Goal: Transaction & Acquisition: Purchase product/service

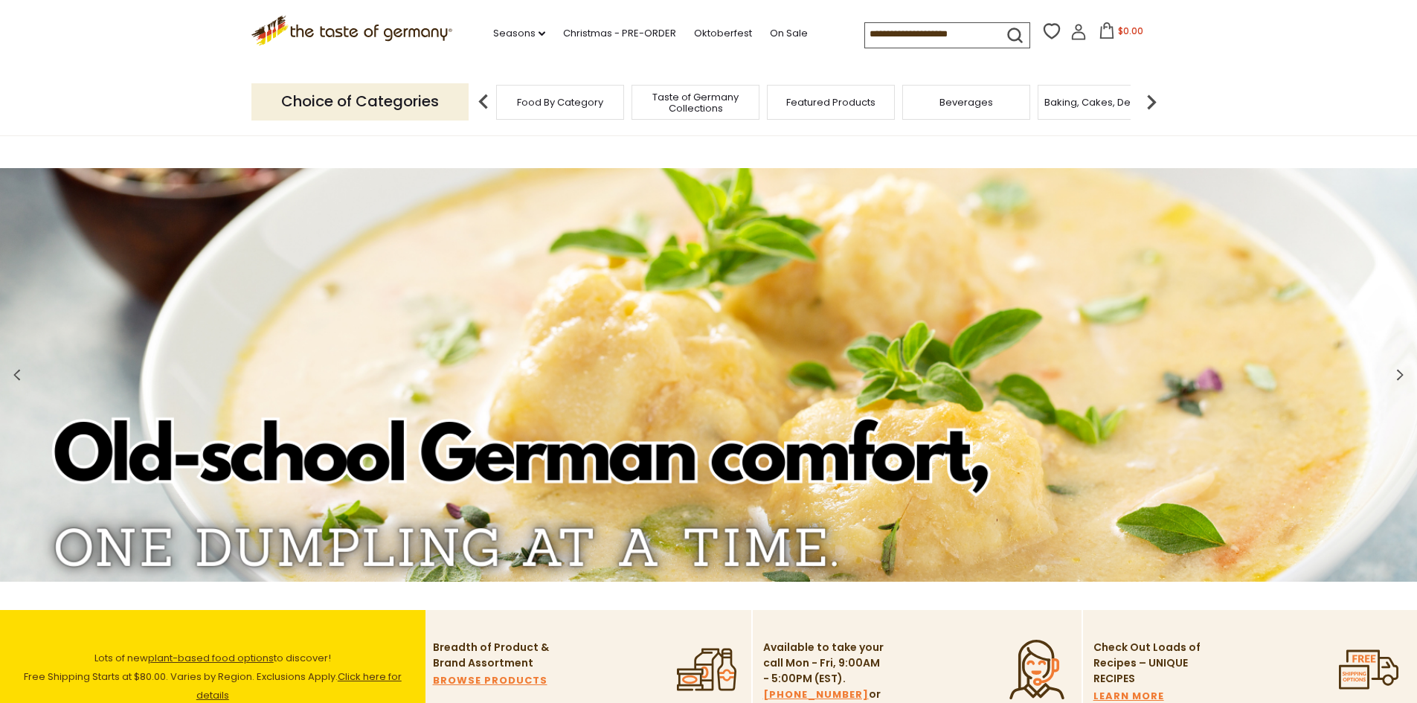
click at [1075, 30] on icon at bounding box center [1078, 27] width 7 height 7
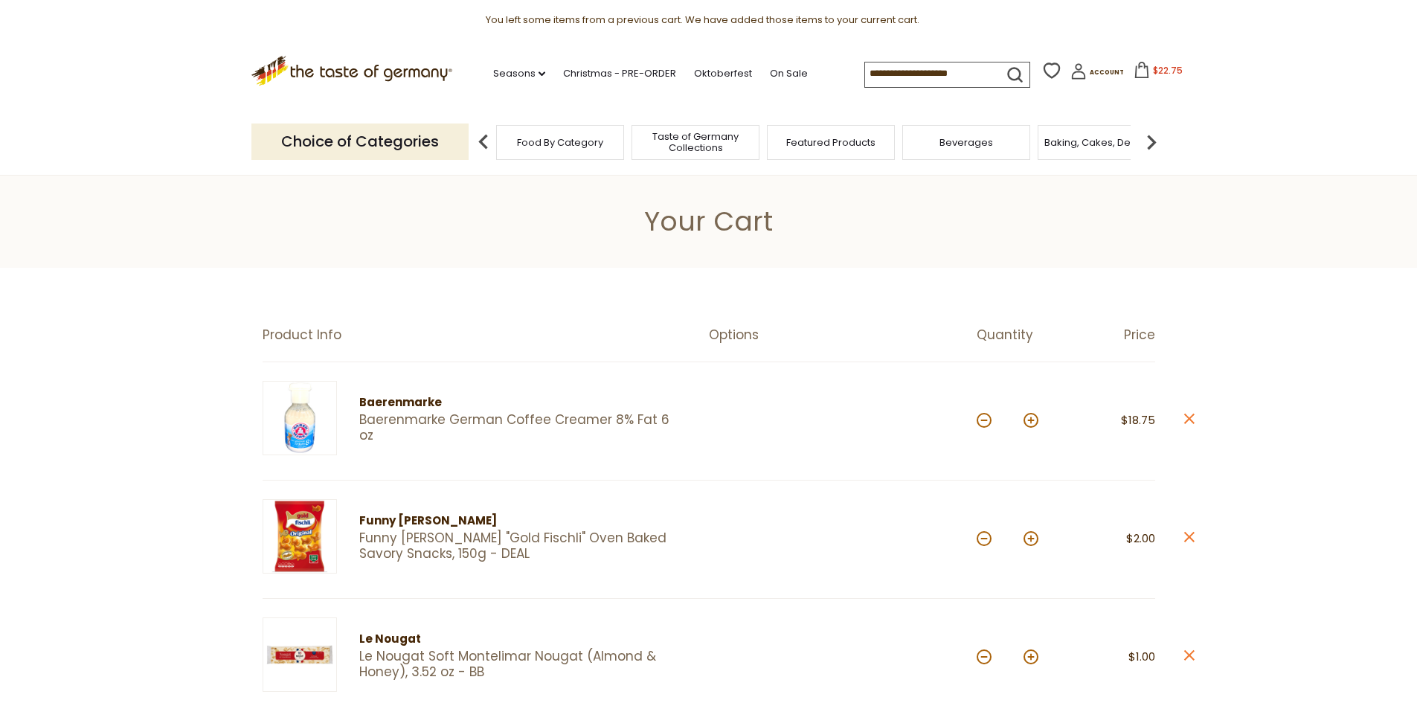
click at [573, 142] on span "Food By Category" at bounding box center [560, 142] width 86 height 11
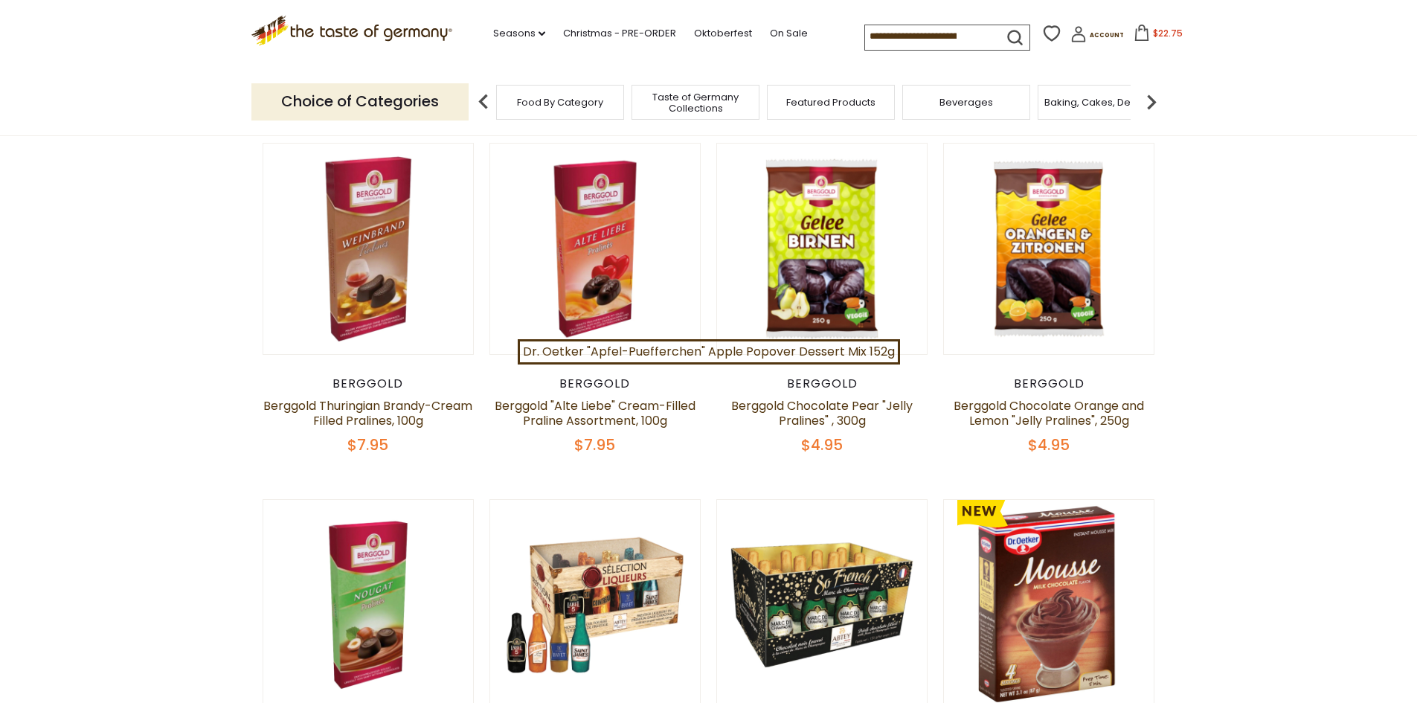
scroll to position [521, 0]
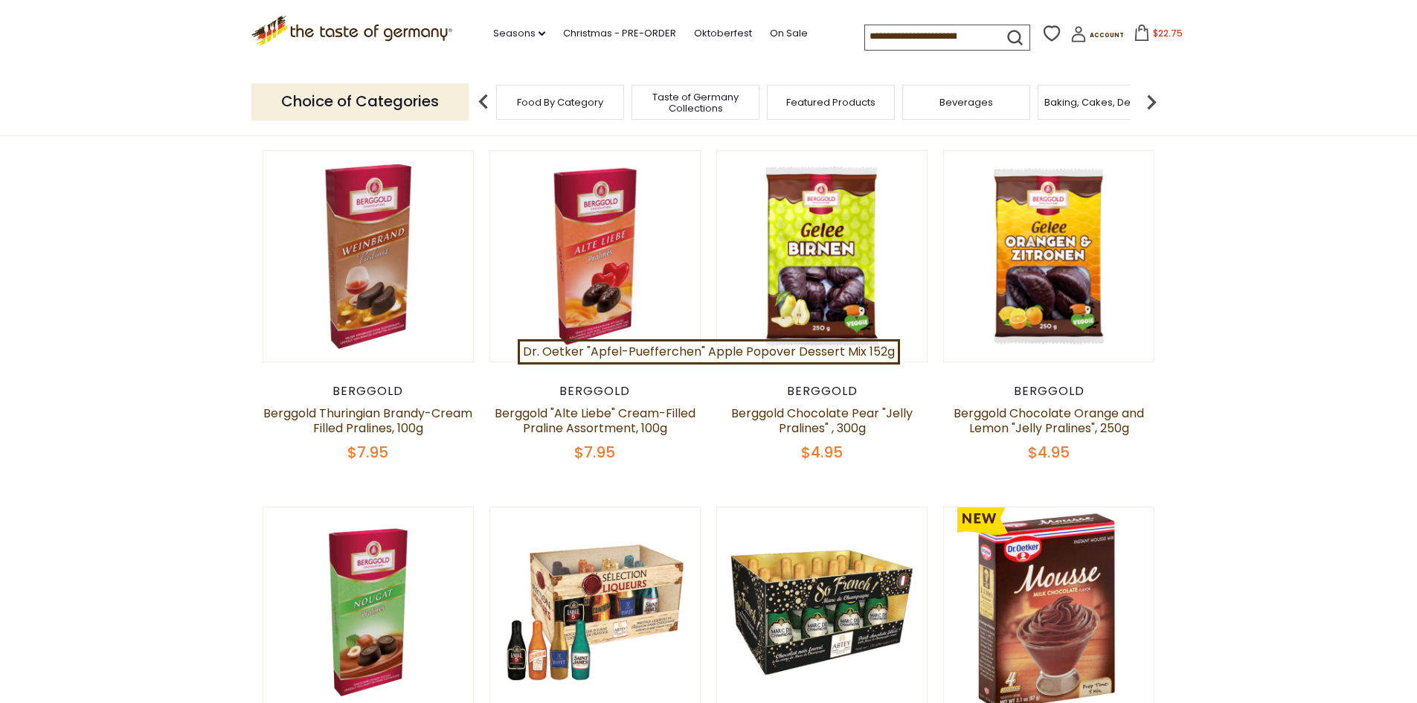
click at [869, 27] on input at bounding box center [928, 35] width 126 height 21
type input "****"
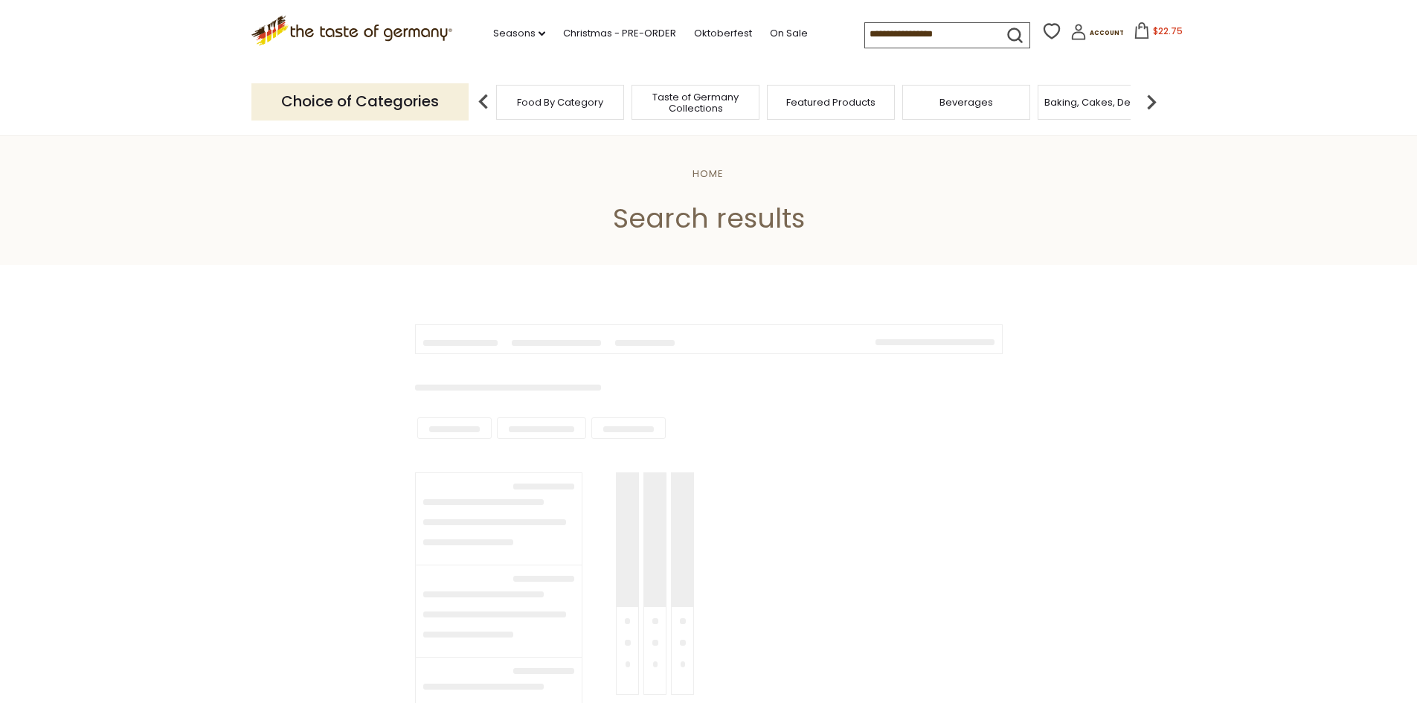
type input "****"
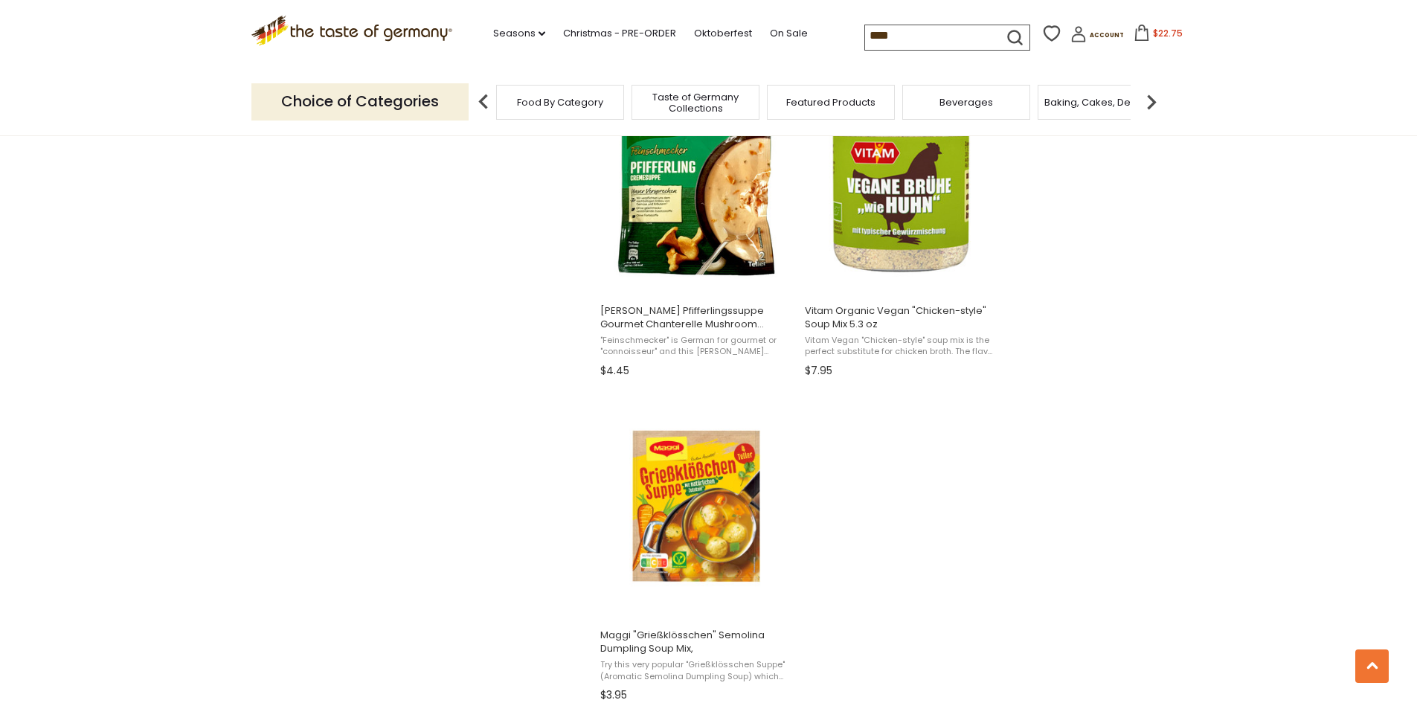
scroll to position [2381, 0]
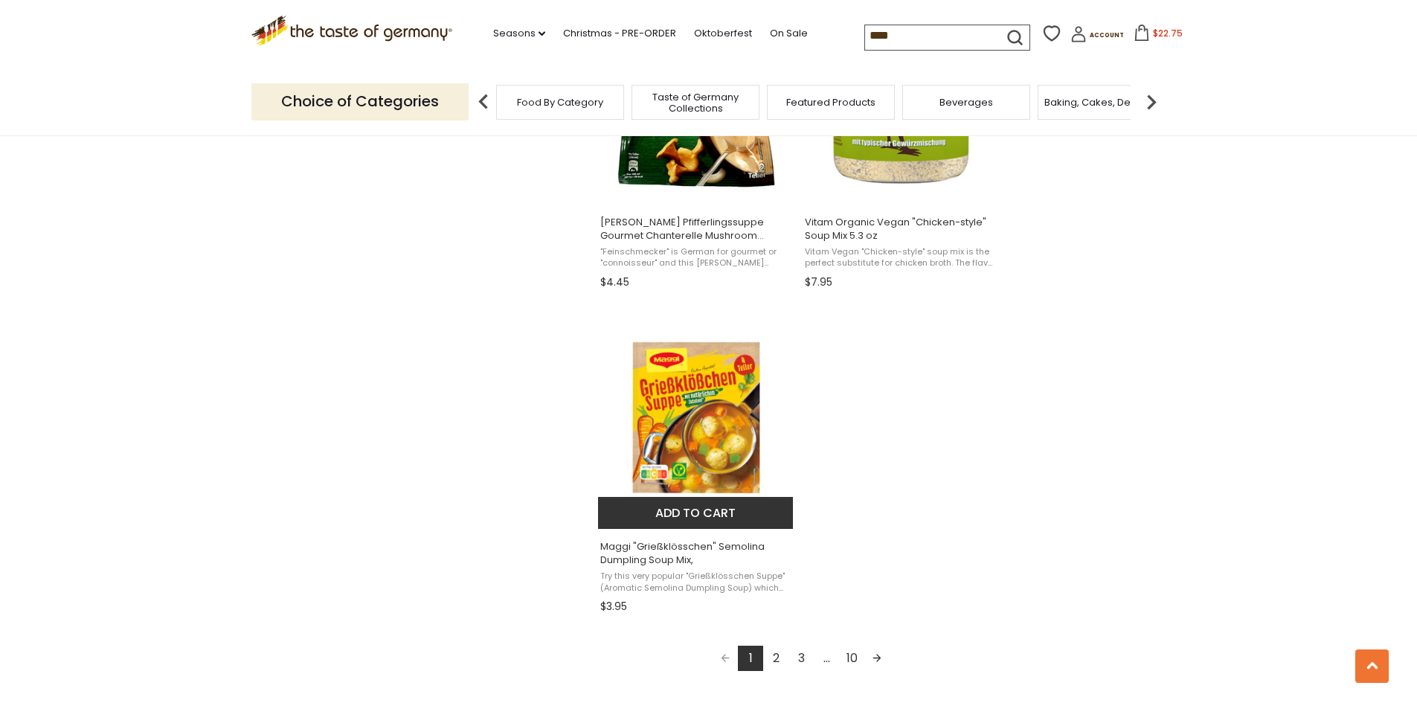
click at [786, 584] on span "Try this very popular "Grießklösschen Suppe" (Aromatic Semolina Dumpling Soup) …" at bounding box center [696, 582] width 193 height 23
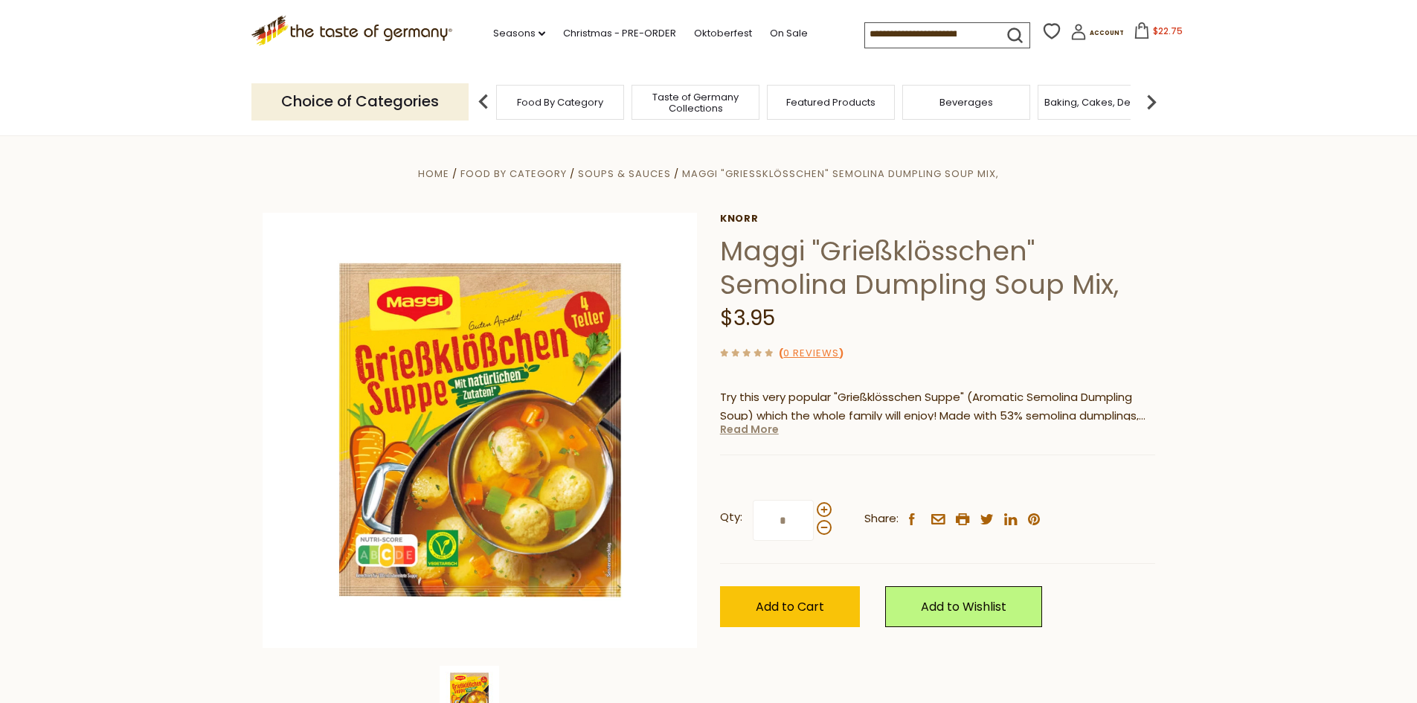
click at [745, 432] on link "Read More" at bounding box center [749, 429] width 59 height 15
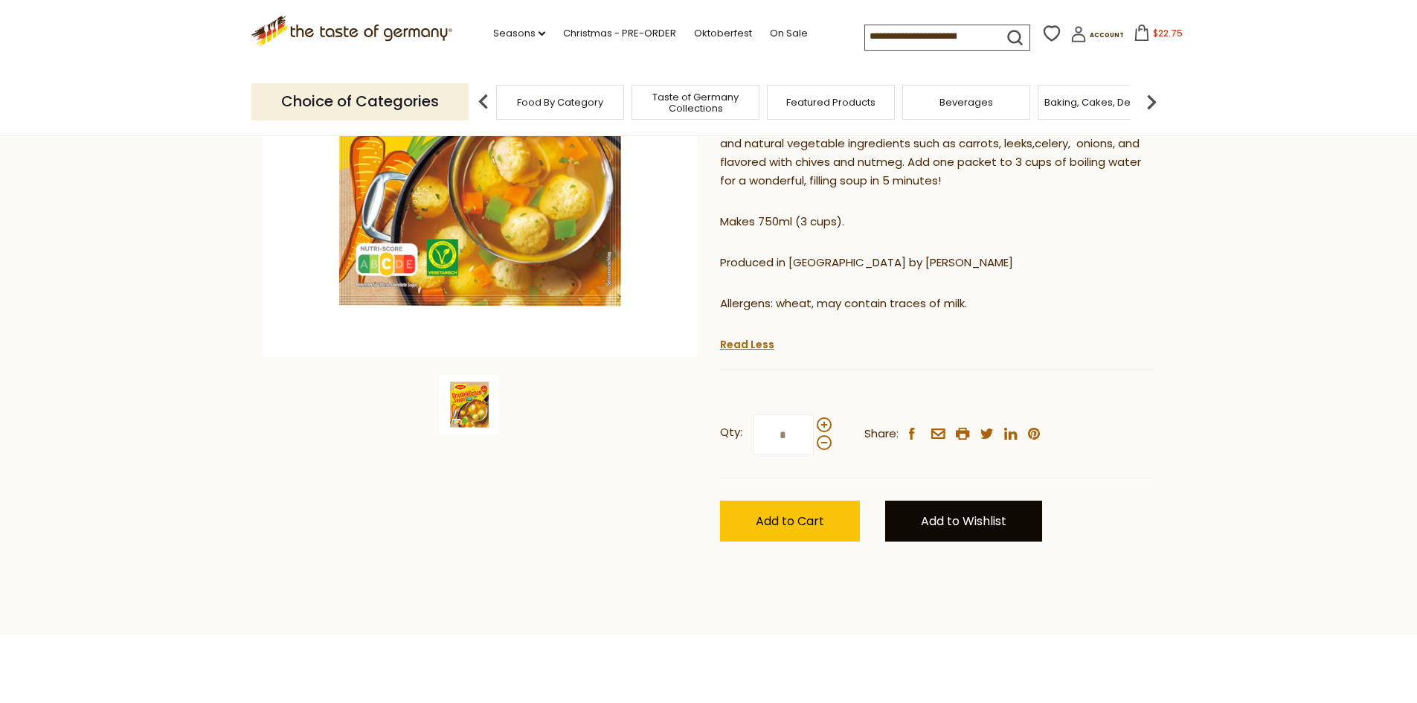
scroll to position [298, 0]
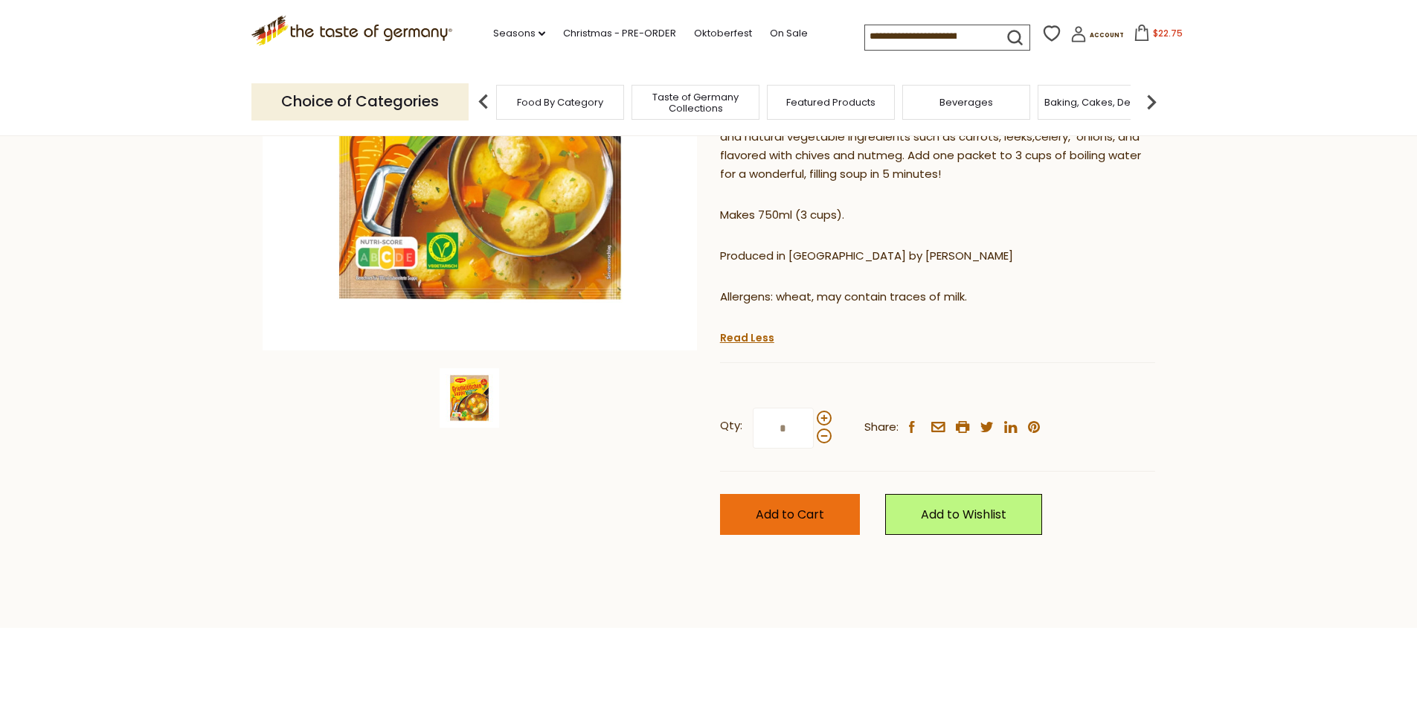
click at [815, 516] on span "Add to Cart" at bounding box center [790, 514] width 68 height 17
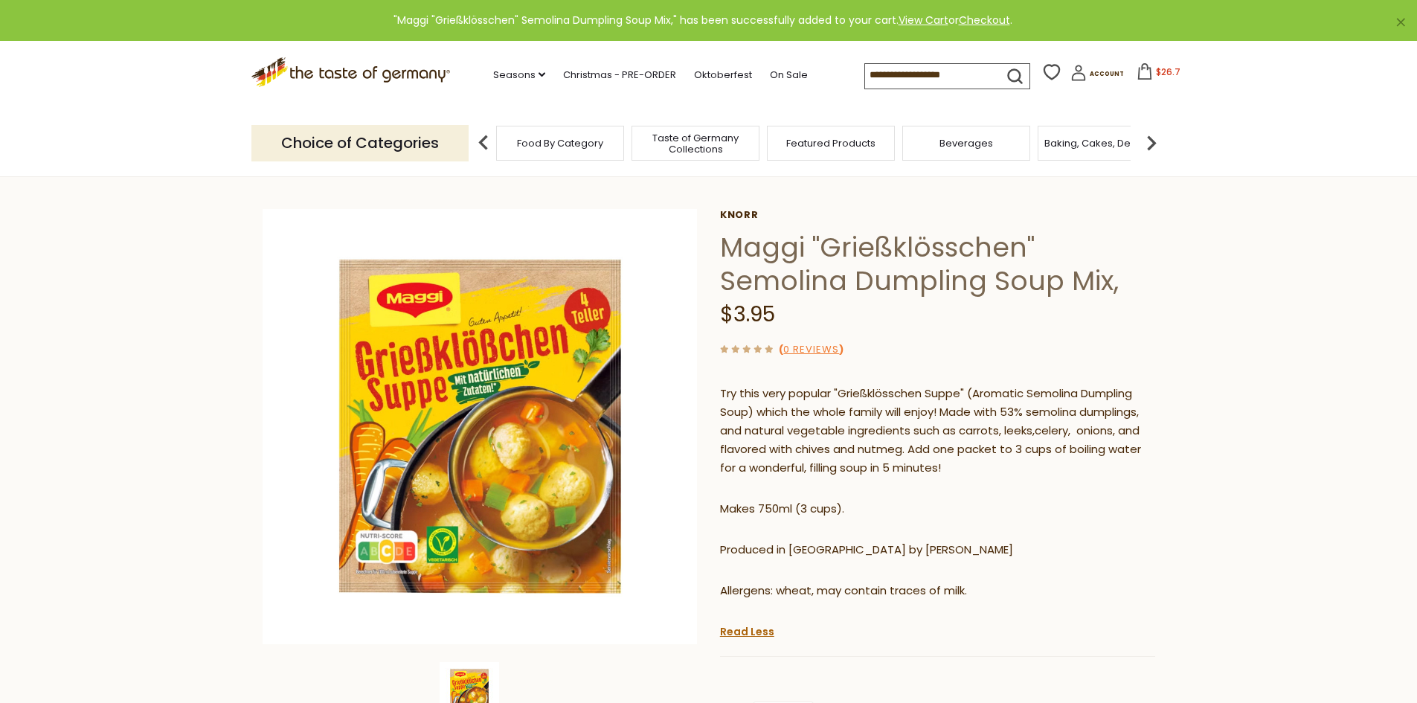
scroll to position [0, 0]
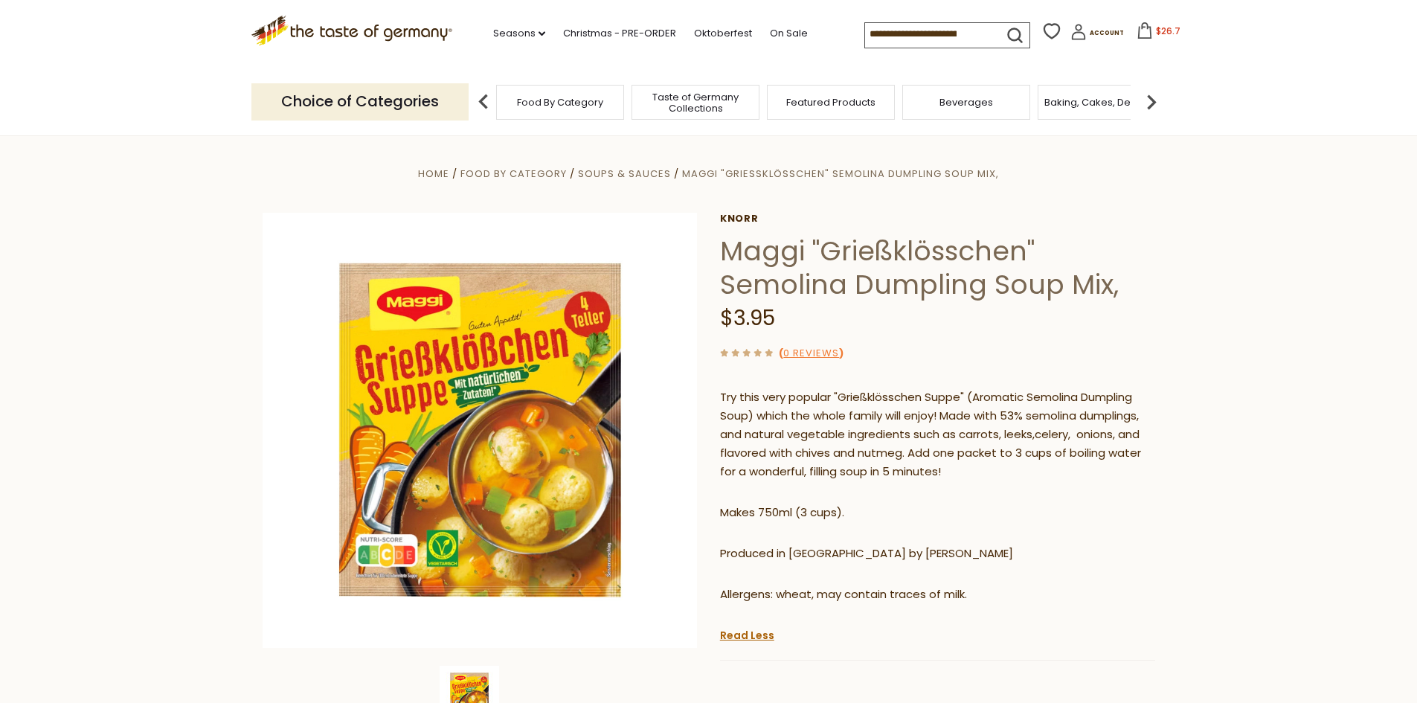
click at [909, 36] on input at bounding box center [928, 33] width 126 height 21
click at [934, 39] on input at bounding box center [928, 33] width 126 height 21
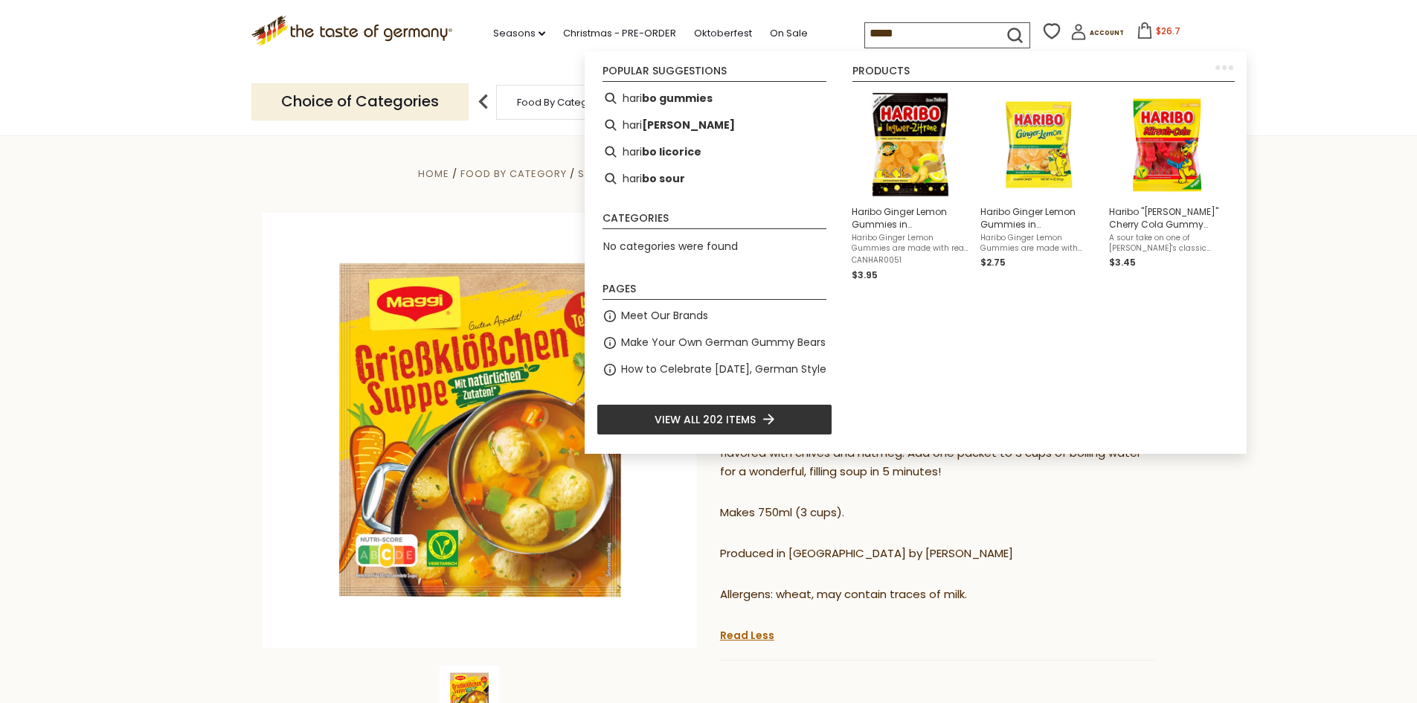
type input "******"
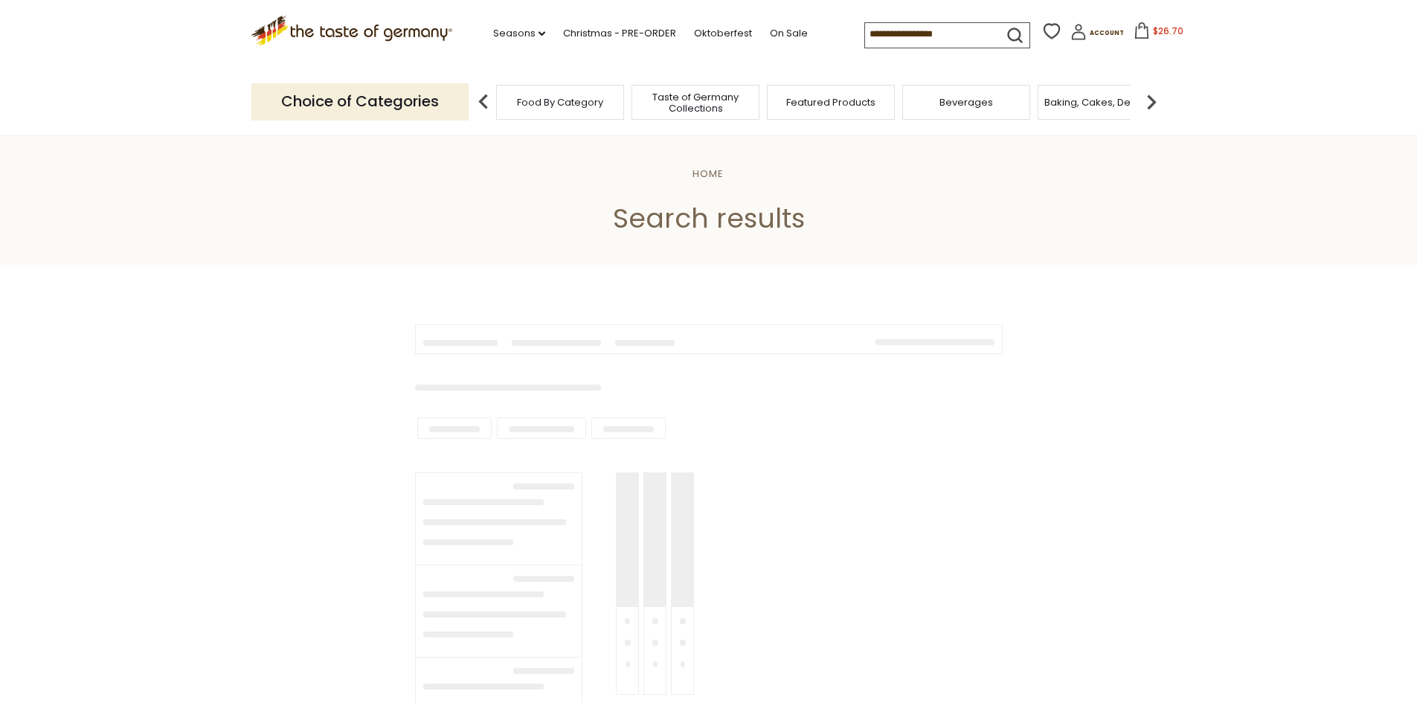
type input "******"
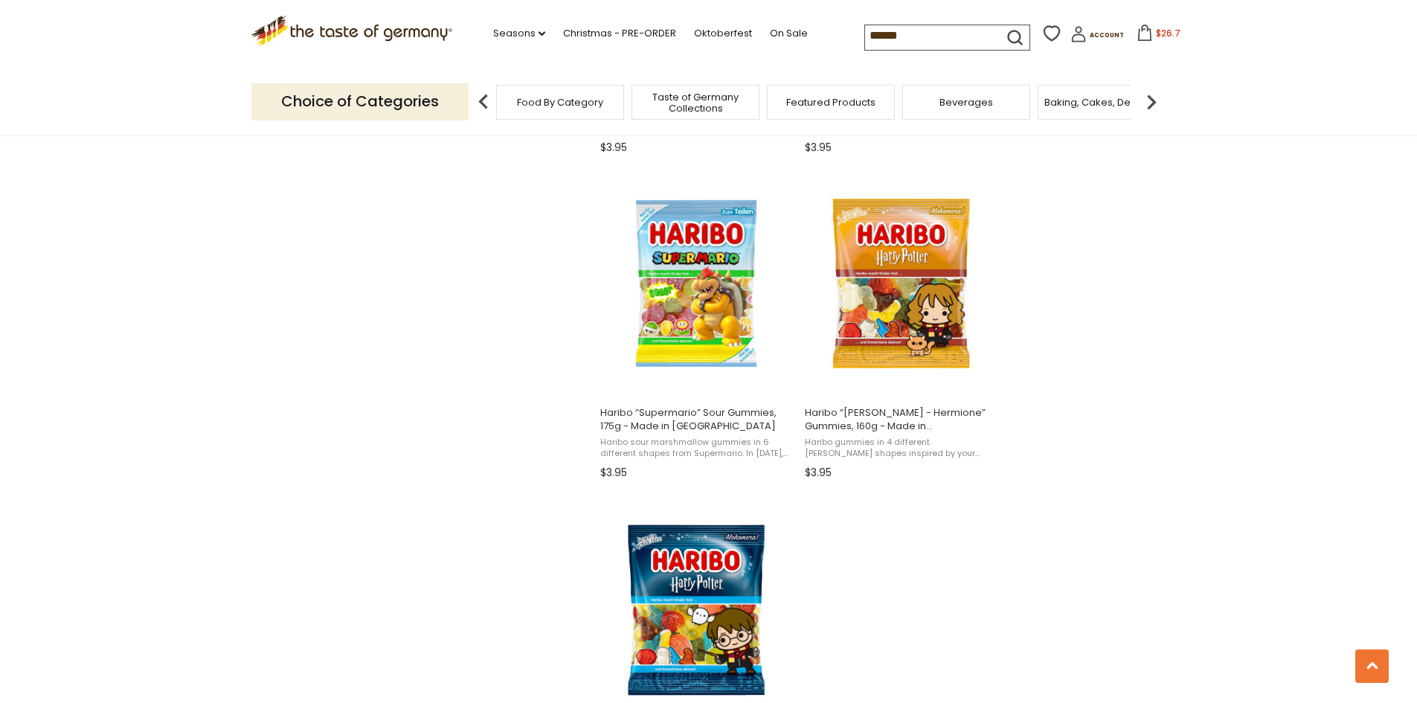
scroll to position [2455, 0]
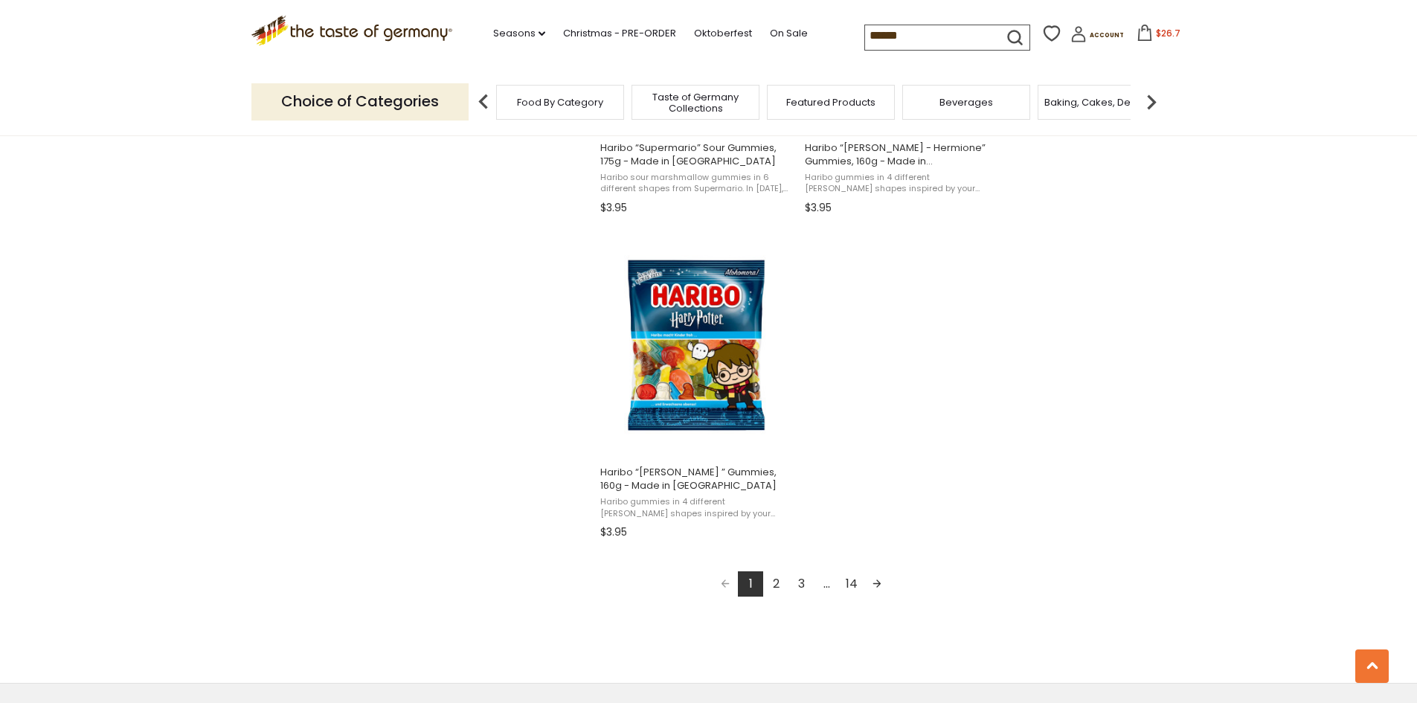
click at [846, 574] on link "14" at bounding box center [851, 583] width 25 height 25
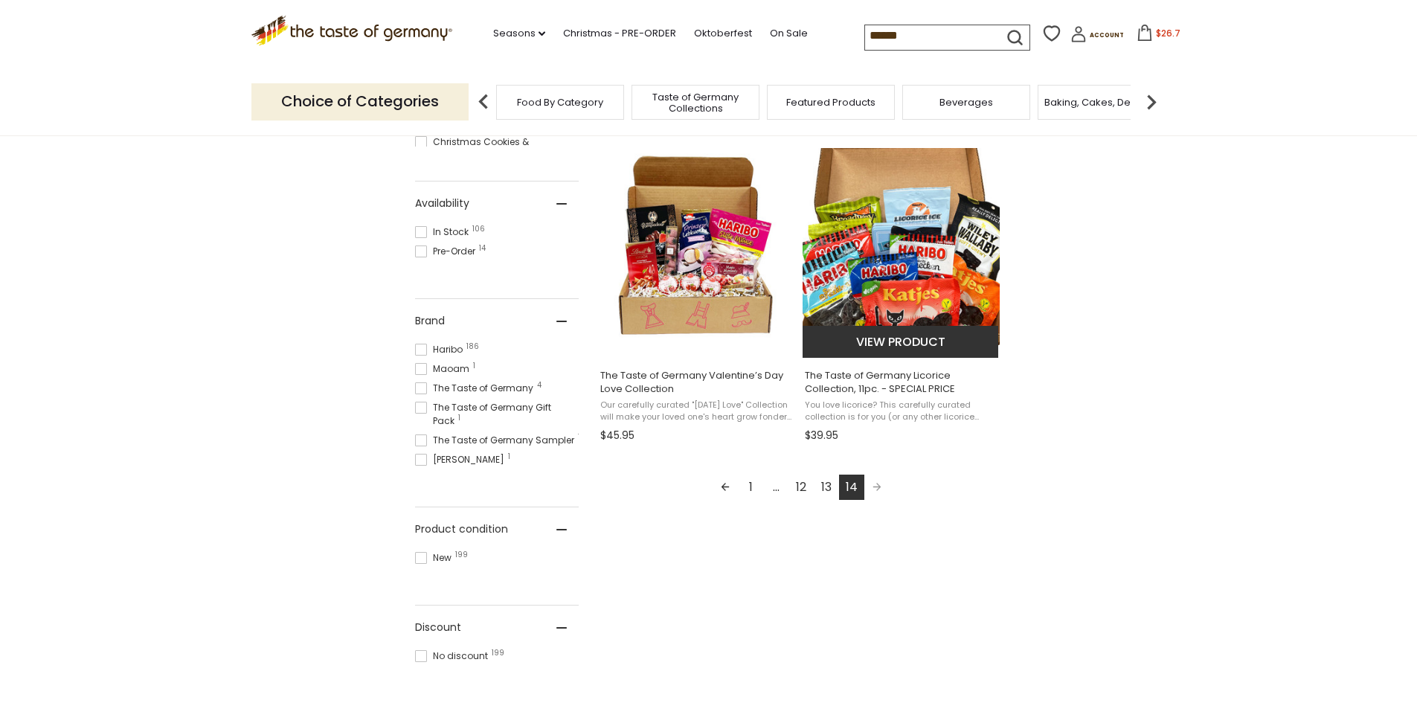
scroll to position [670, 0]
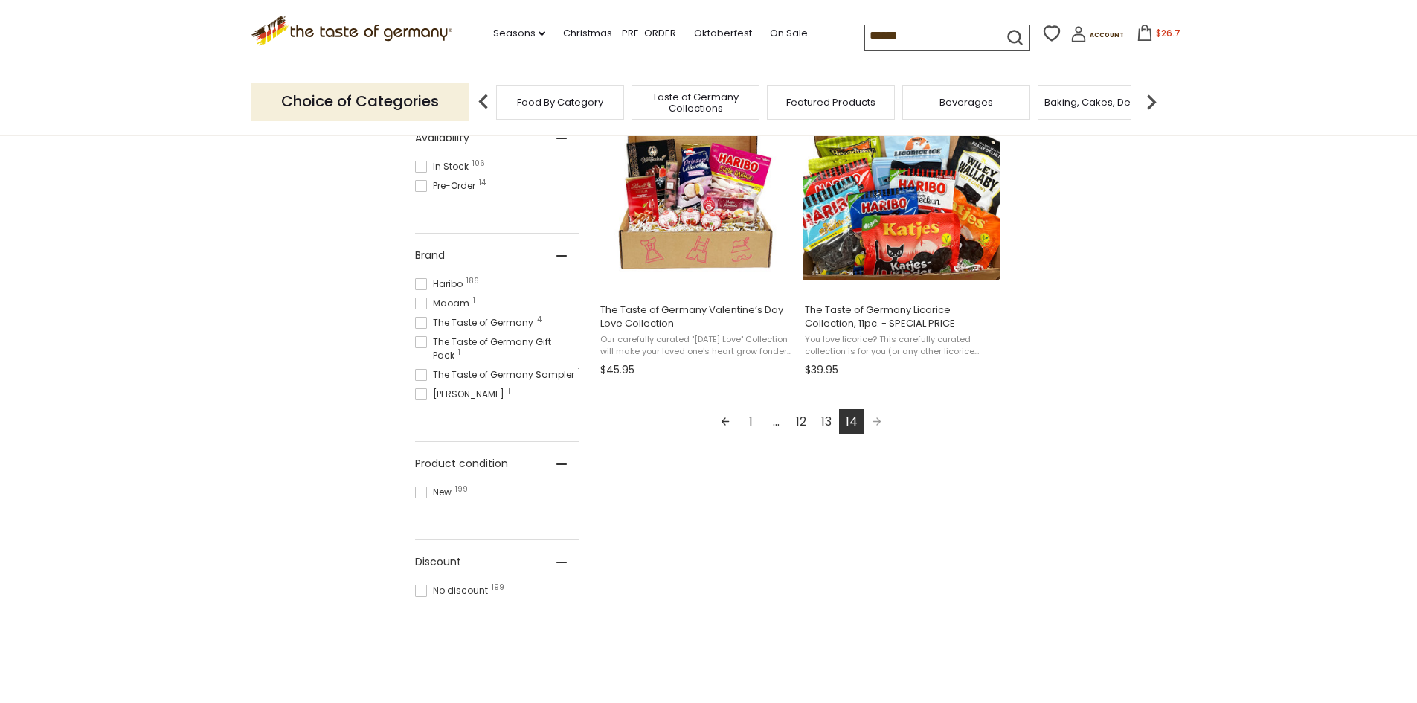
click at [724, 420] on link "Previous page" at bounding box center [725, 421] width 25 height 25
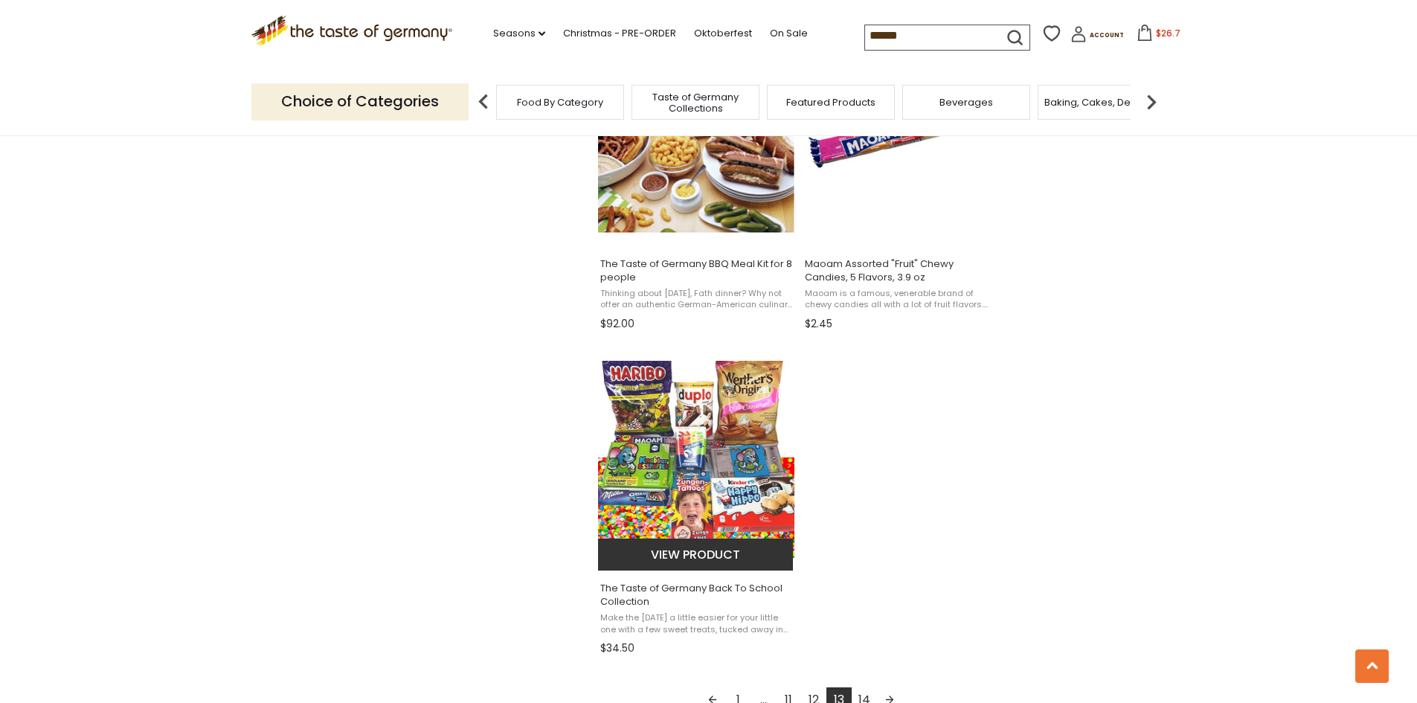
scroll to position [2381, 0]
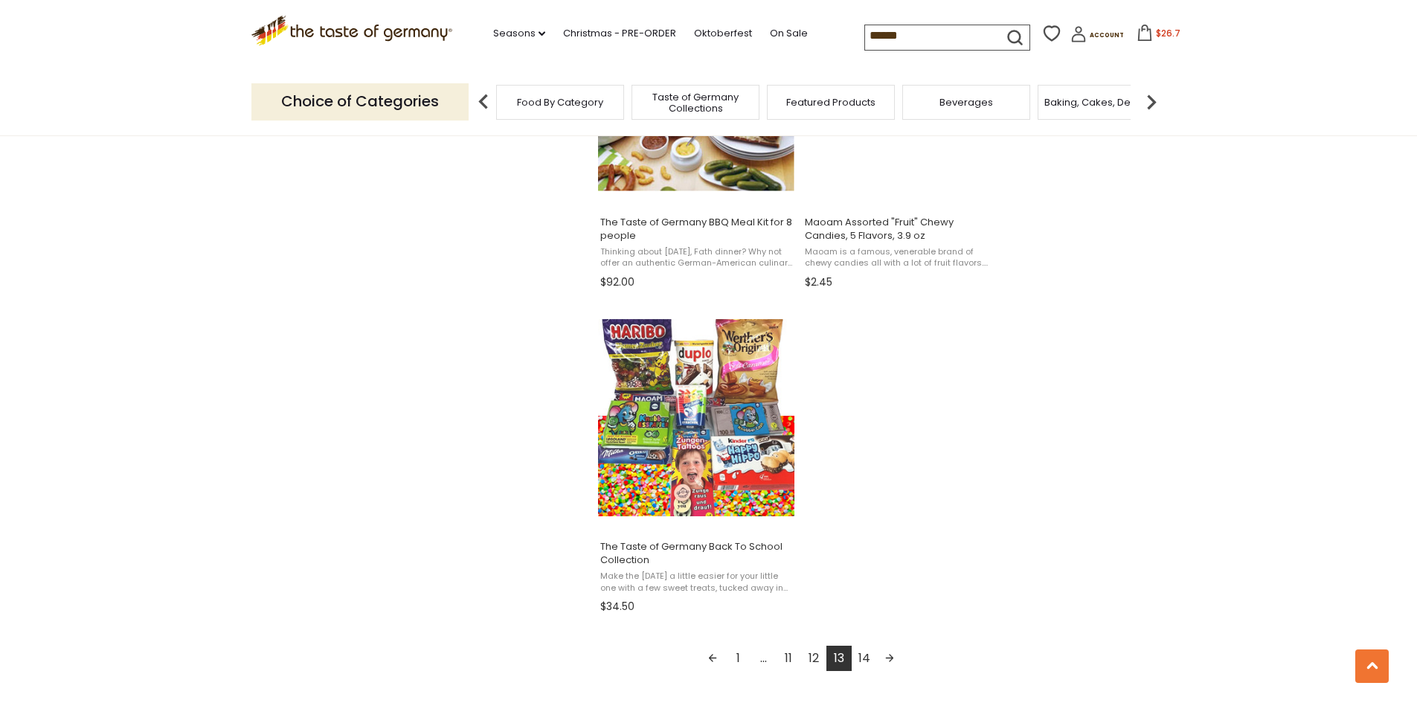
click at [809, 660] on link "12" at bounding box center [813, 658] width 25 height 25
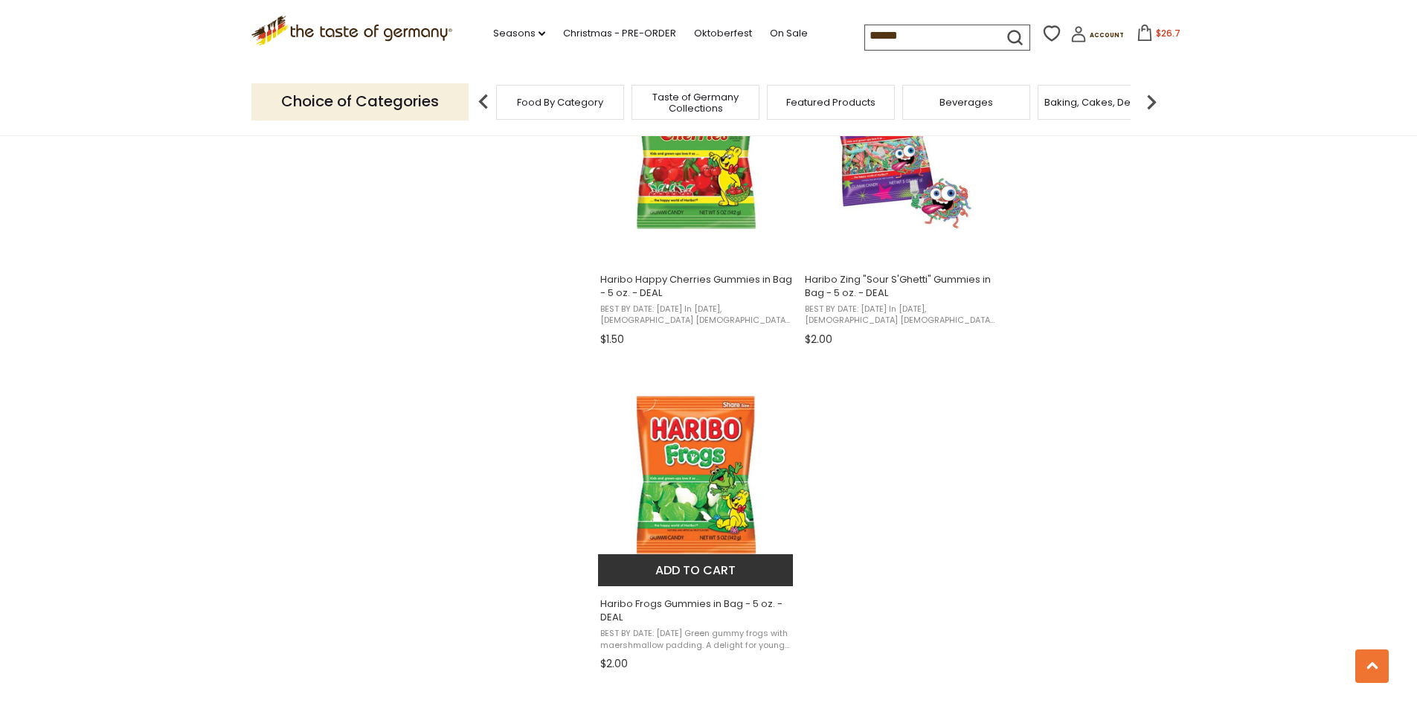
scroll to position [2381, 0]
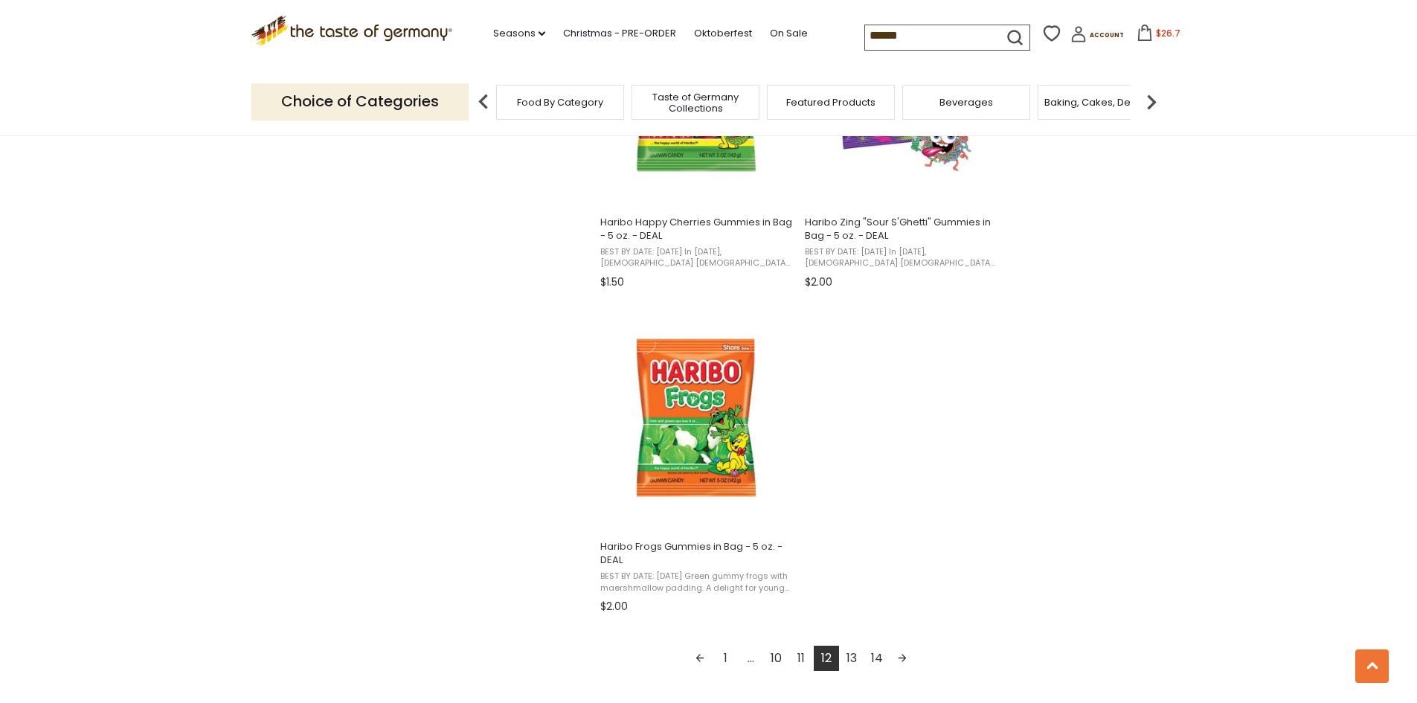
click at [796, 652] on link "11" at bounding box center [801, 658] width 25 height 25
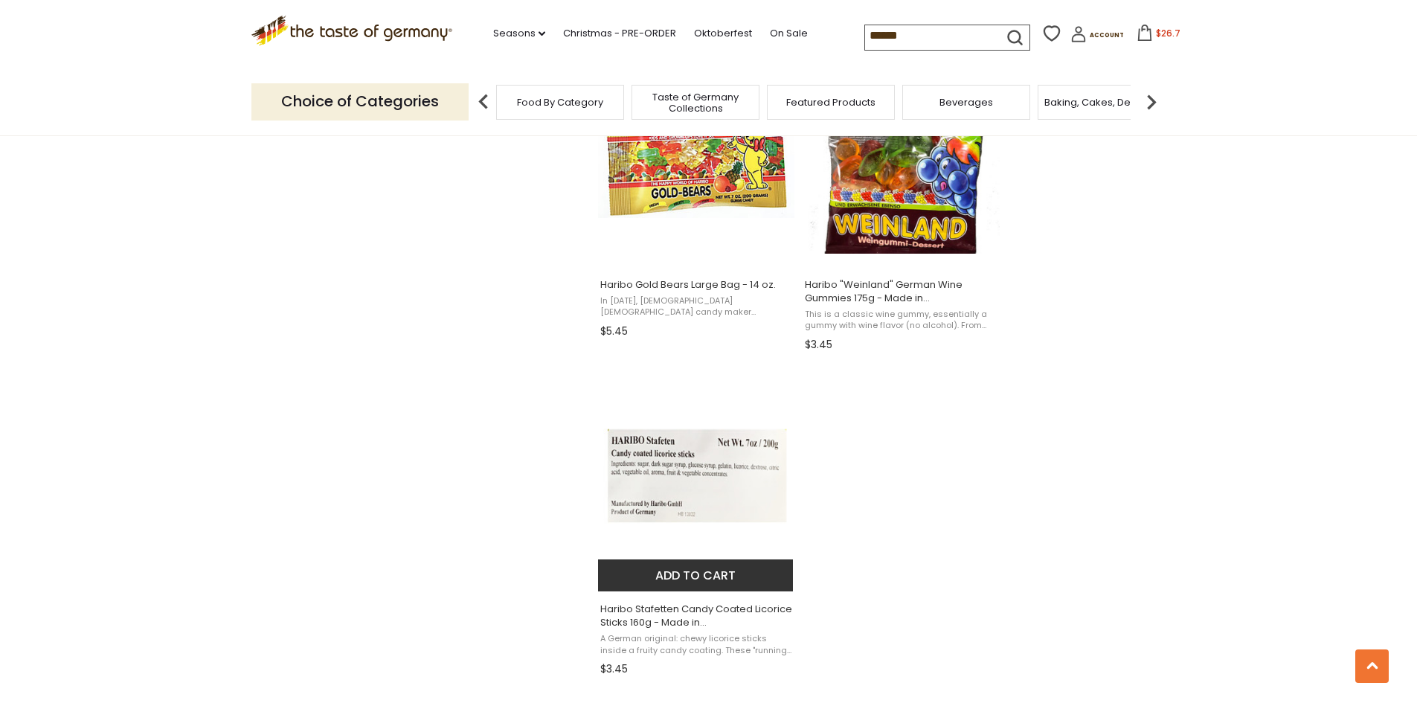
scroll to position [2381, 0]
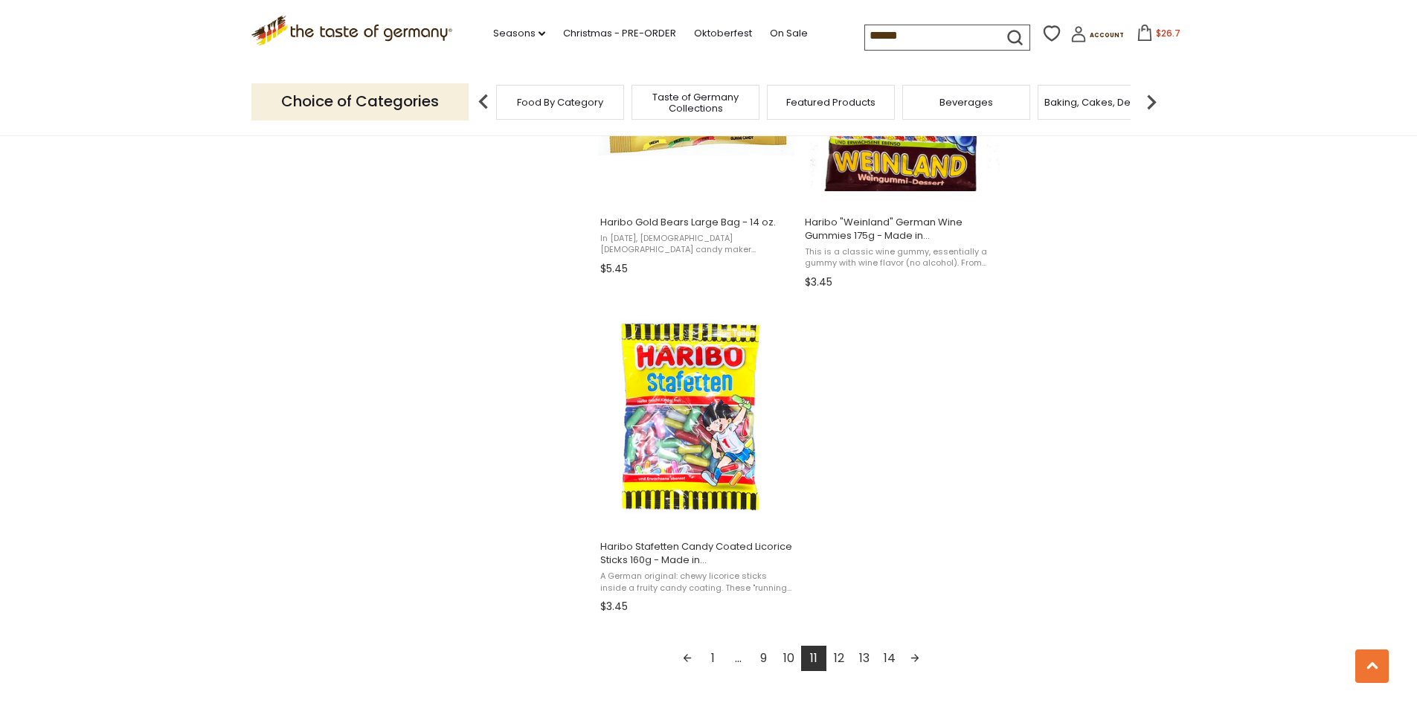
click at [786, 655] on link "10" at bounding box center [788, 658] width 25 height 25
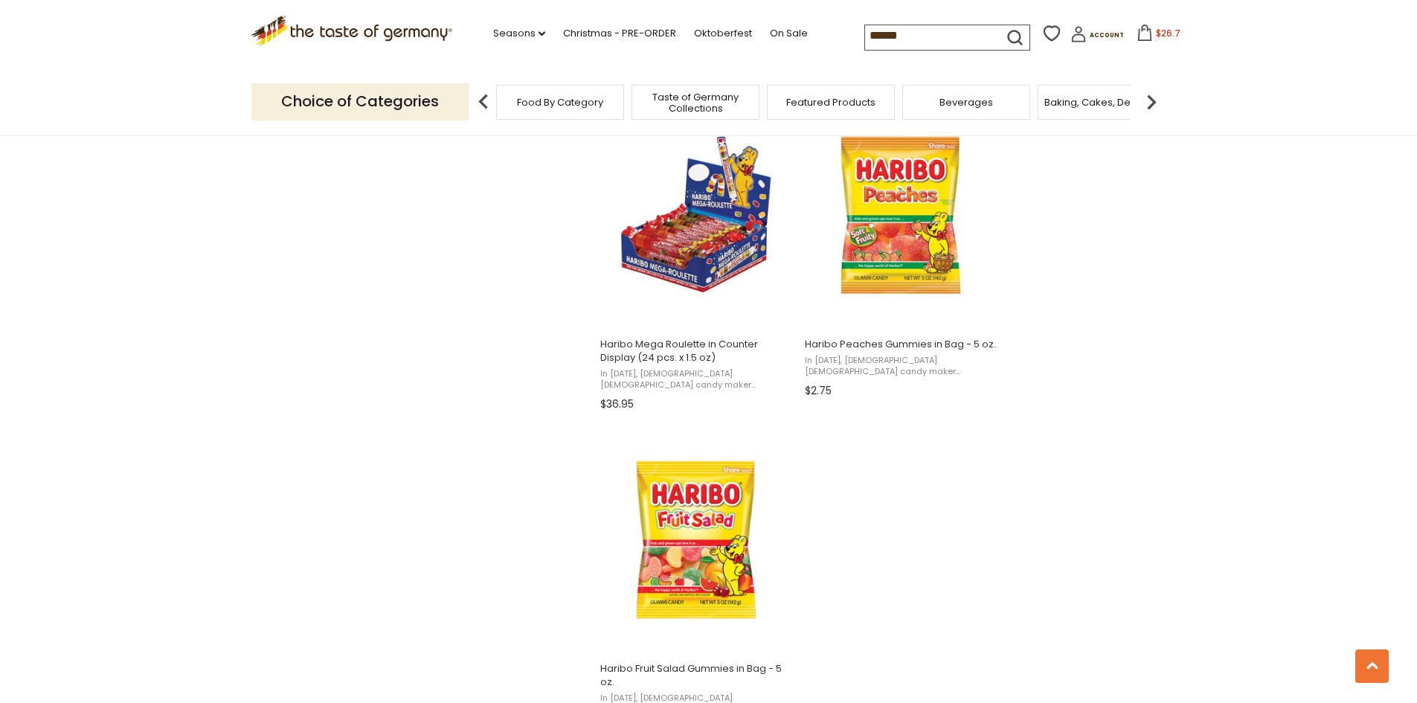
scroll to position [2455, 0]
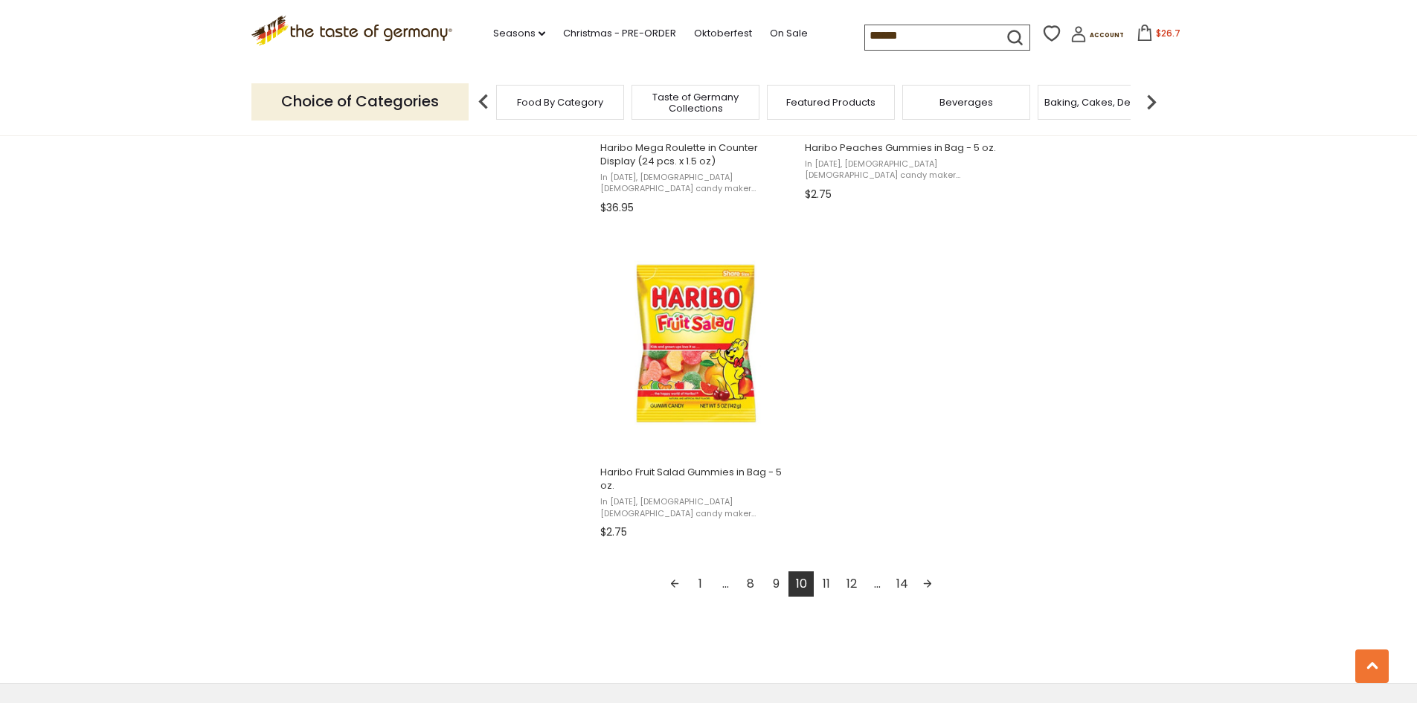
click at [769, 587] on link "9" at bounding box center [775, 583] width 25 height 25
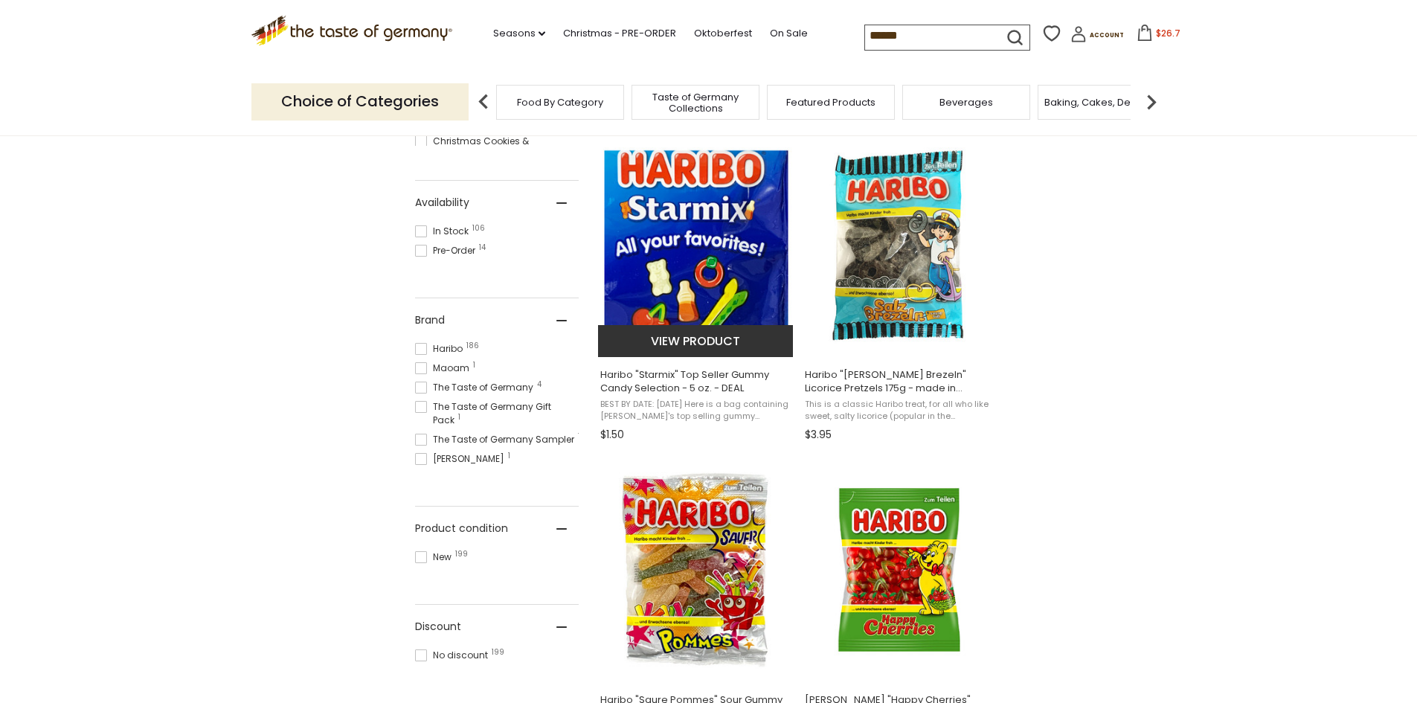
scroll to position [521, 0]
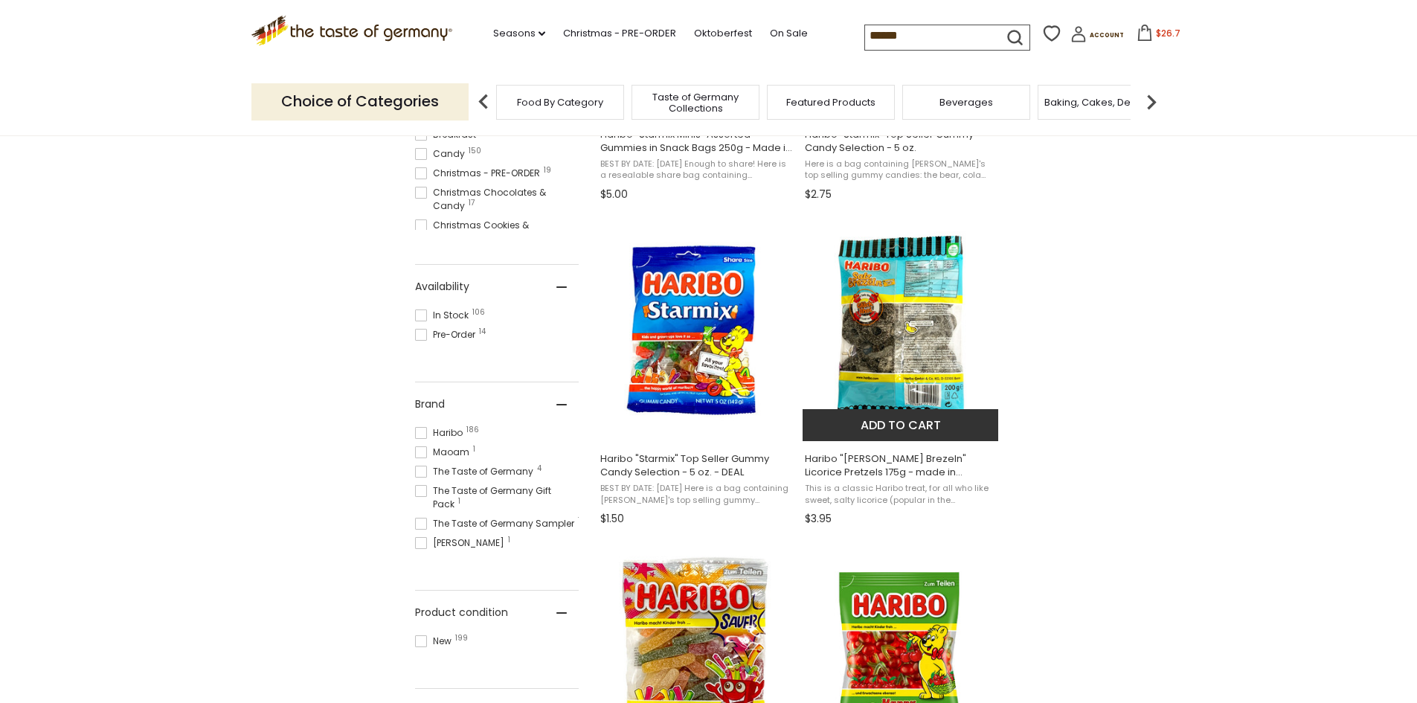
click at [871, 429] on button "Add to cart" at bounding box center [901, 425] width 196 height 32
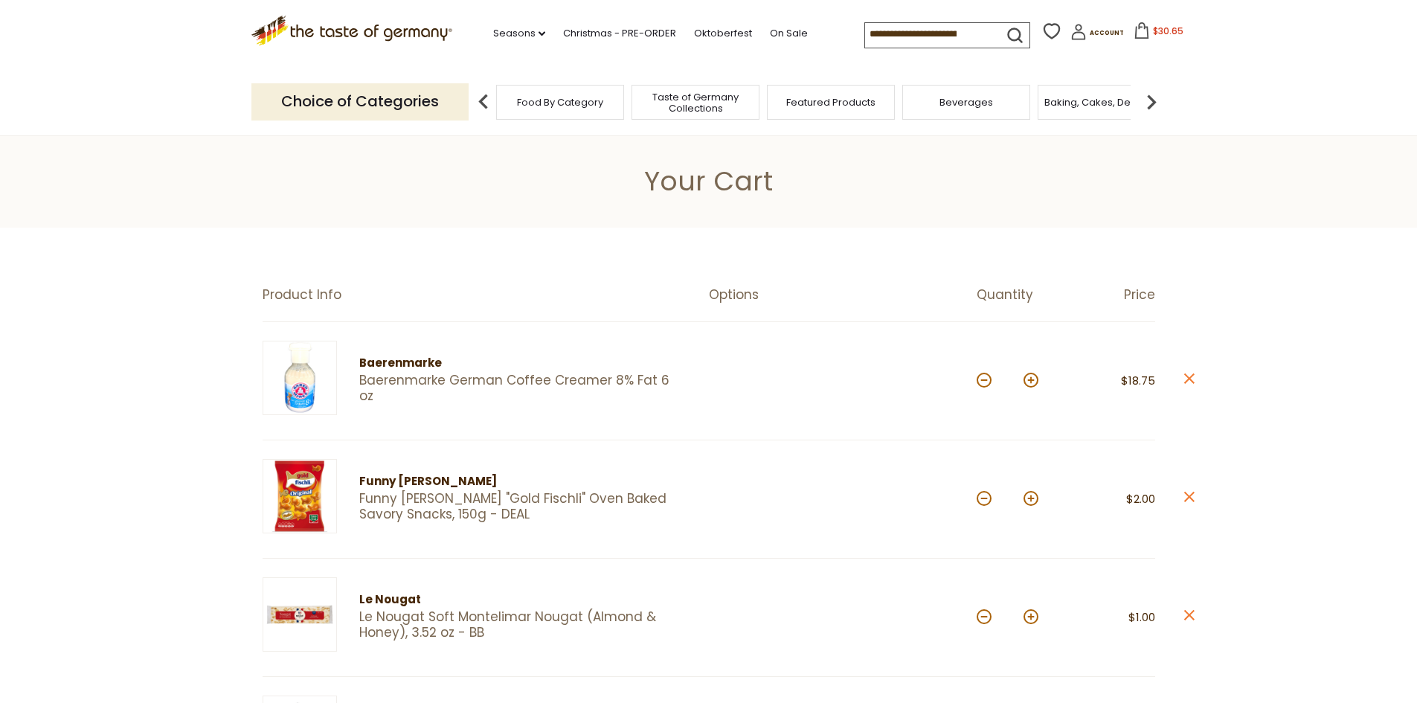
click at [868, 33] on input at bounding box center [928, 33] width 126 height 21
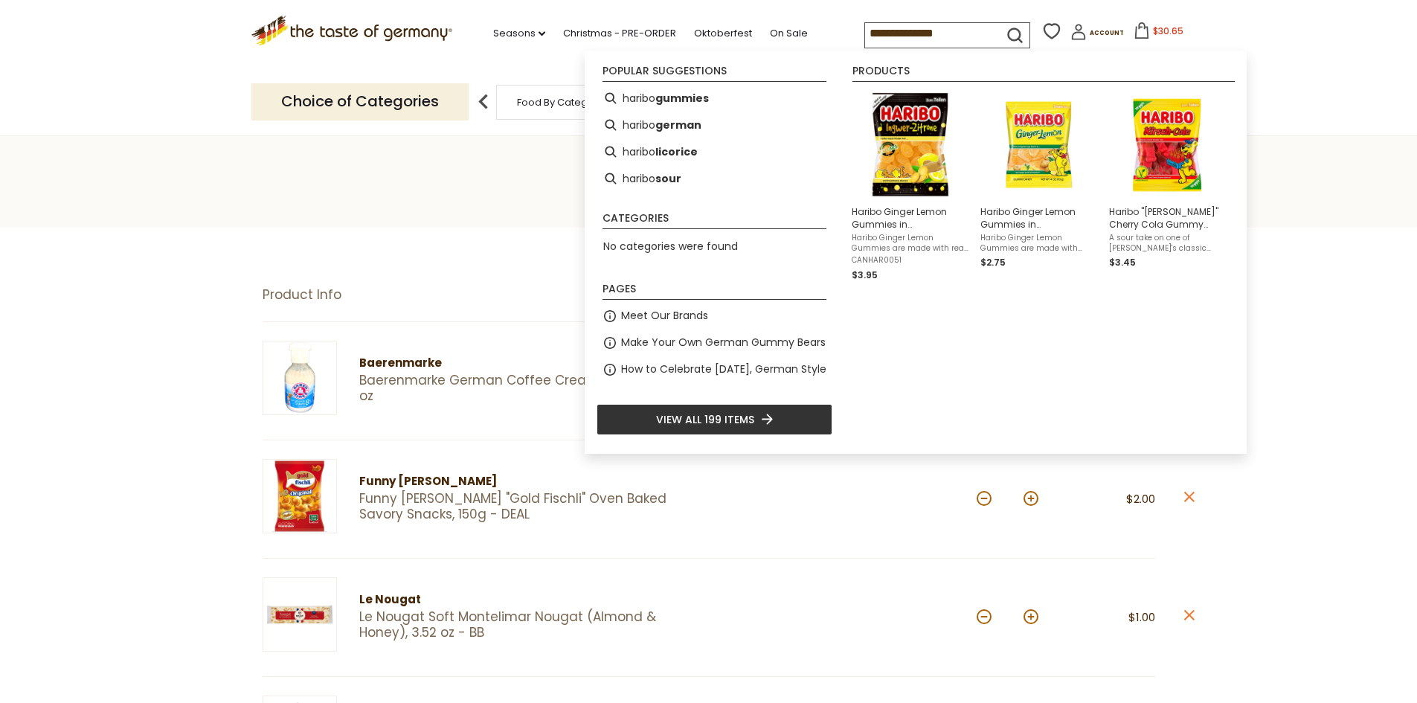
type input "**********"
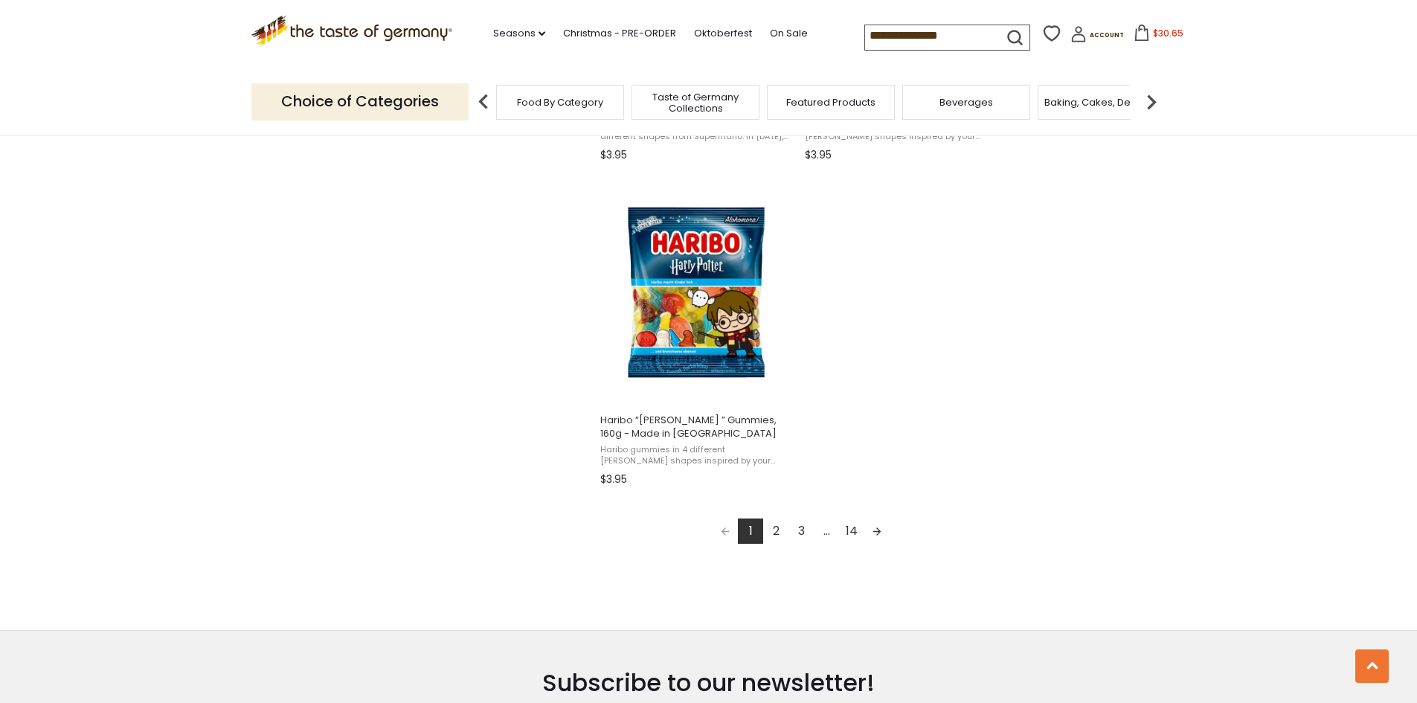
scroll to position [2604, 0]
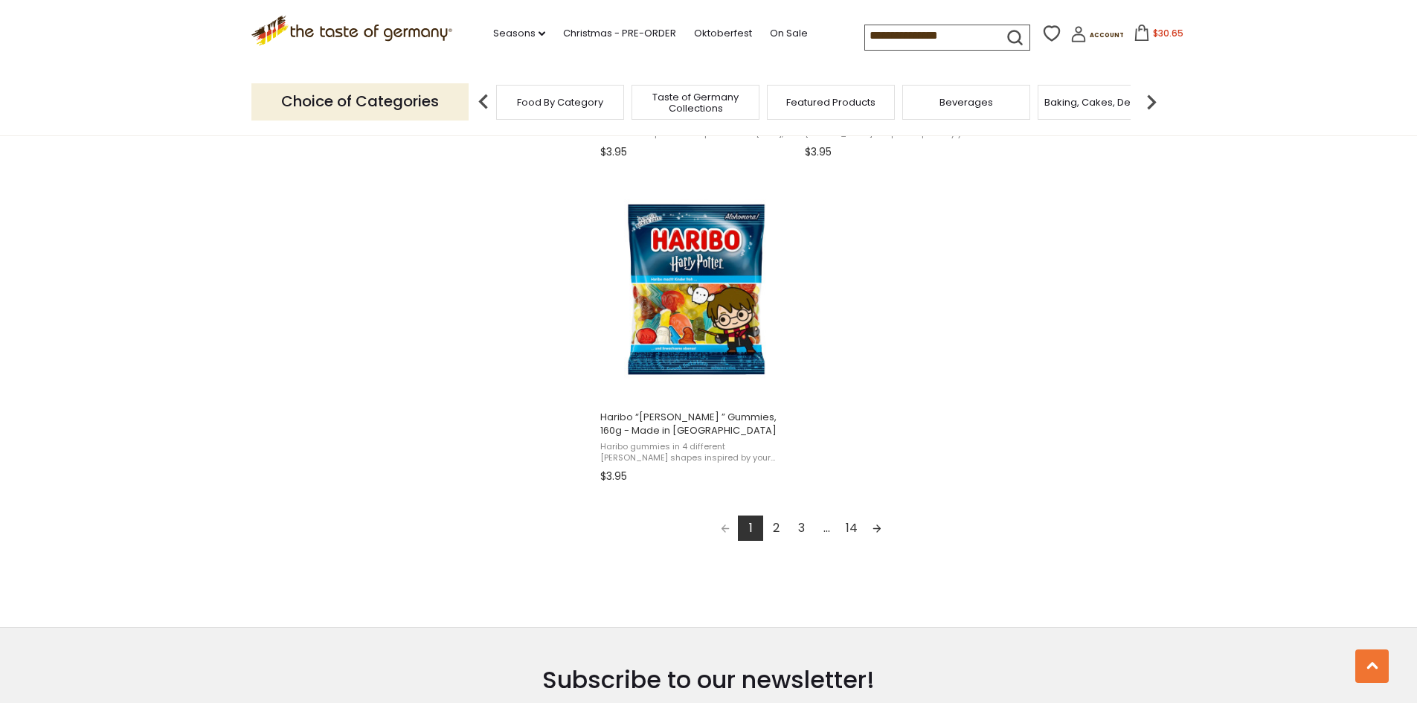
click at [774, 525] on link "2" at bounding box center [775, 528] width 25 height 25
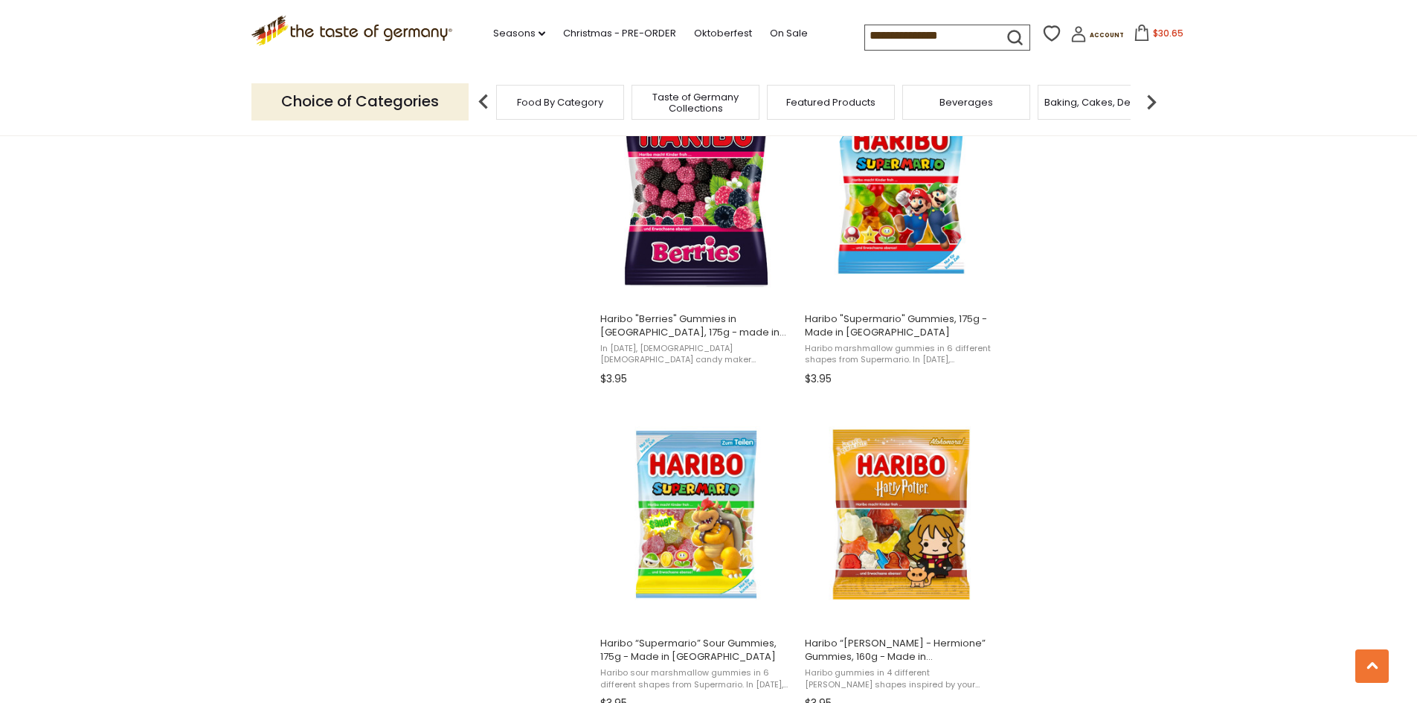
type input "******"
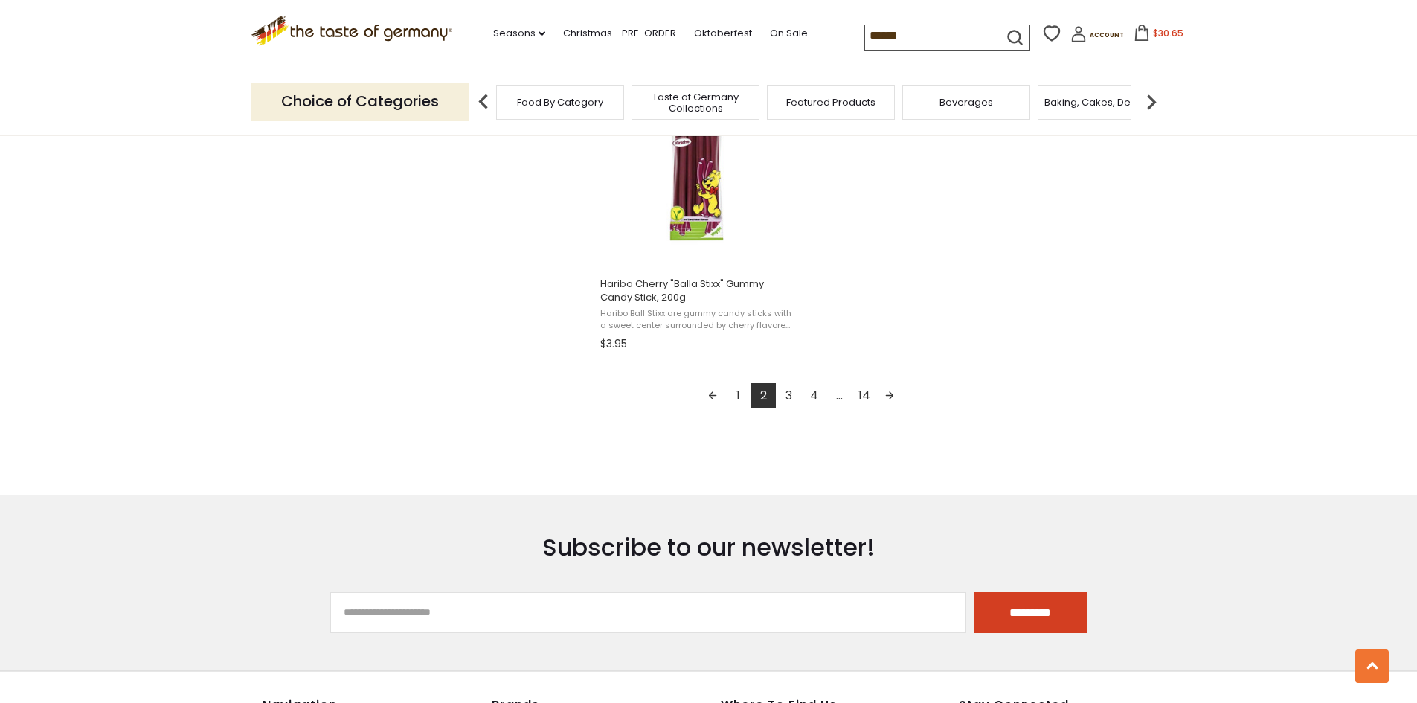
scroll to position [2678, 0]
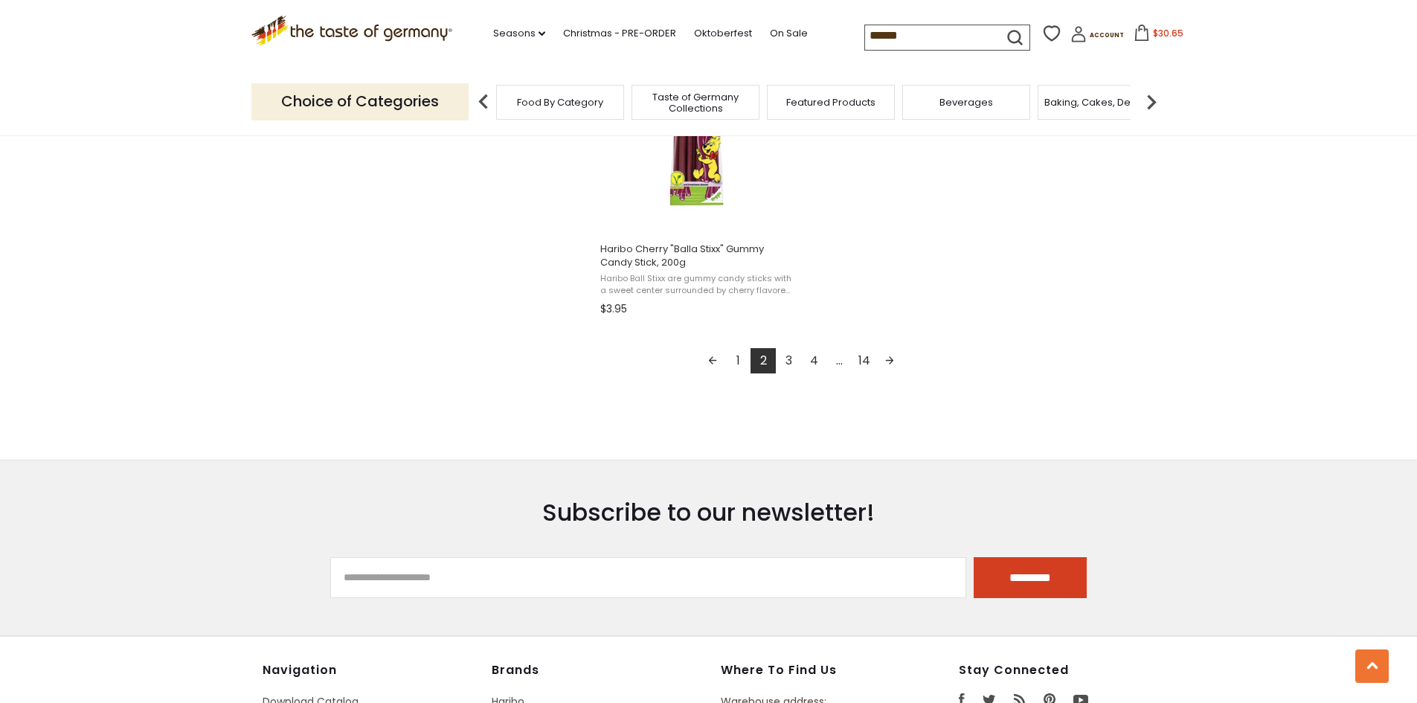
click at [786, 362] on link "3" at bounding box center [788, 360] width 25 height 25
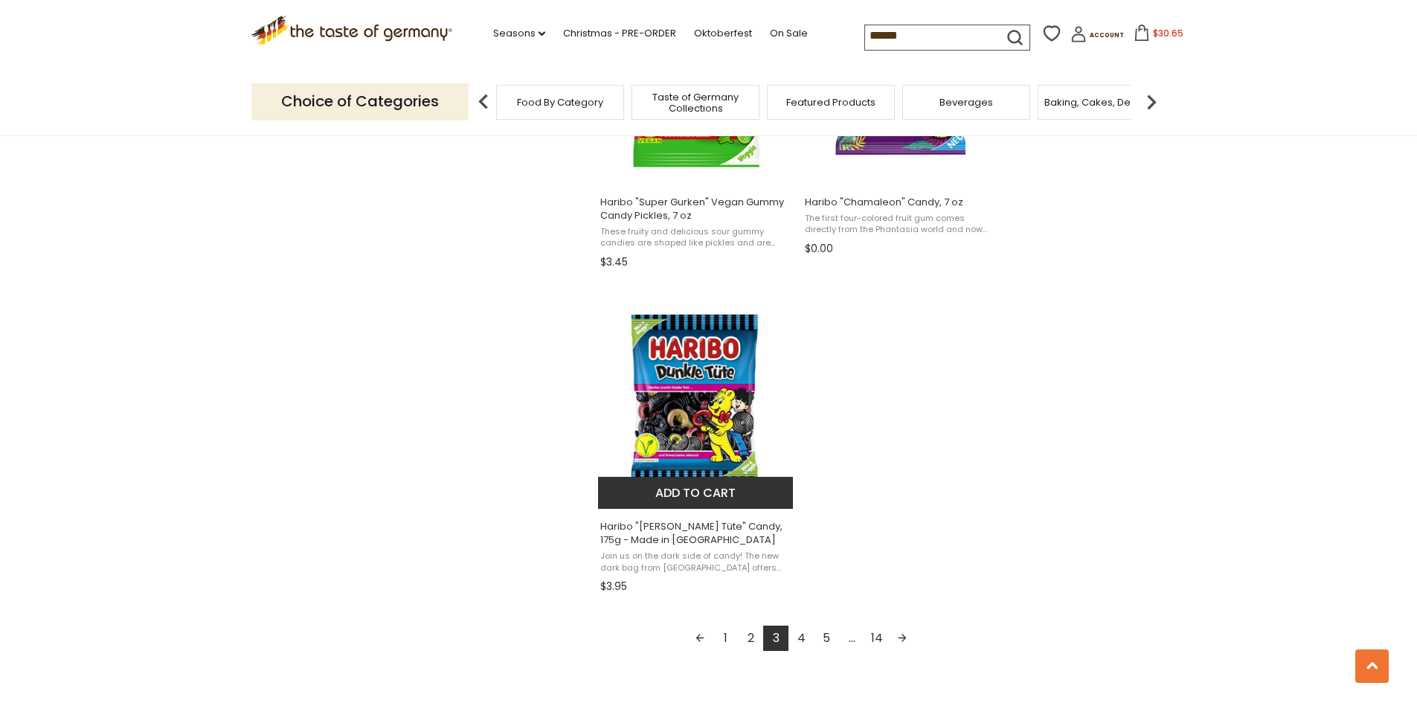
scroll to position [2455, 0]
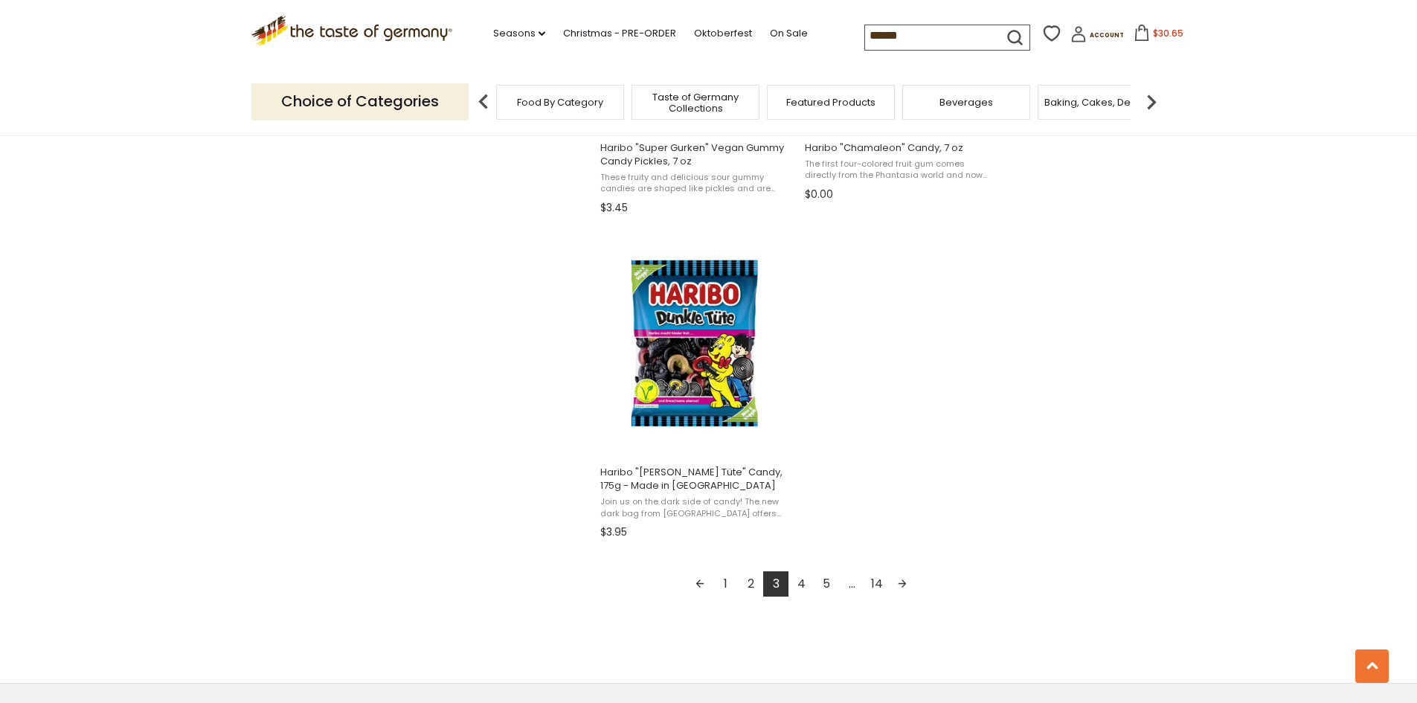
click at [800, 584] on link "4" at bounding box center [801, 583] width 25 height 25
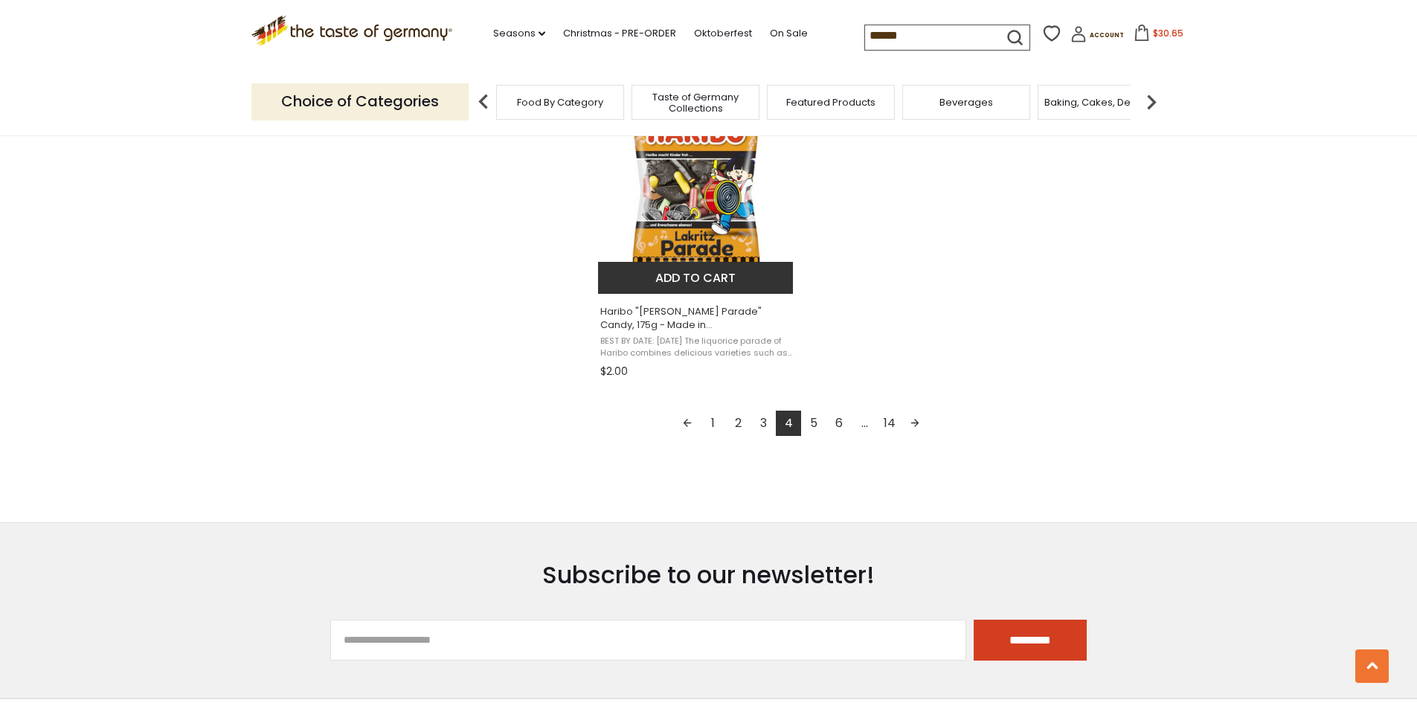
scroll to position [2678, 0]
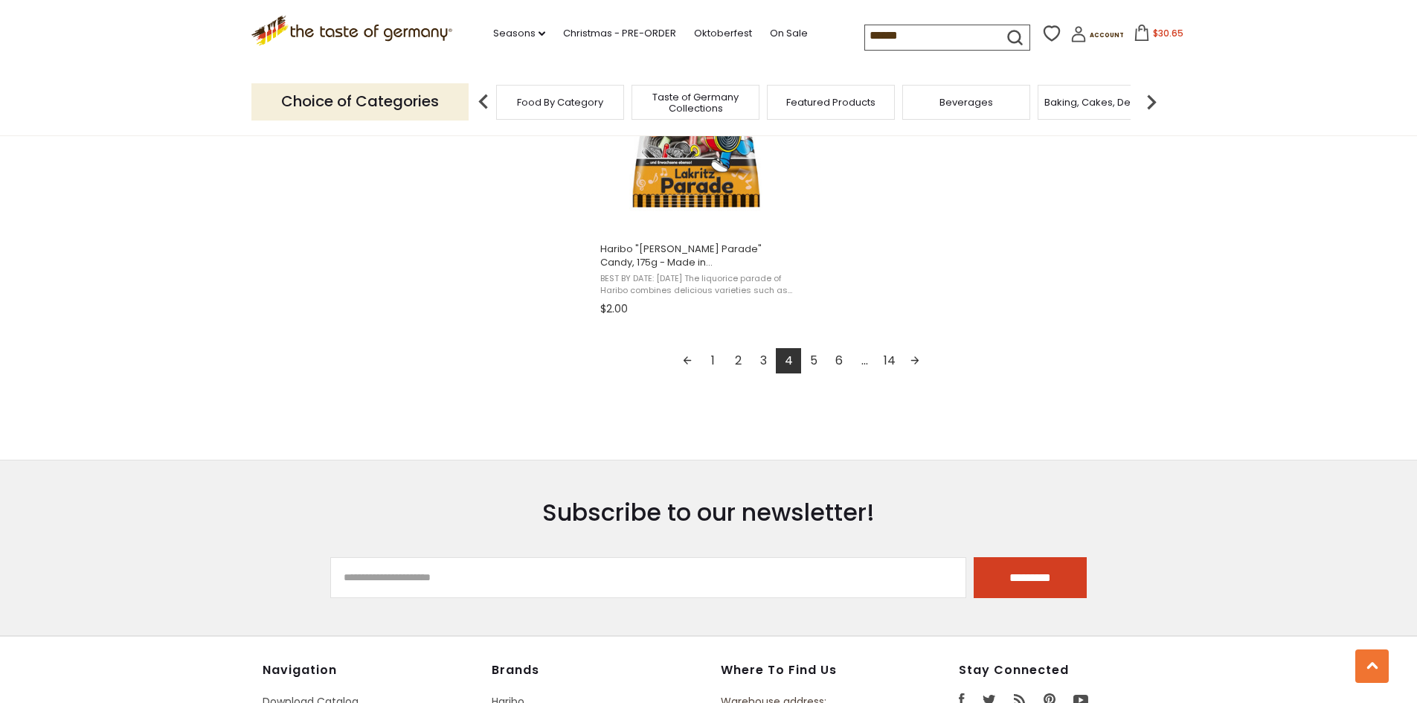
click at [816, 365] on link "5" at bounding box center [813, 360] width 25 height 25
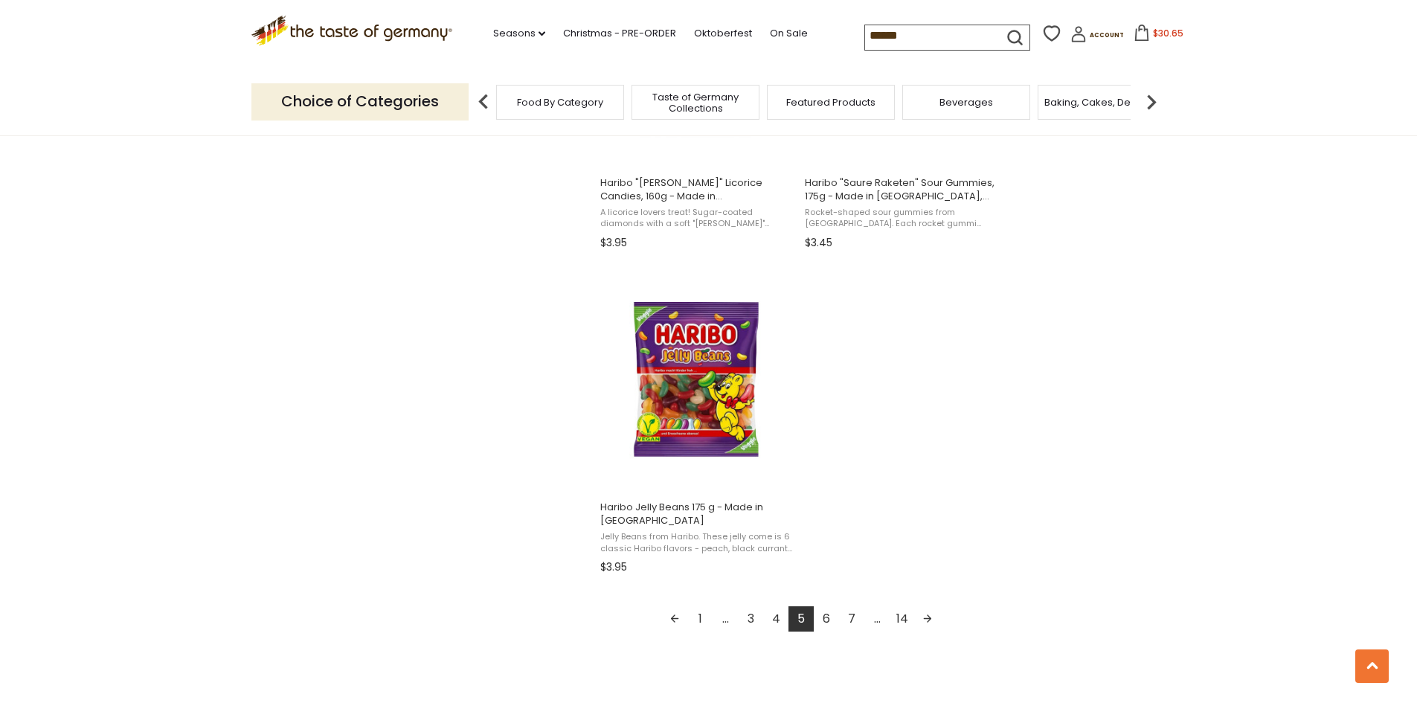
scroll to position [2455, 0]
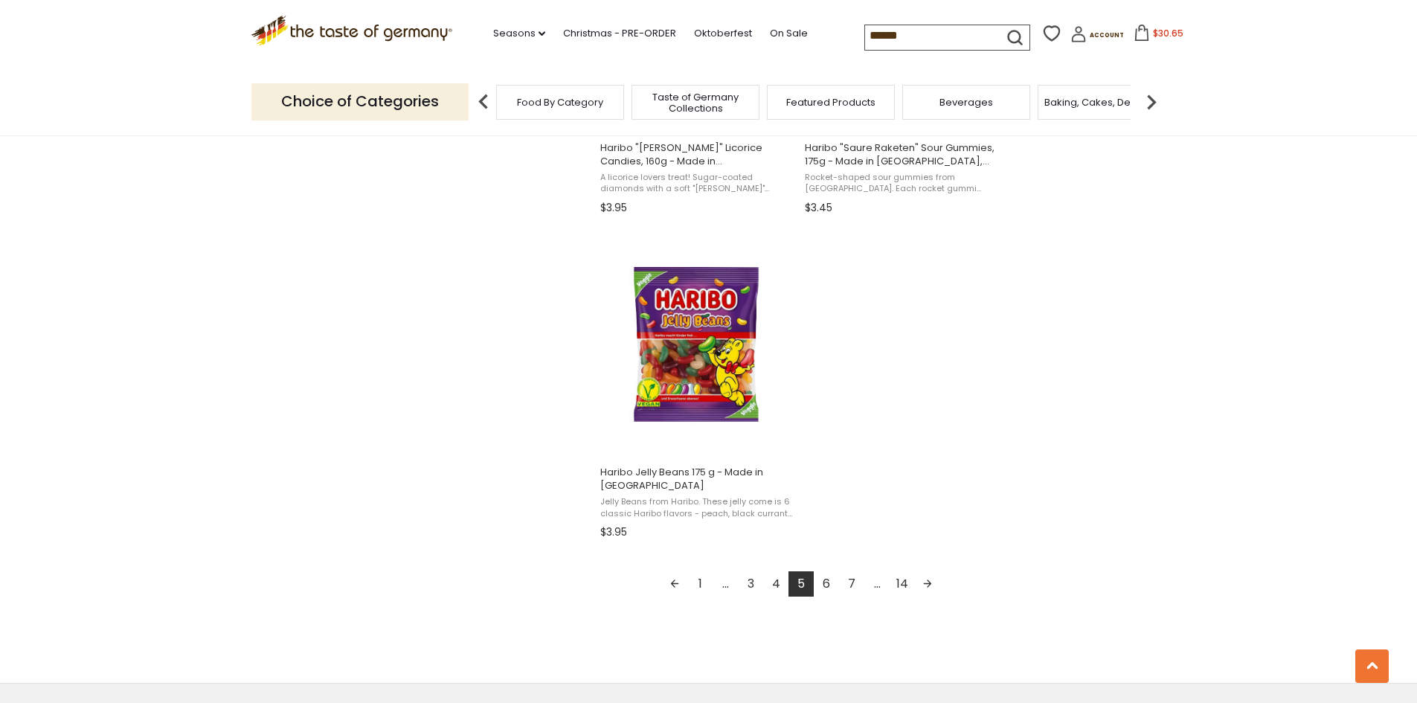
click at [835, 583] on link "6" at bounding box center [826, 583] width 25 height 25
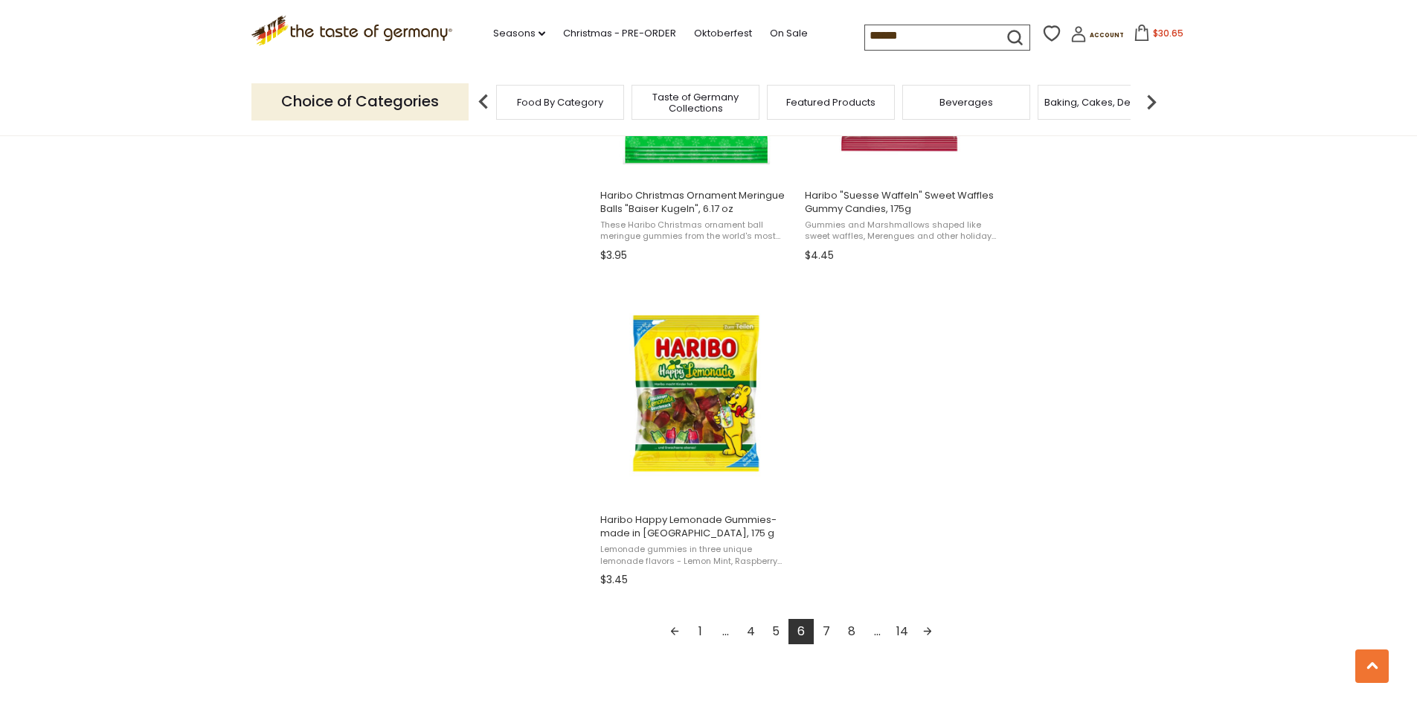
scroll to position [2455, 0]
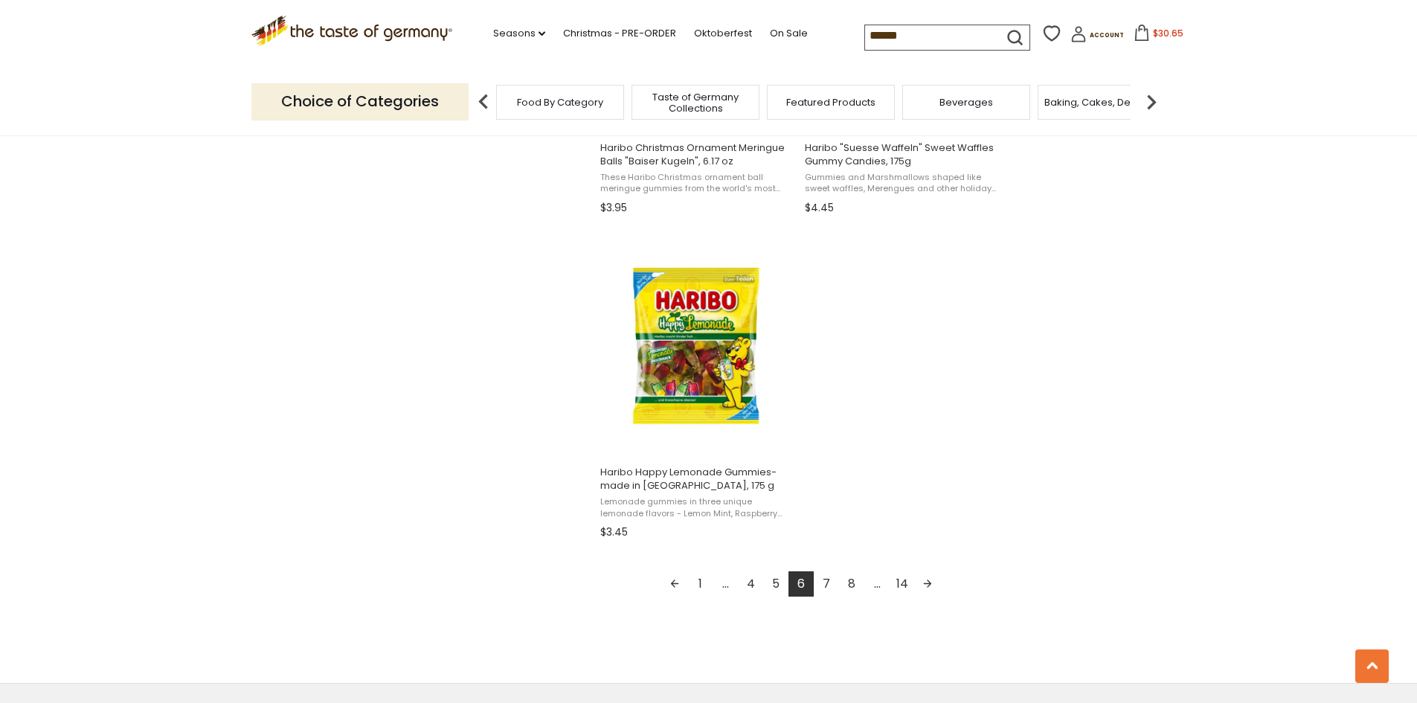
click at [830, 581] on link "7" at bounding box center [826, 583] width 25 height 25
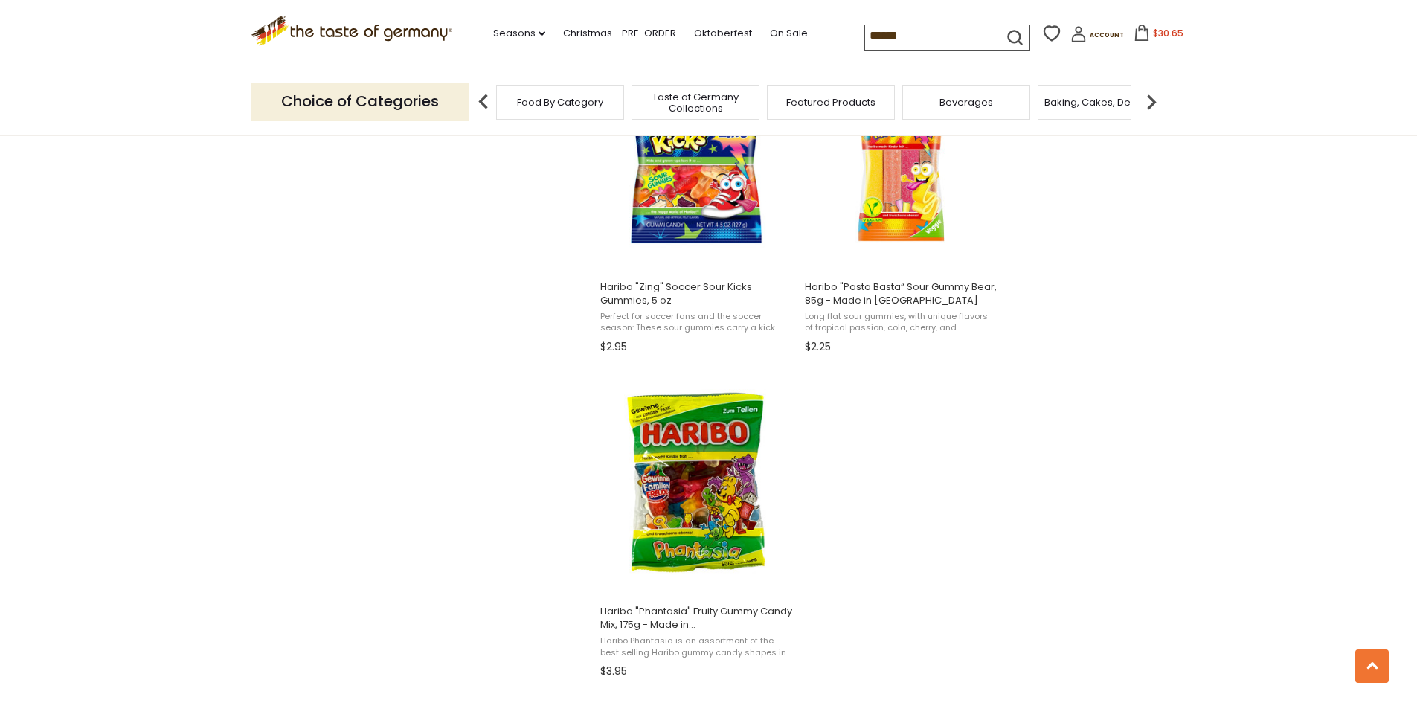
scroll to position [2530, 0]
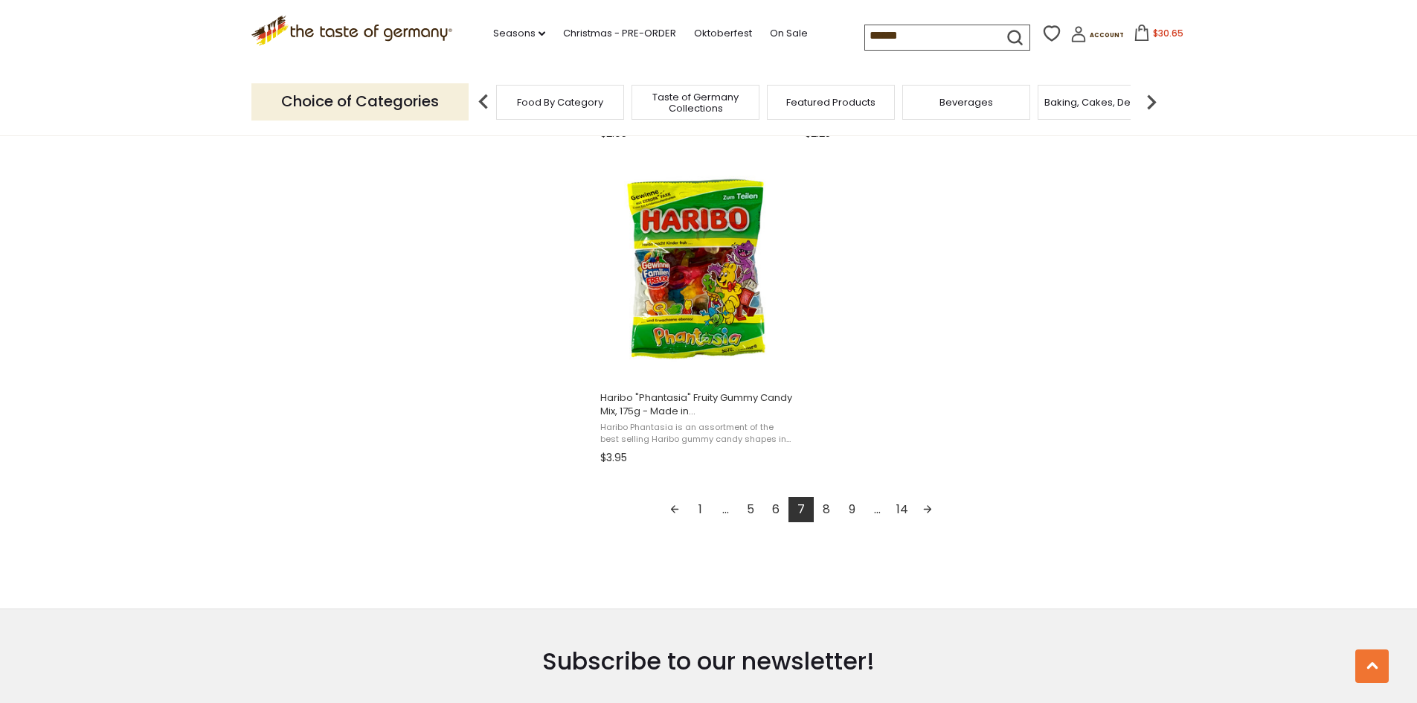
click at [825, 513] on link "8" at bounding box center [826, 509] width 25 height 25
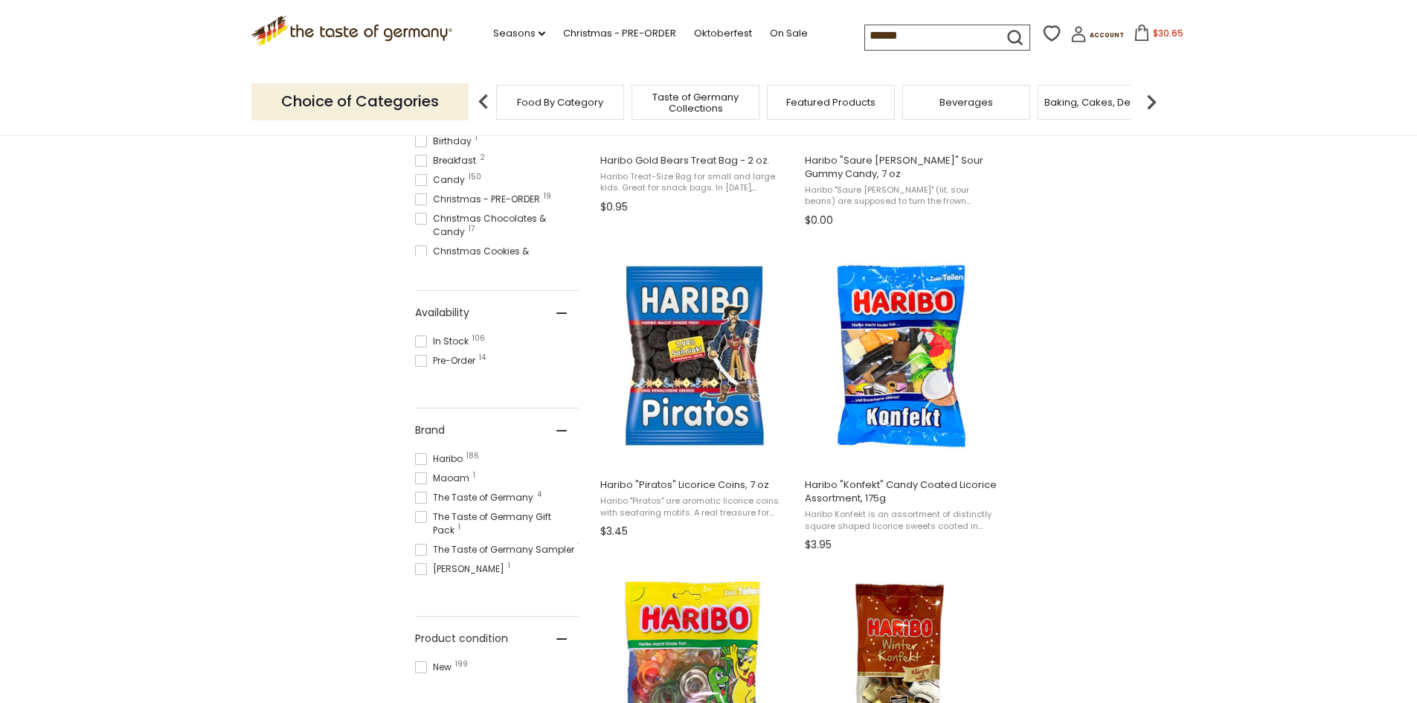
scroll to position [521, 0]
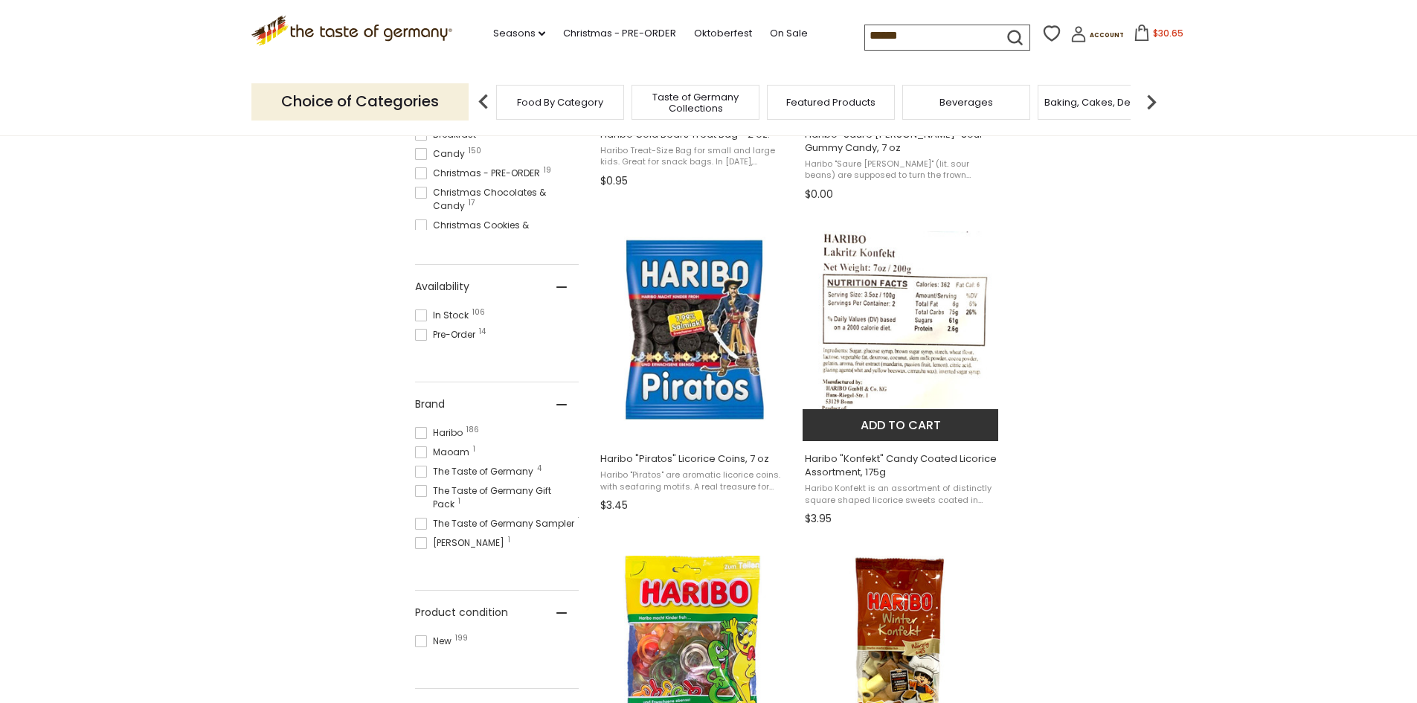
click at [905, 425] on button "Add to cart" at bounding box center [901, 425] width 196 height 32
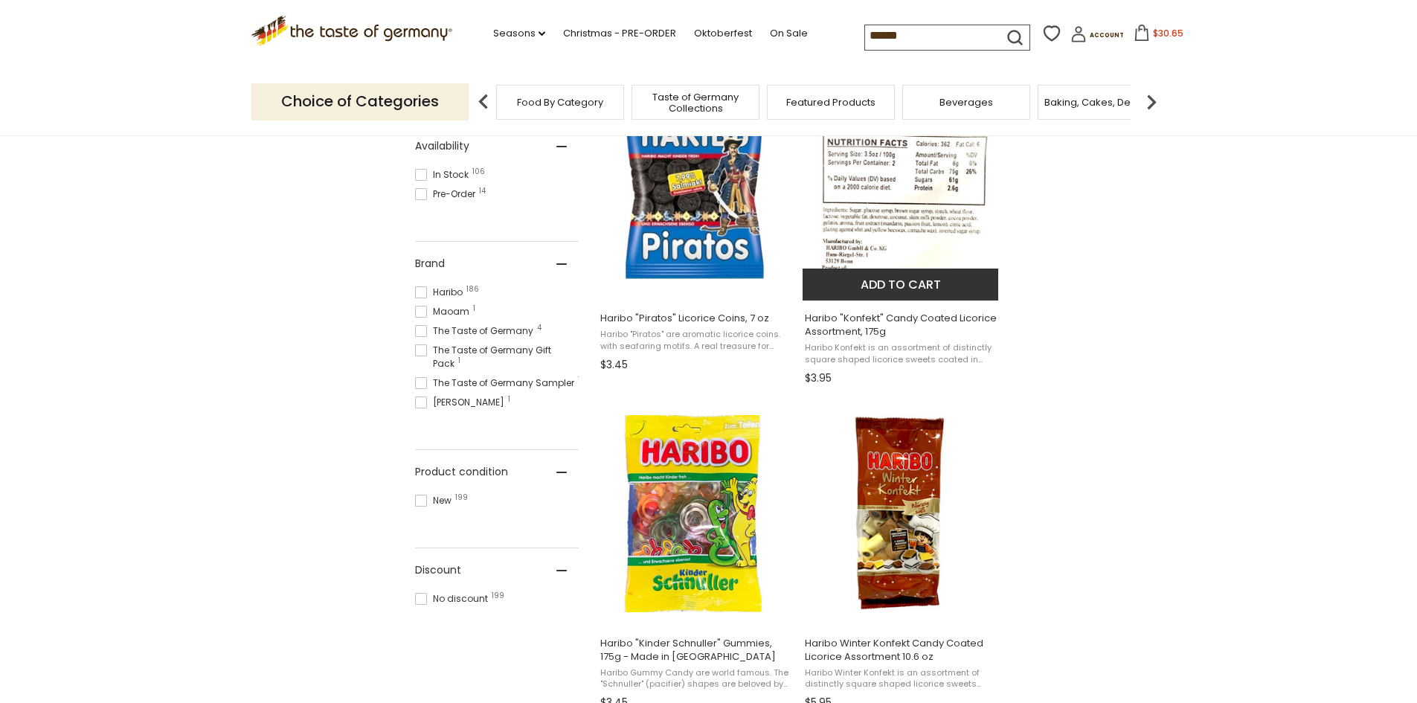
scroll to position [737, 0]
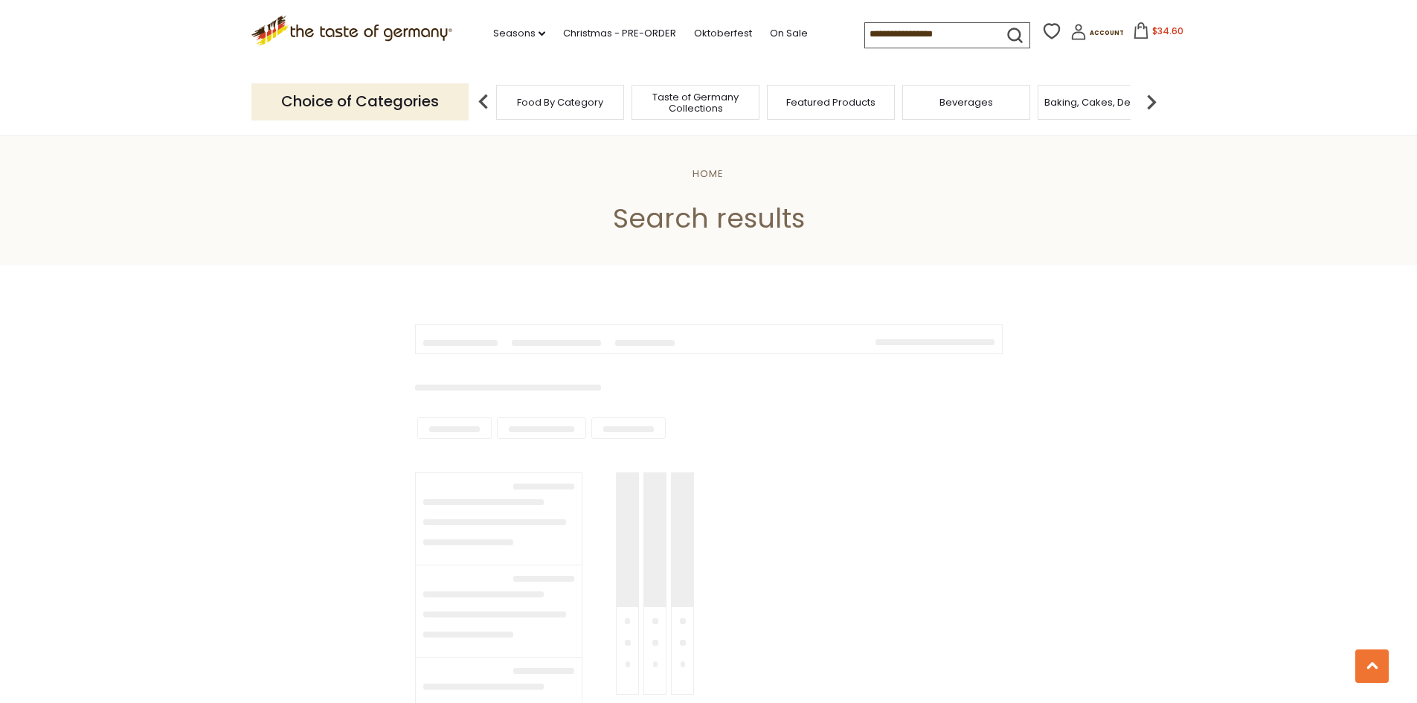
type input "******"
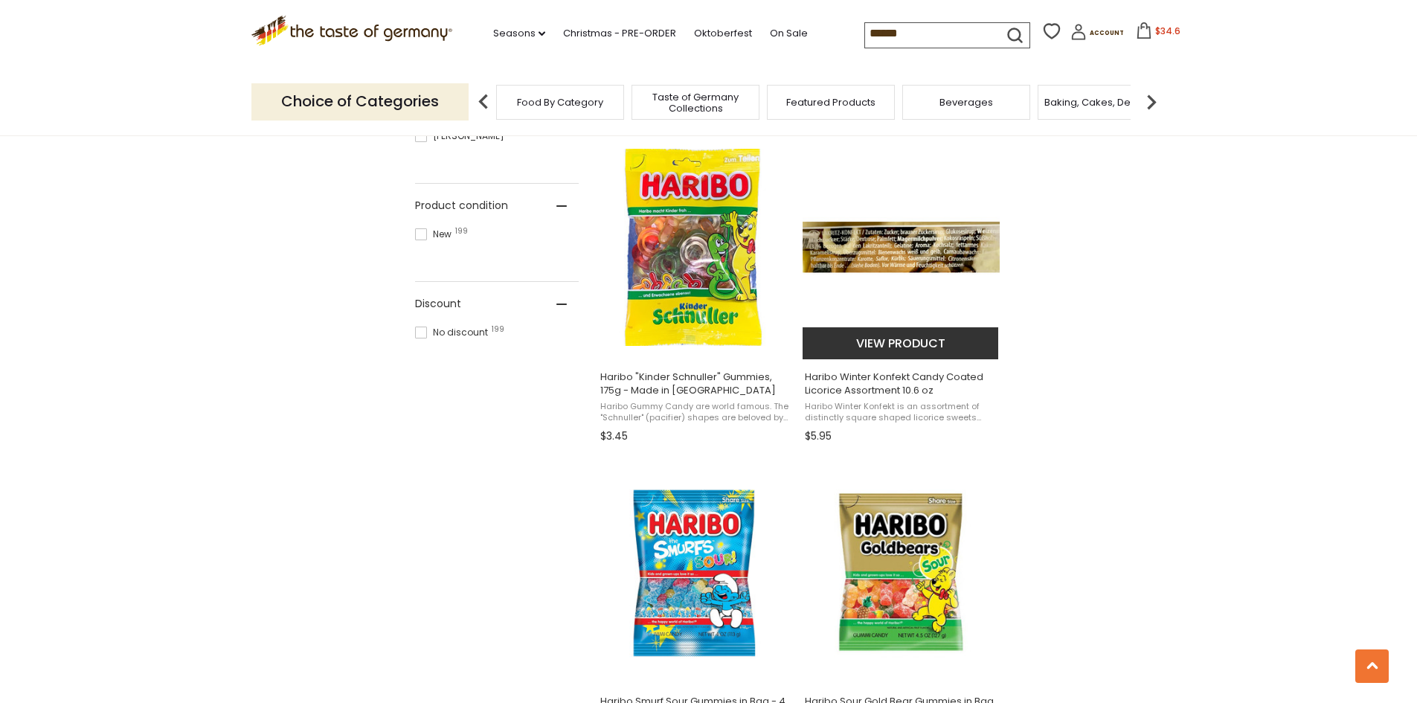
scroll to position [890, 0]
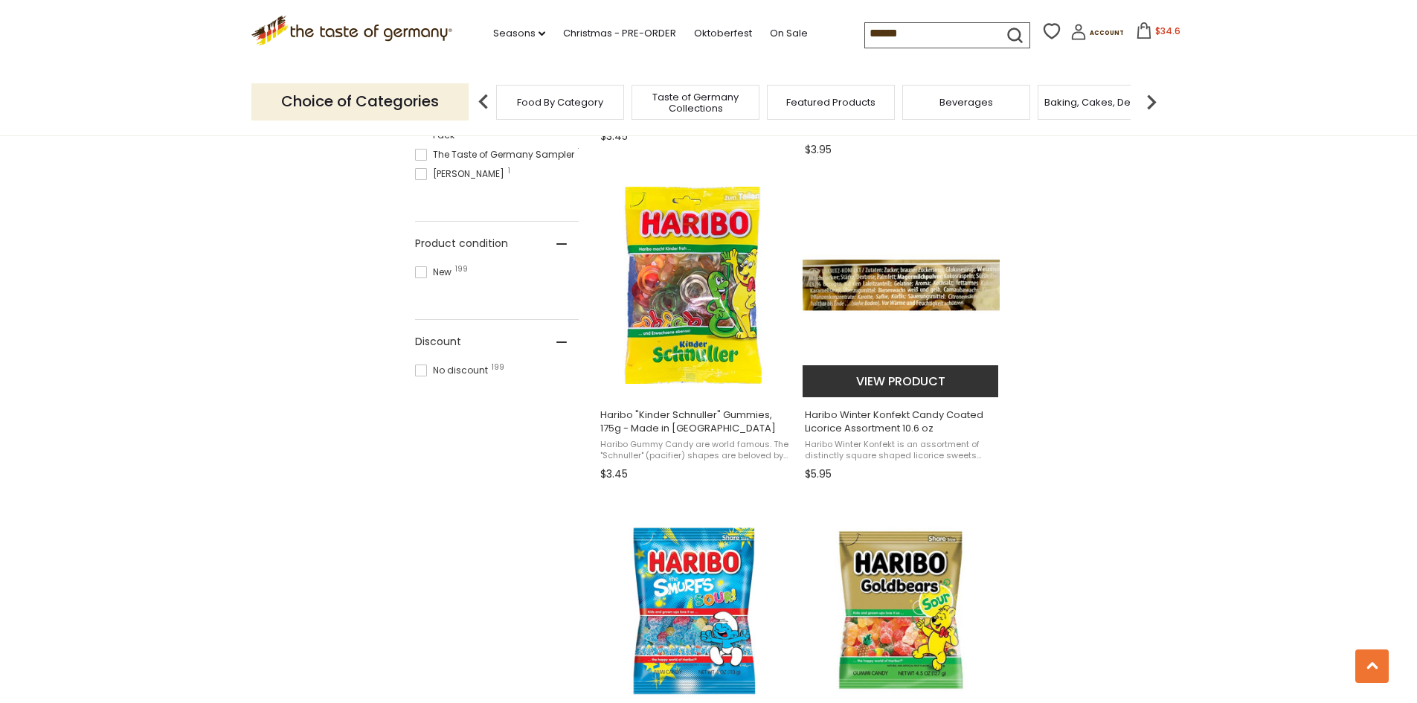
click at [888, 381] on button "View product" at bounding box center [901, 381] width 196 height 32
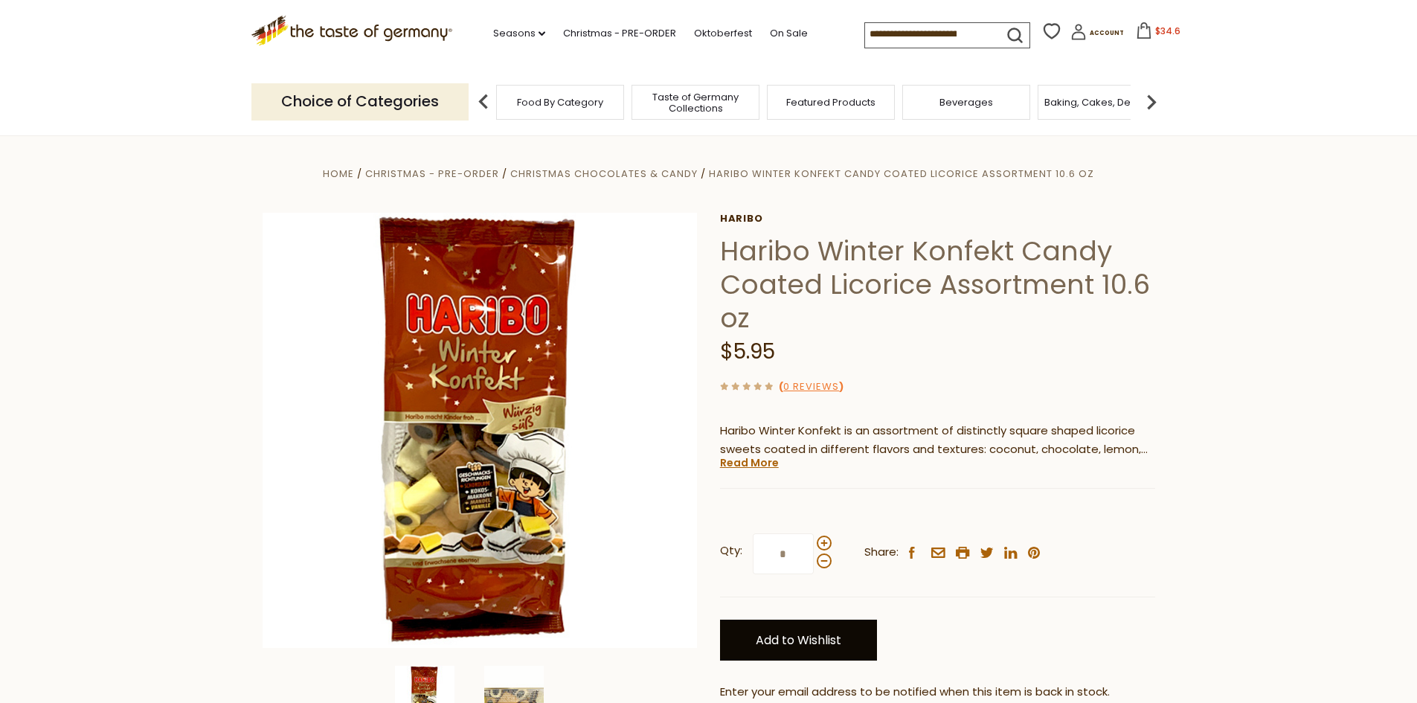
click at [789, 637] on link "Add to Wishlist" at bounding box center [798, 640] width 157 height 41
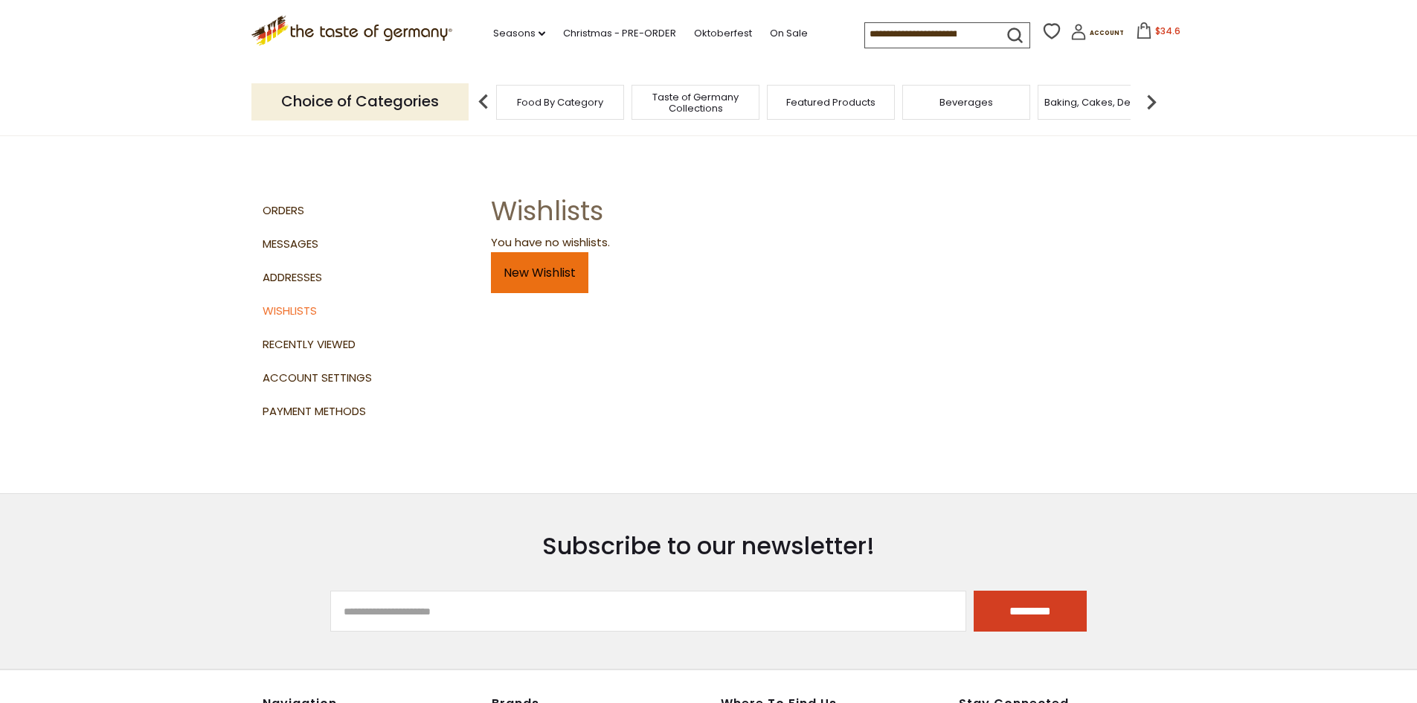
click at [537, 272] on link "New Wishlist" at bounding box center [539, 272] width 97 height 41
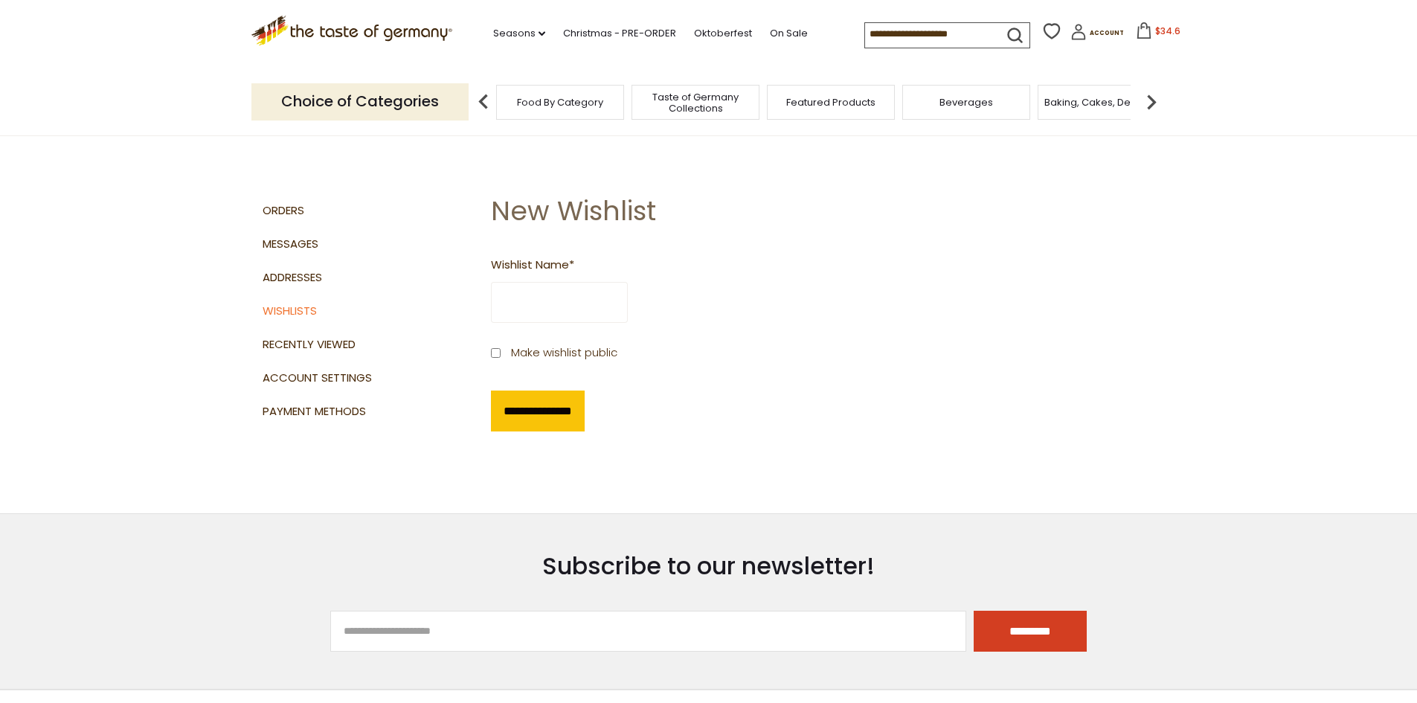
click at [1138, 30] on icon at bounding box center [1144, 30] width 13 height 16
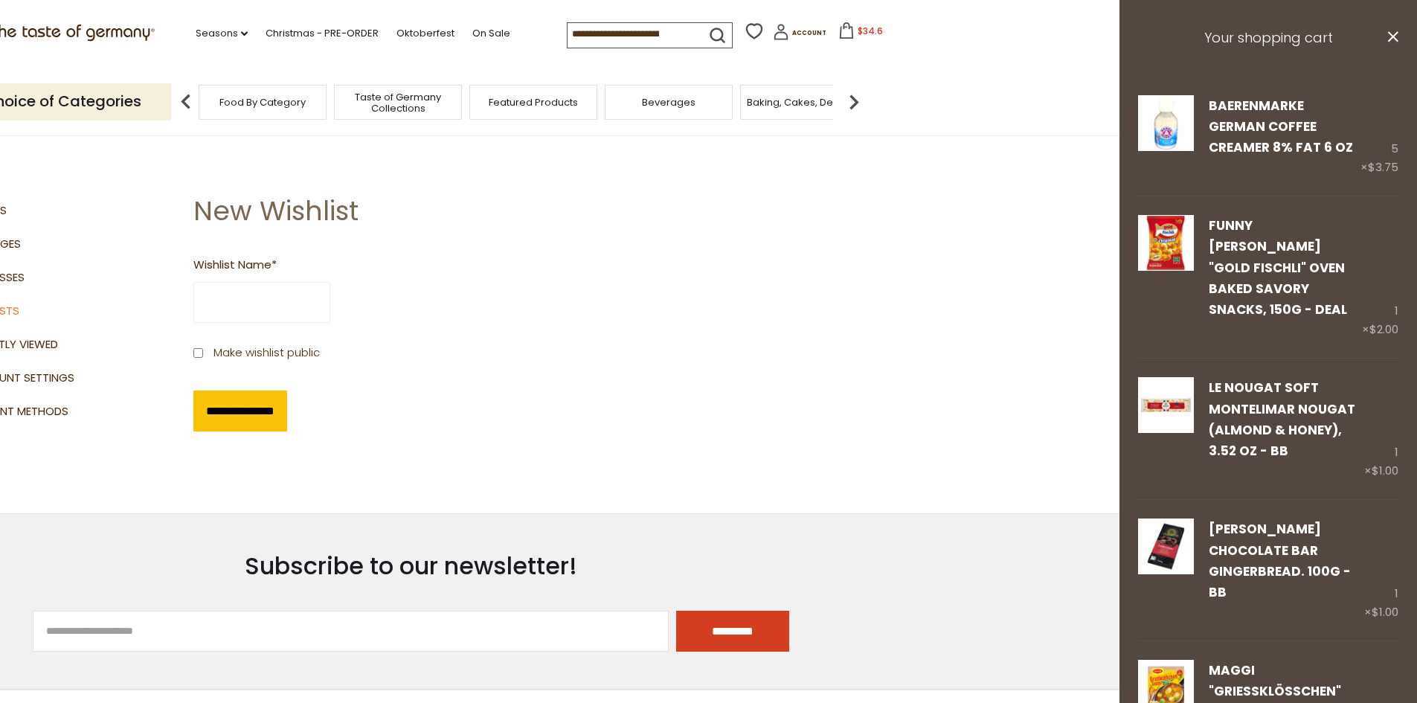
click at [850, 100] on img at bounding box center [854, 102] width 30 height 30
click at [707, 97] on span "Coffee, Cocoa & Tea" at bounding box center [693, 102] width 102 height 11
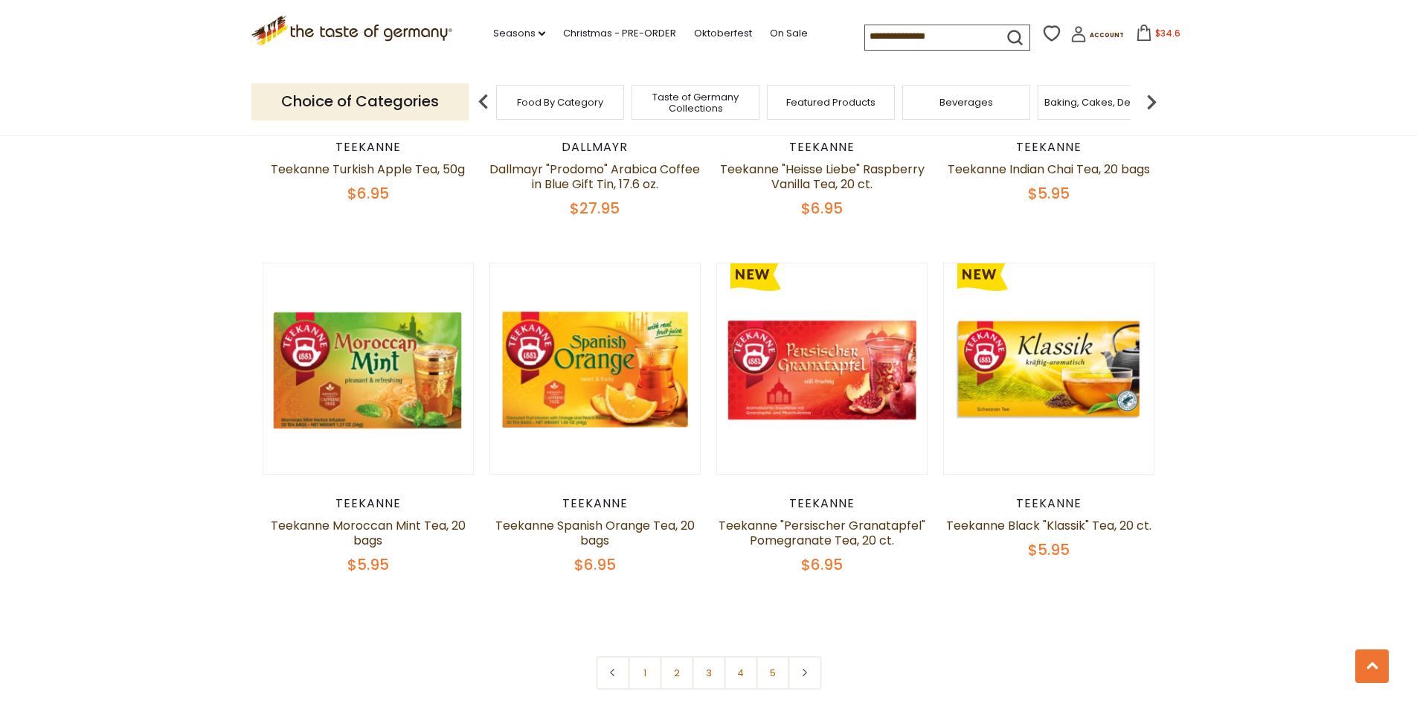
scroll to position [3348, 0]
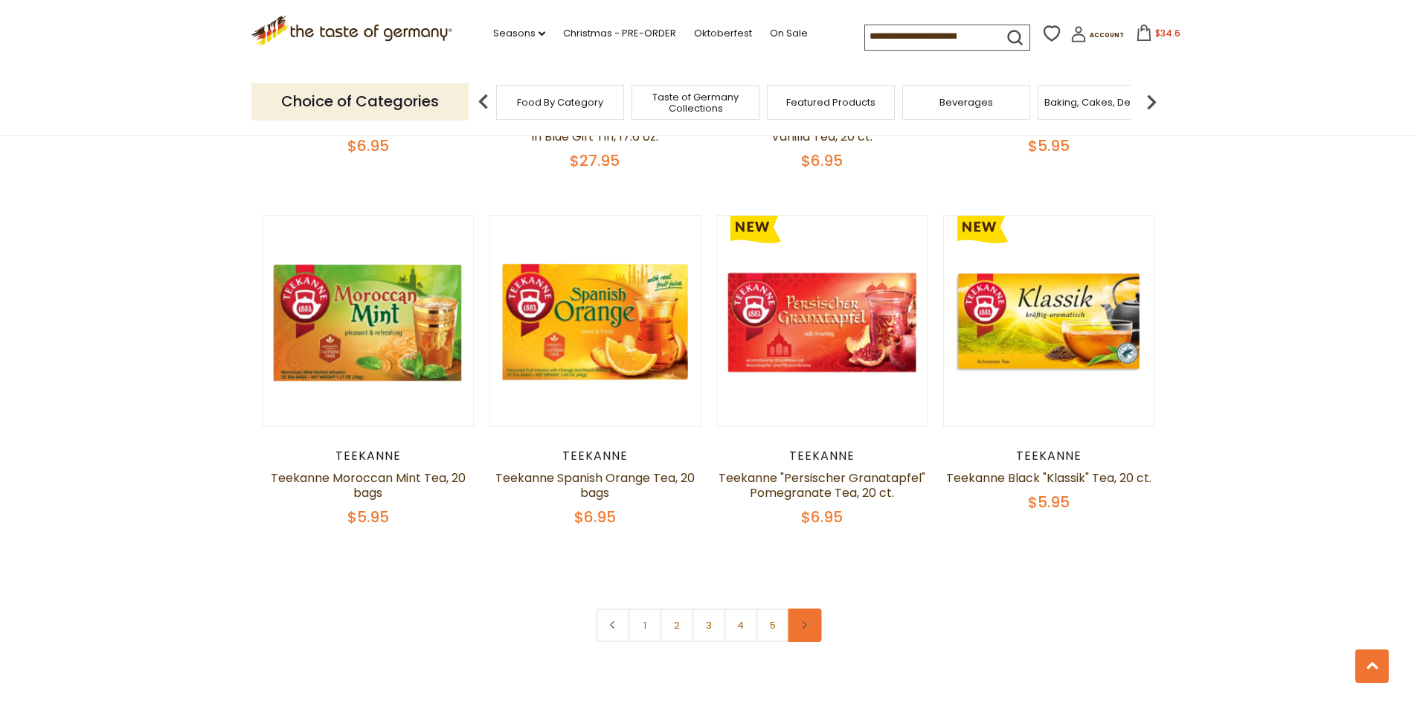
click at [797, 612] on link at bounding box center [804, 625] width 33 height 33
click at [801, 621] on icon at bounding box center [805, 624] width 9 height 7
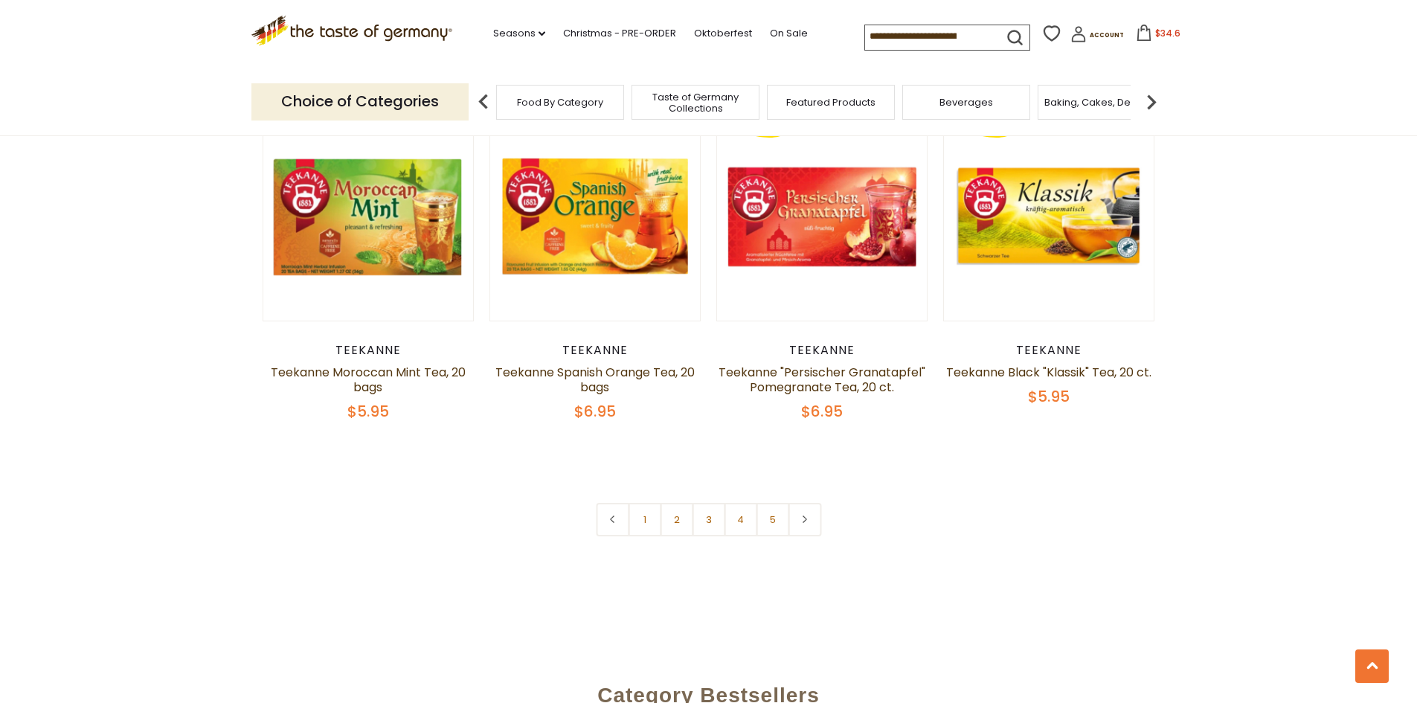
scroll to position [3497, 0]
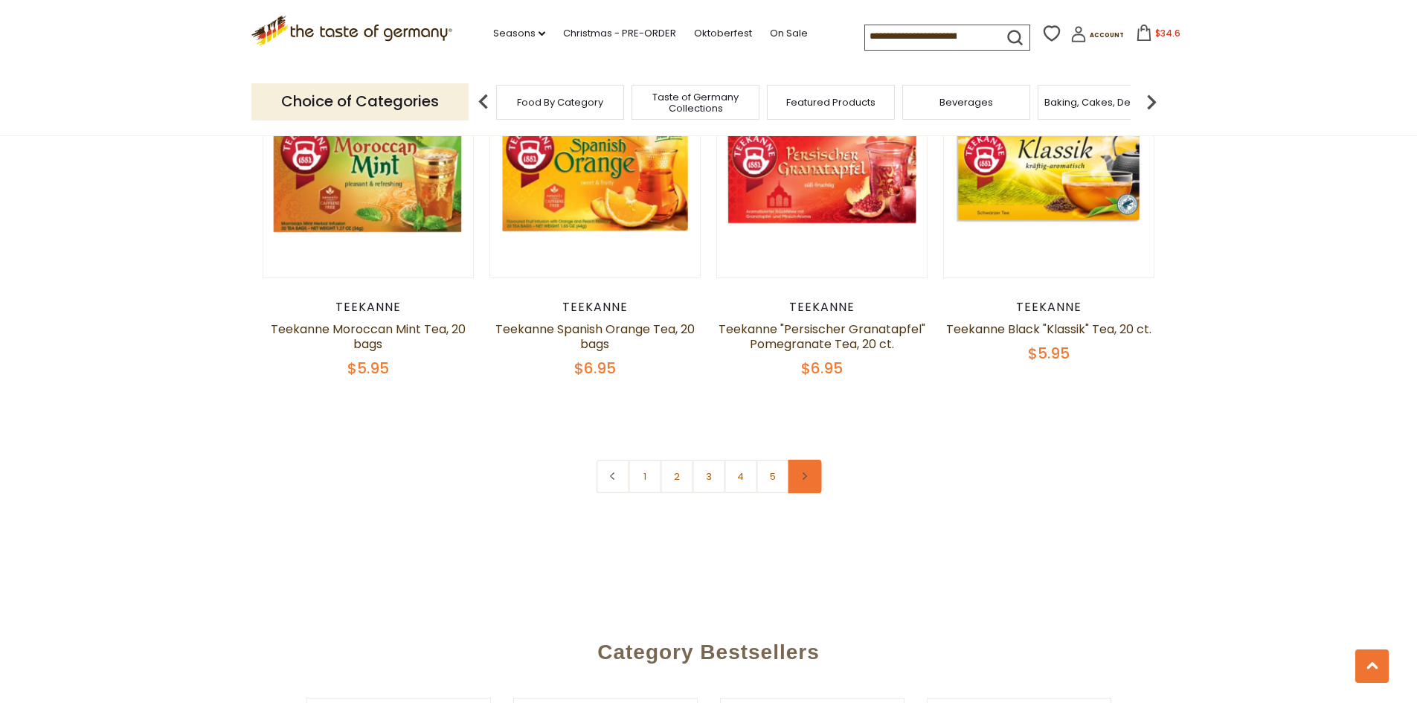
click at [812, 462] on link at bounding box center [804, 476] width 33 height 33
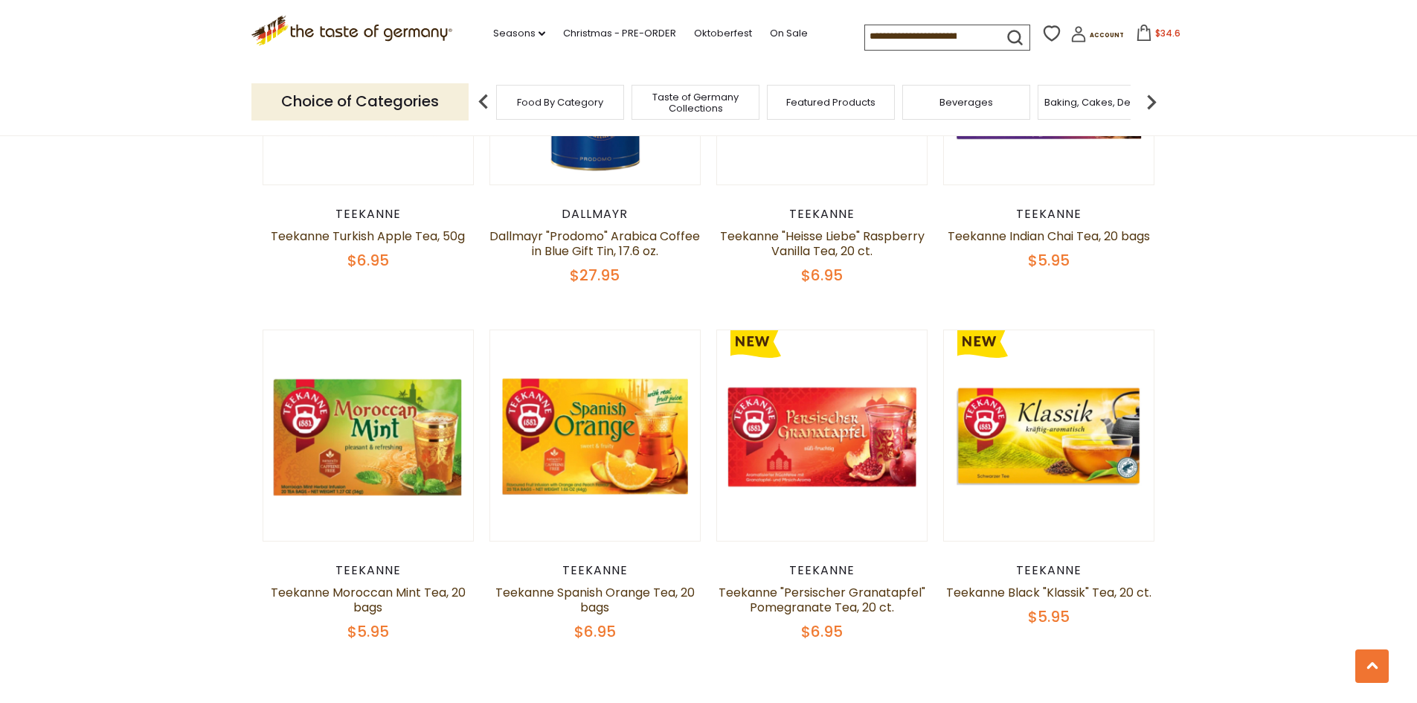
scroll to position [3348, 0]
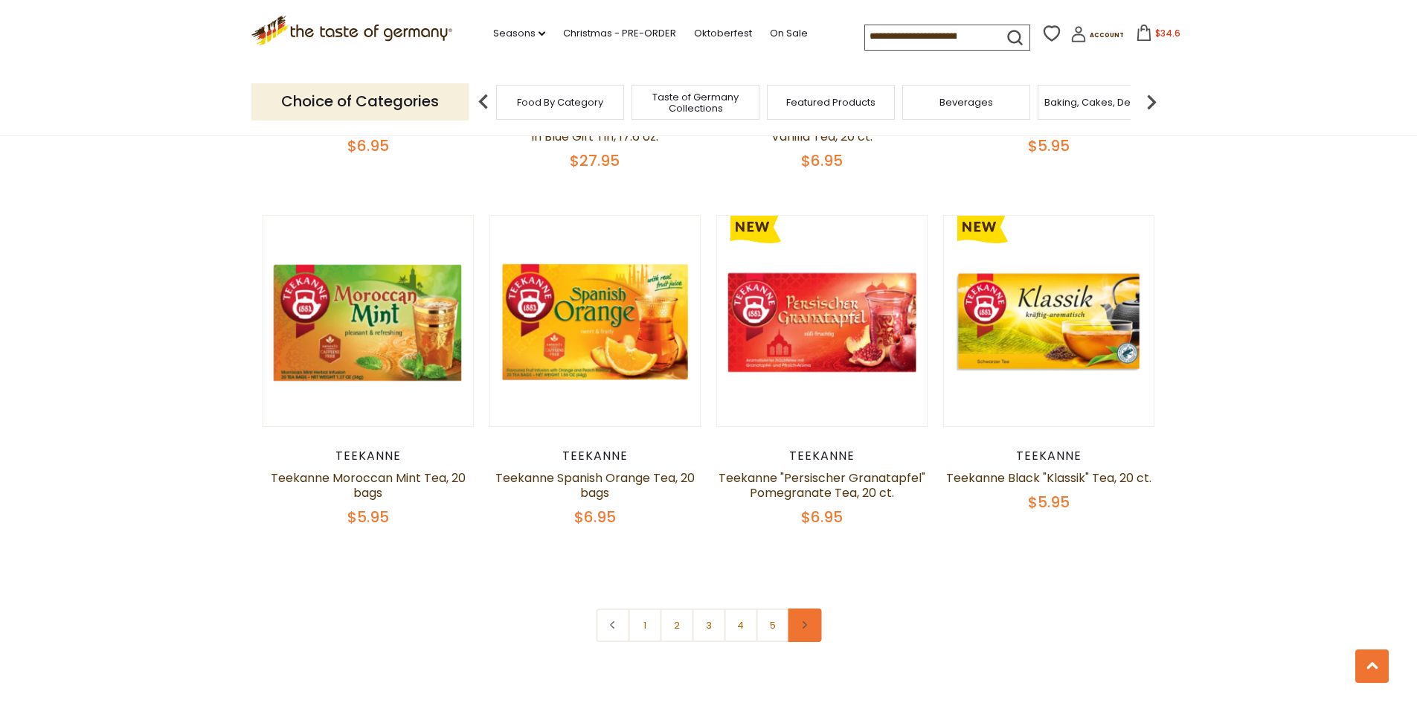
click at [804, 621] on icon at bounding box center [805, 624] width 9 height 7
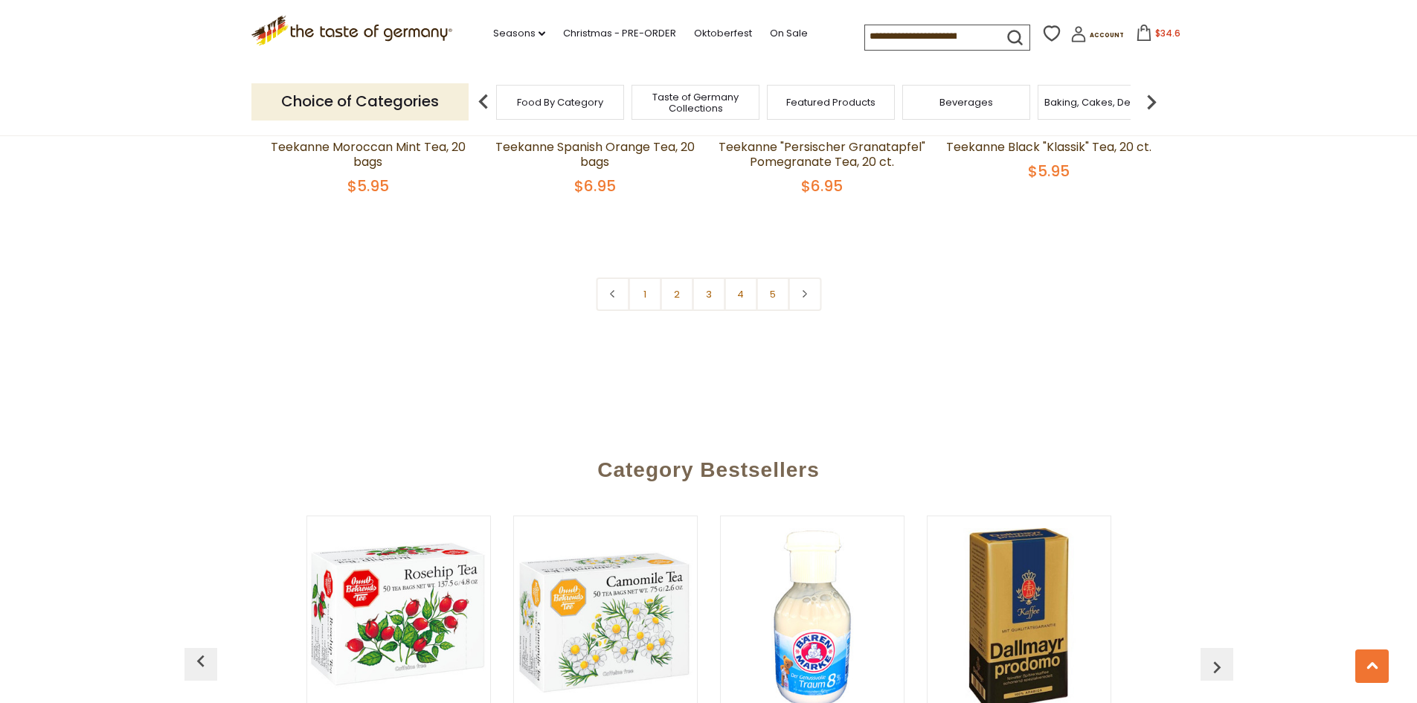
scroll to position [4018, 0]
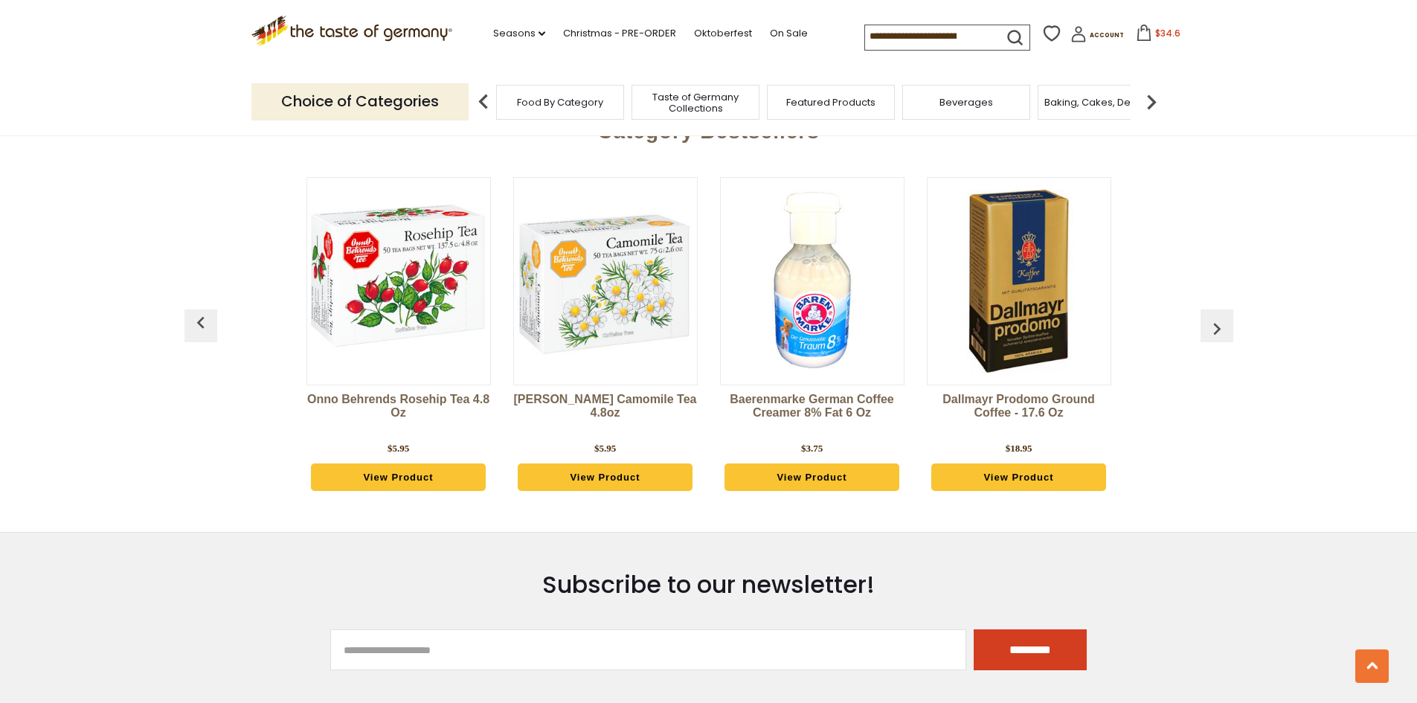
click at [593, 464] on link "View Product" at bounding box center [606, 478] width 176 height 28
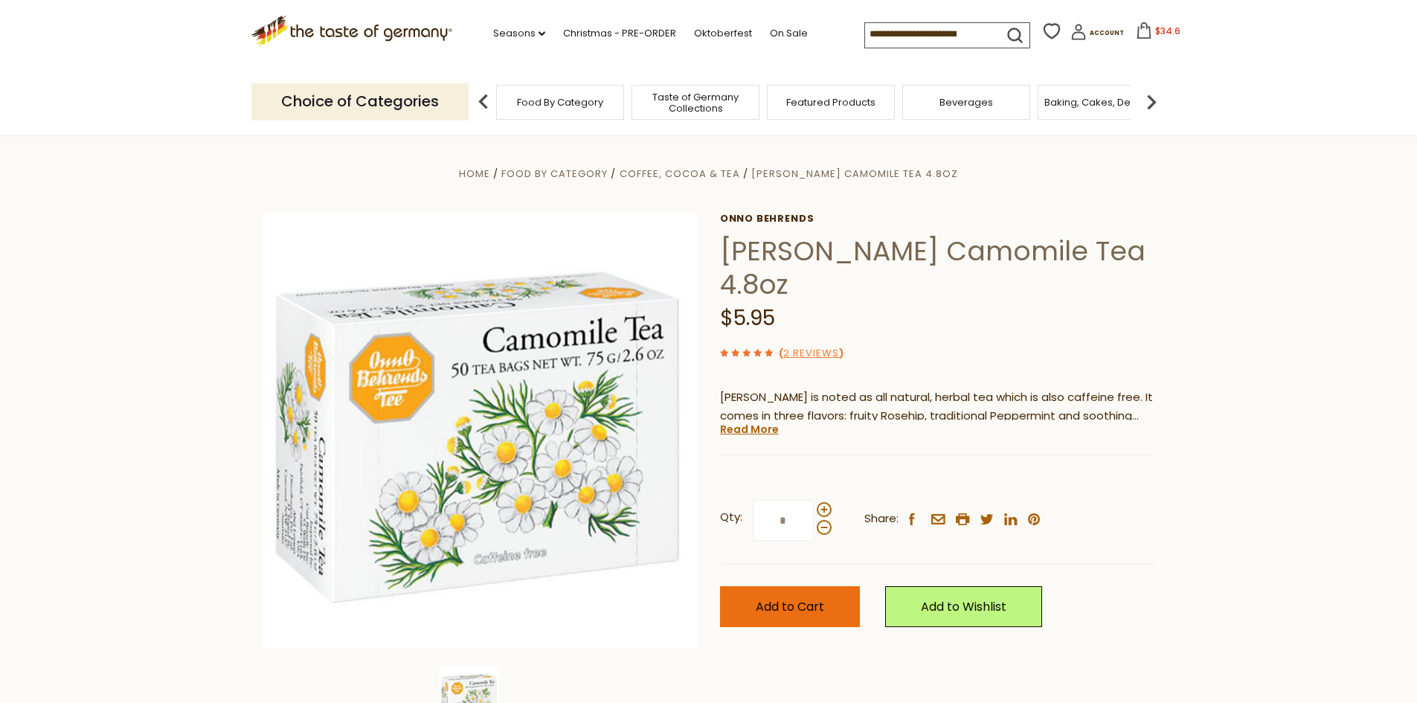
click at [801, 609] on span "Add to Cart" at bounding box center [790, 606] width 68 height 17
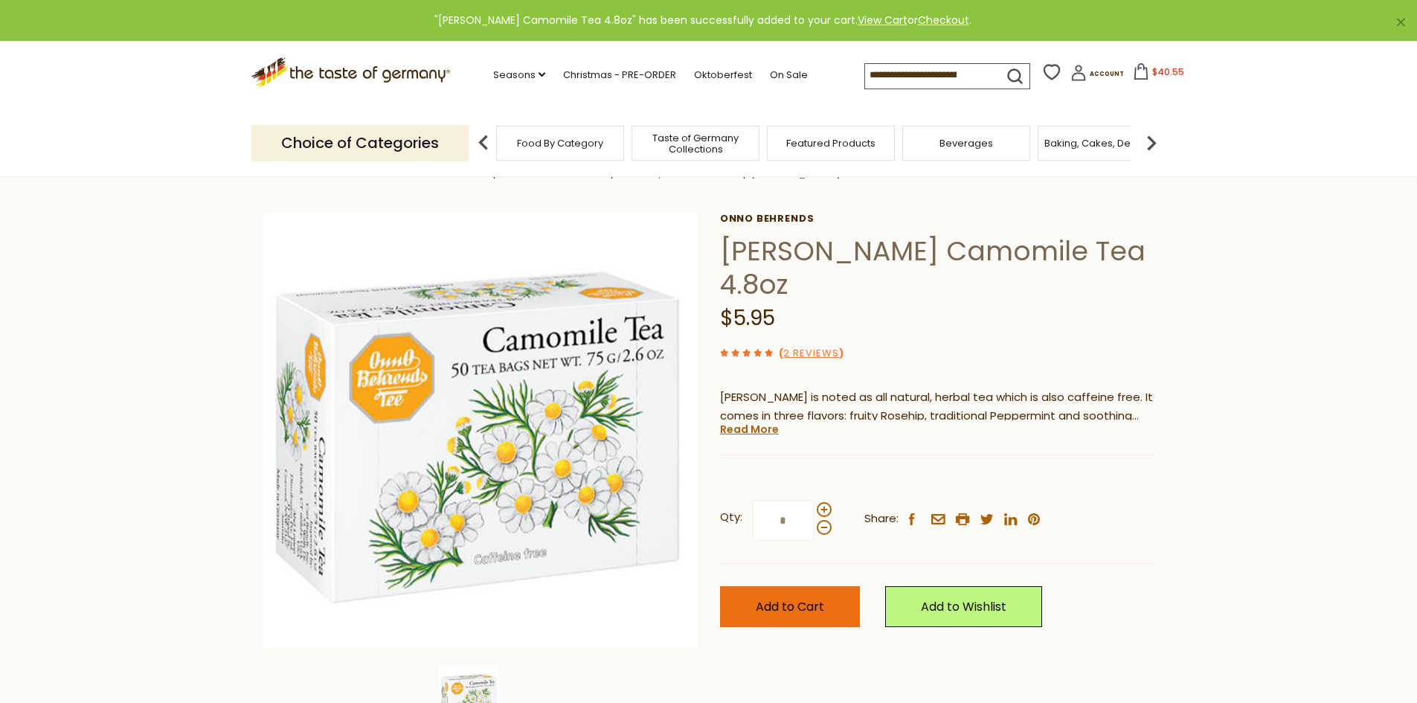
click at [767, 609] on span "Add to Cart" at bounding box center [790, 606] width 68 height 17
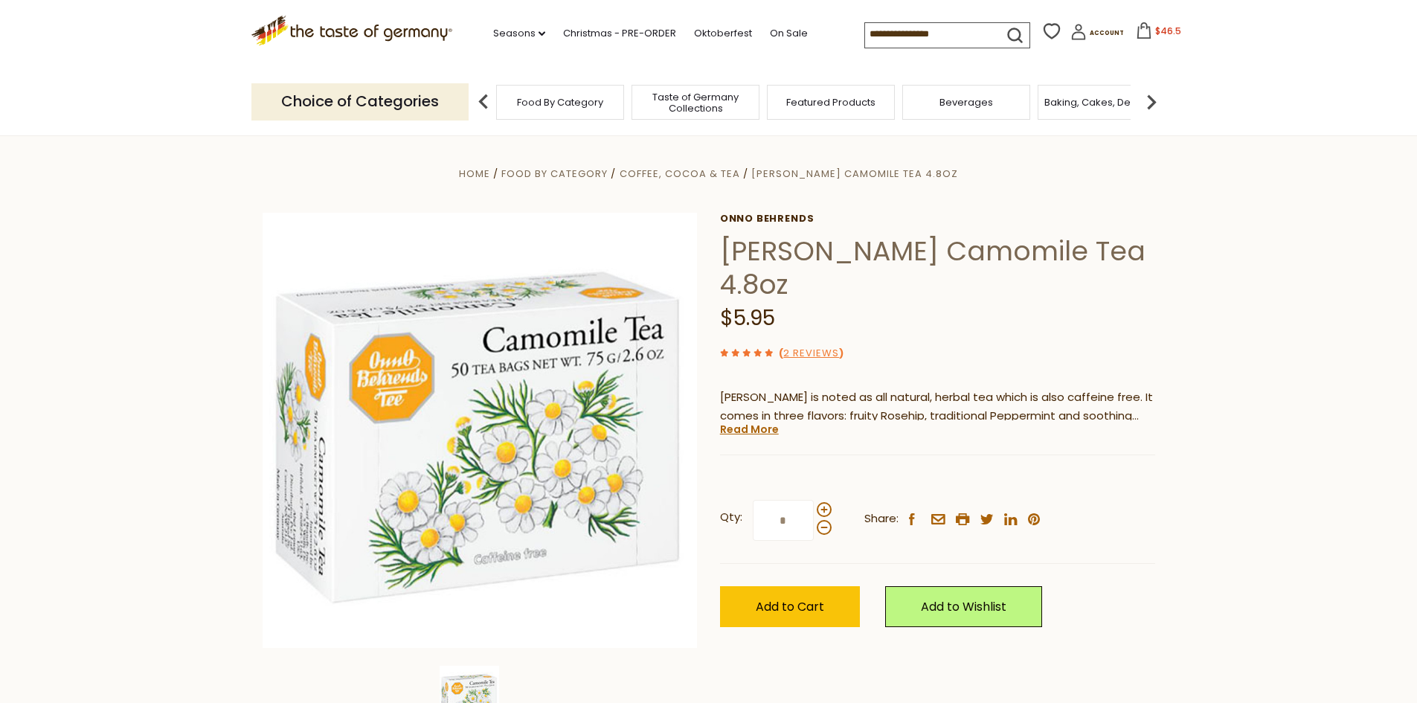
drag, startPoint x: 1132, startPoint y: 74, endPoint x: 1130, endPoint y: 57, distance: 17.3
click at [1132, 70] on div "Choice of Categories Food By Category Taste of Germany Collections Featured Pro…" at bounding box center [708, 101] width 915 height 66
click at [1136, 32] on icon at bounding box center [1144, 30] width 16 height 16
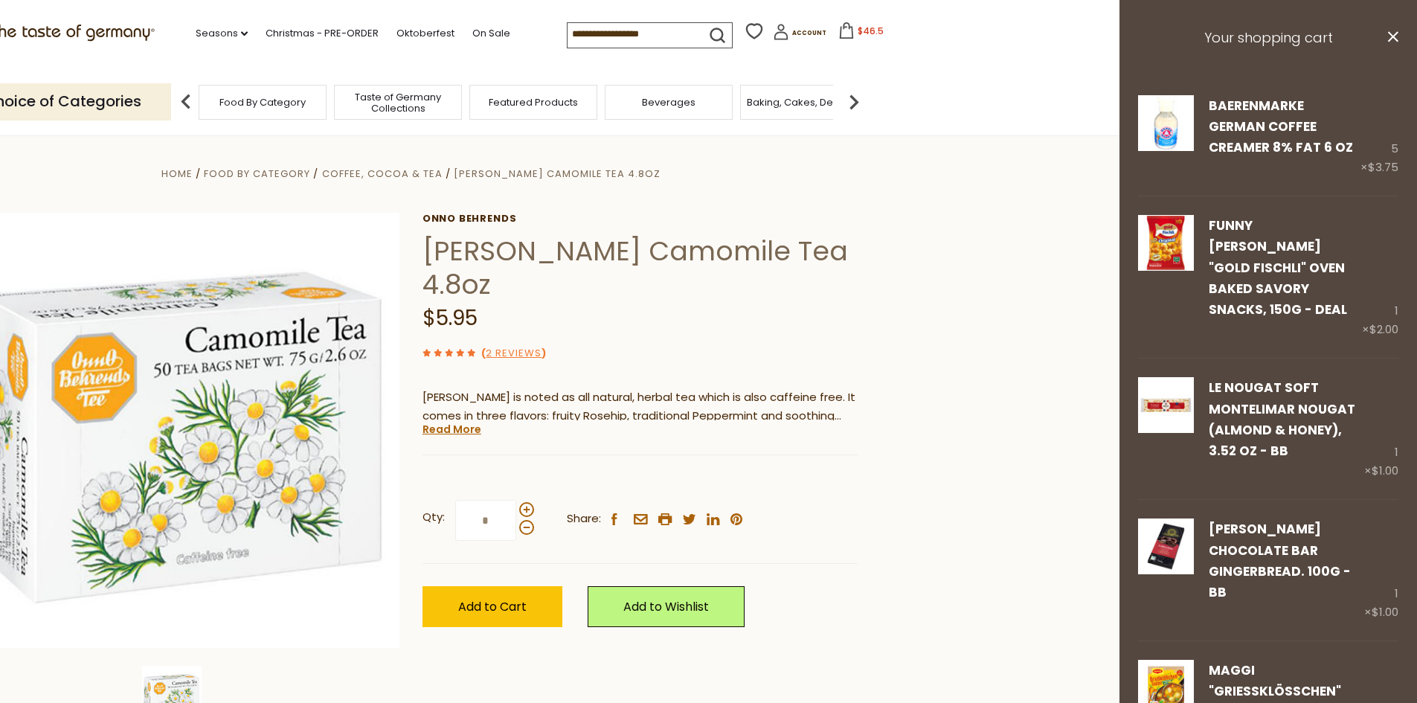
click at [859, 99] on img at bounding box center [854, 102] width 30 height 30
click at [758, 104] on span "Breads" at bounding box center [742, 102] width 35 height 11
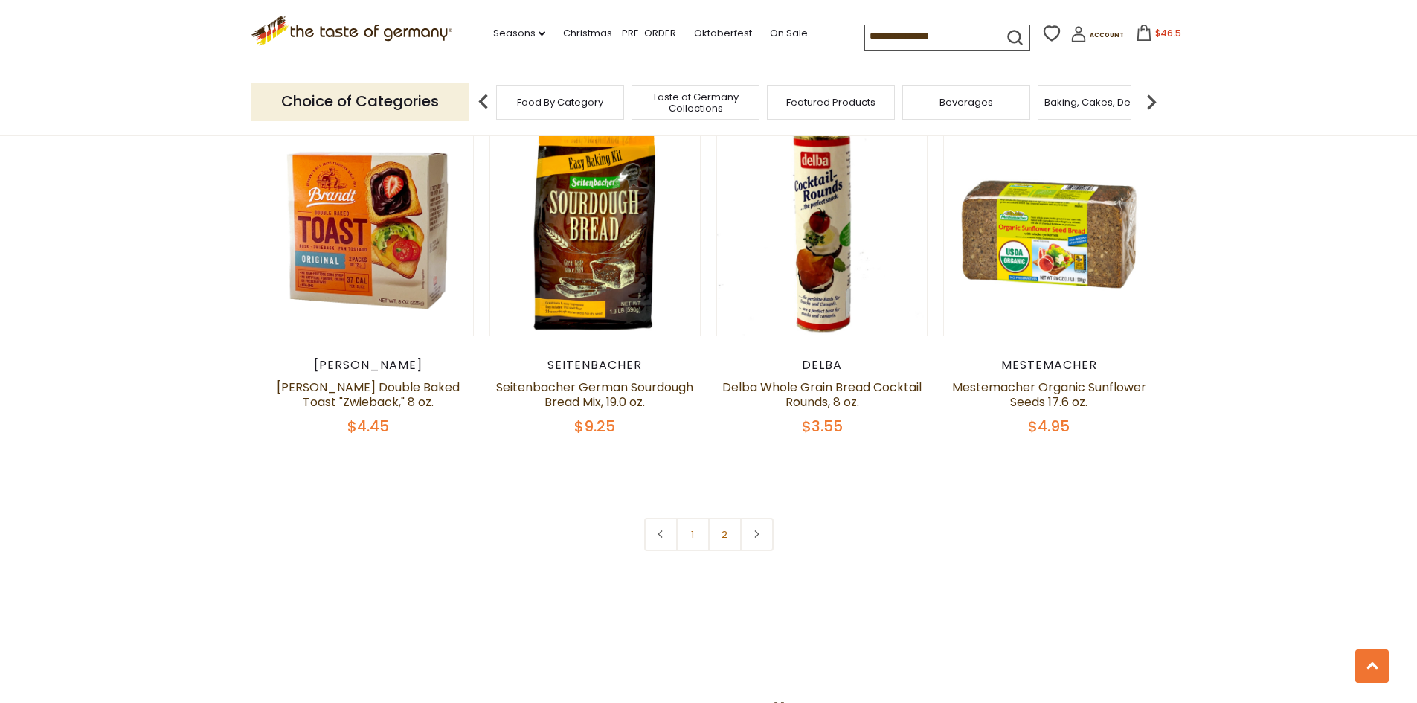
scroll to position [3419, 0]
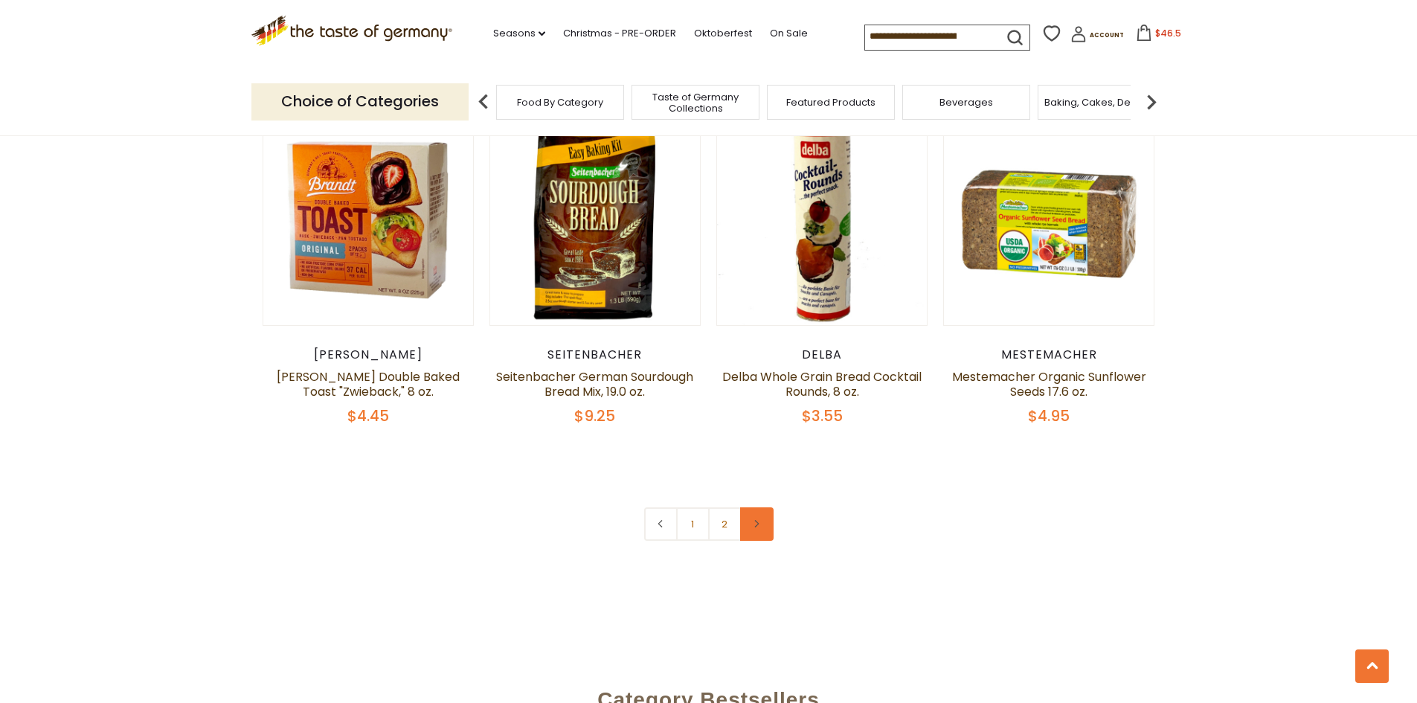
click at [755, 524] on icon at bounding box center [756, 523] width 9 height 7
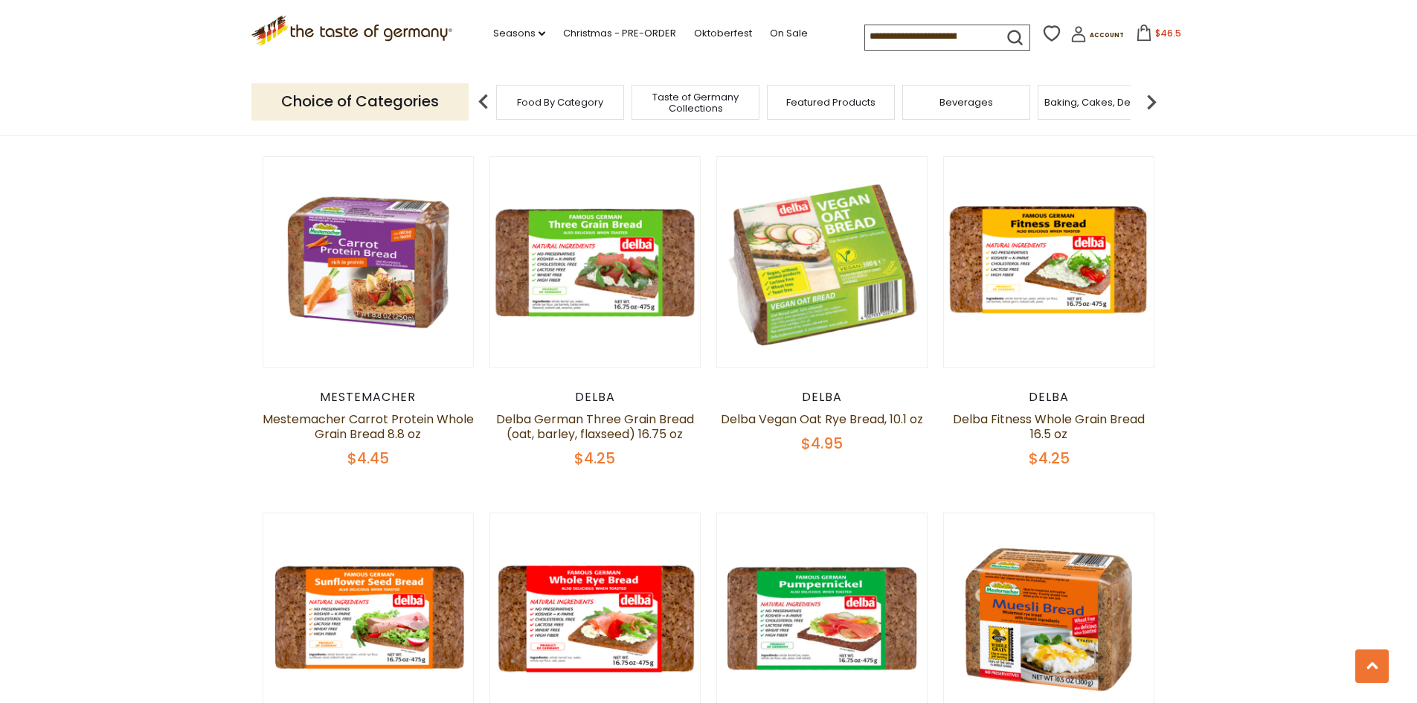
scroll to position [1934, 0]
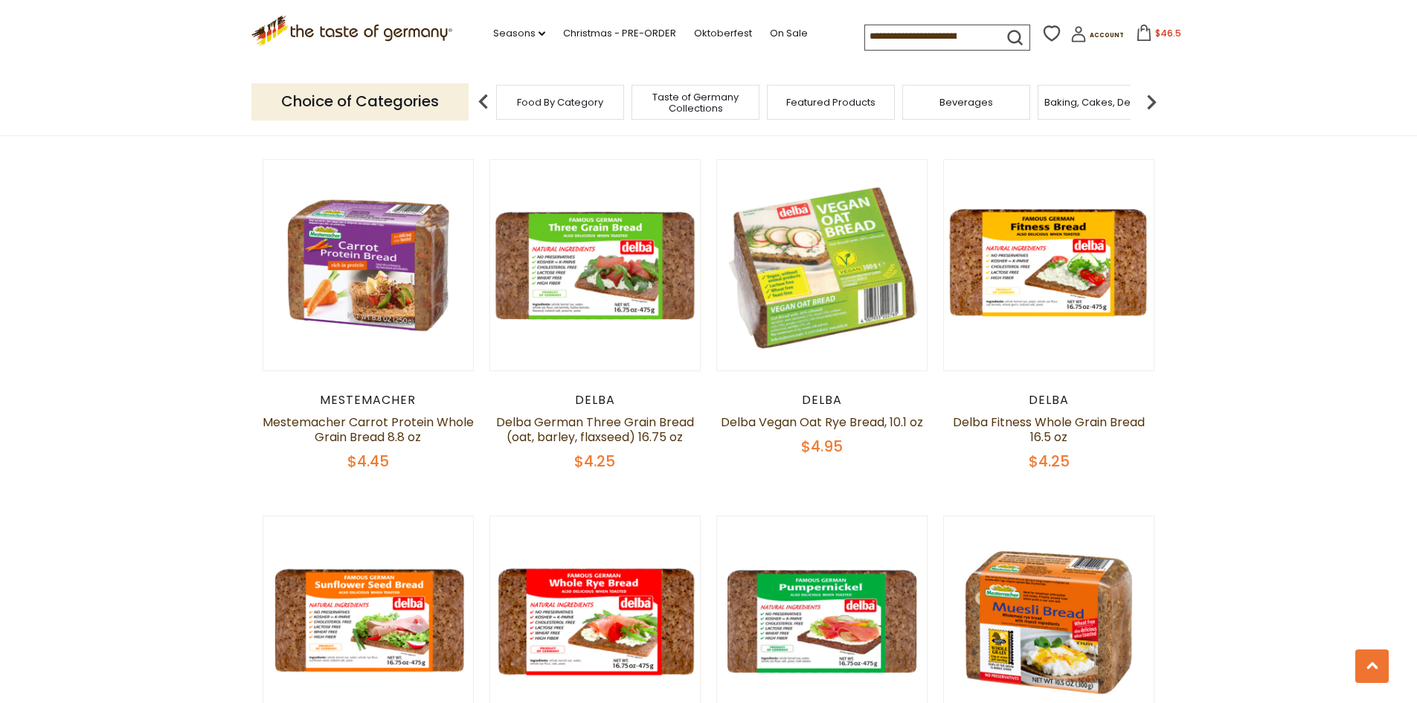
click at [1148, 100] on img at bounding box center [1152, 102] width 30 height 30
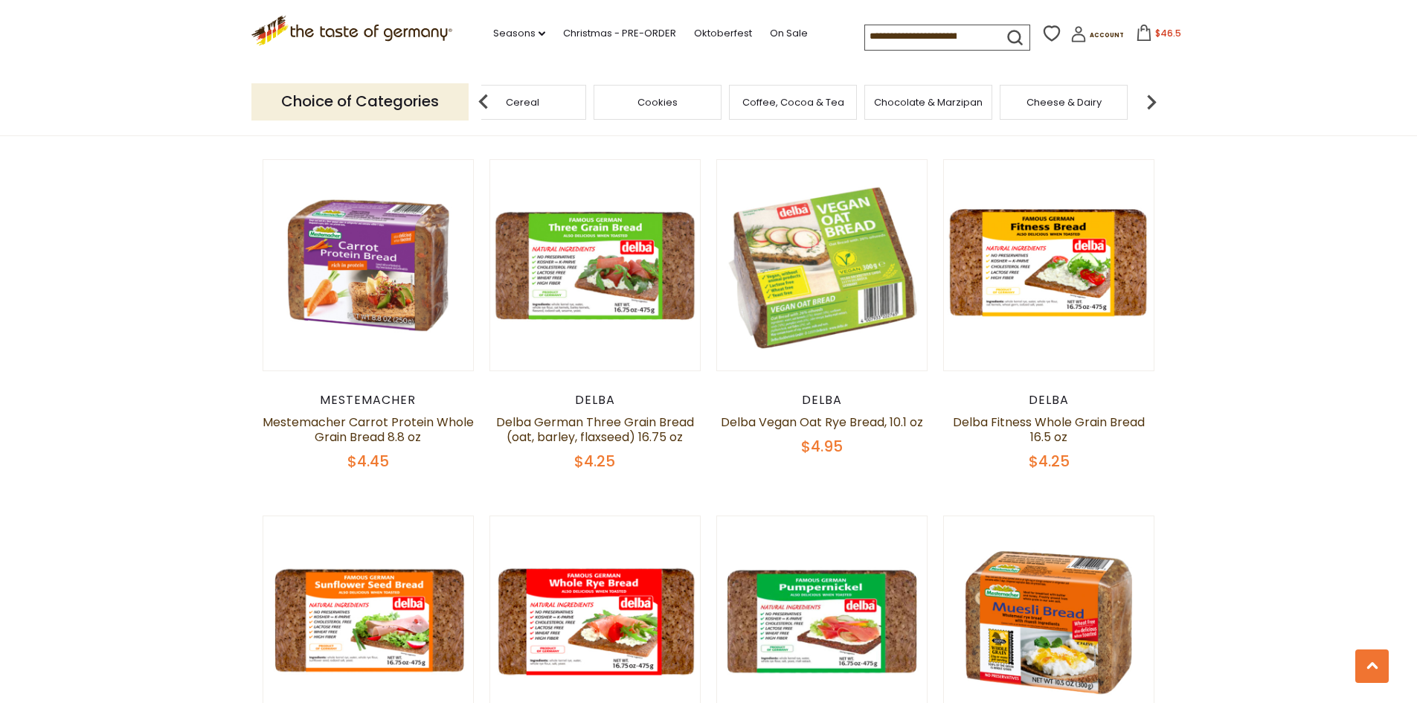
click at [1148, 100] on img at bounding box center [1152, 102] width 30 height 30
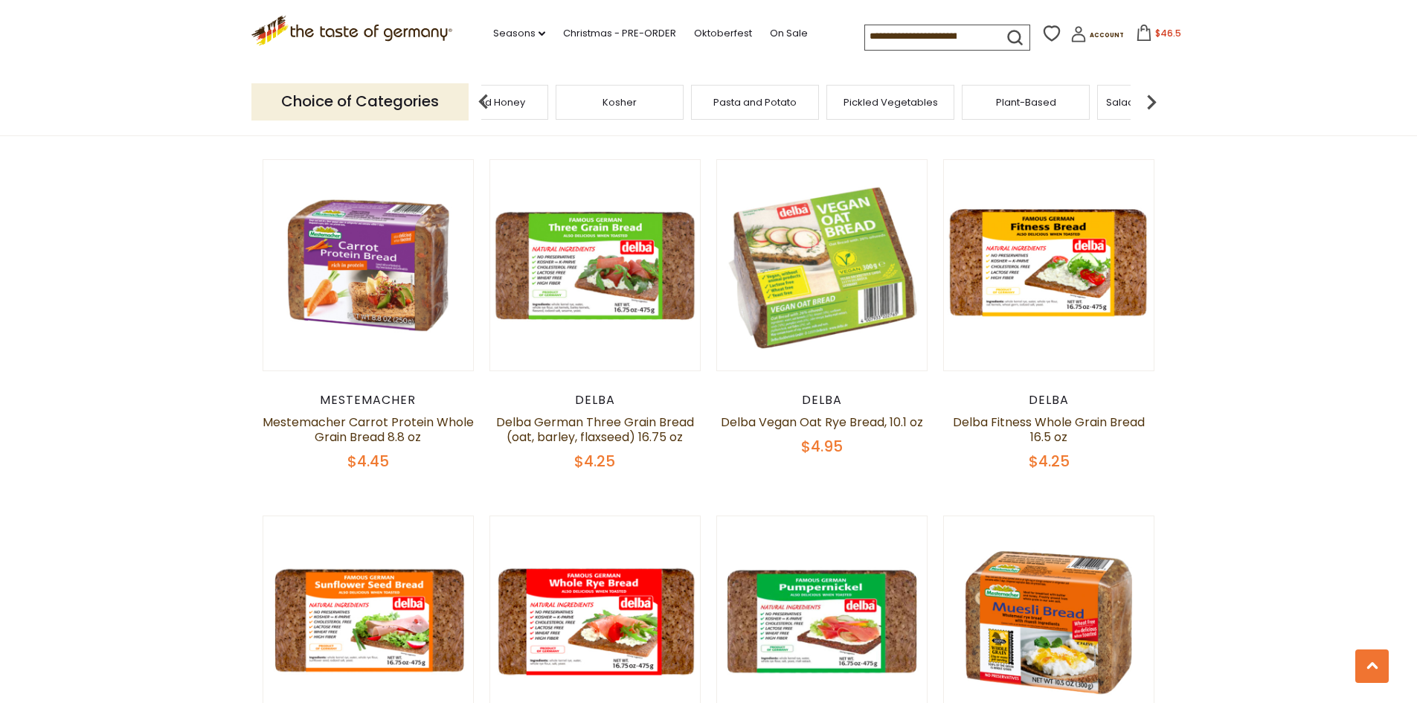
click at [1148, 100] on img at bounding box center [1152, 102] width 30 height 30
click at [1069, 103] on div "Sausages" at bounding box center [1038, 102] width 128 height 35
click at [1030, 103] on span "Sausages" at bounding box center [1048, 102] width 49 height 11
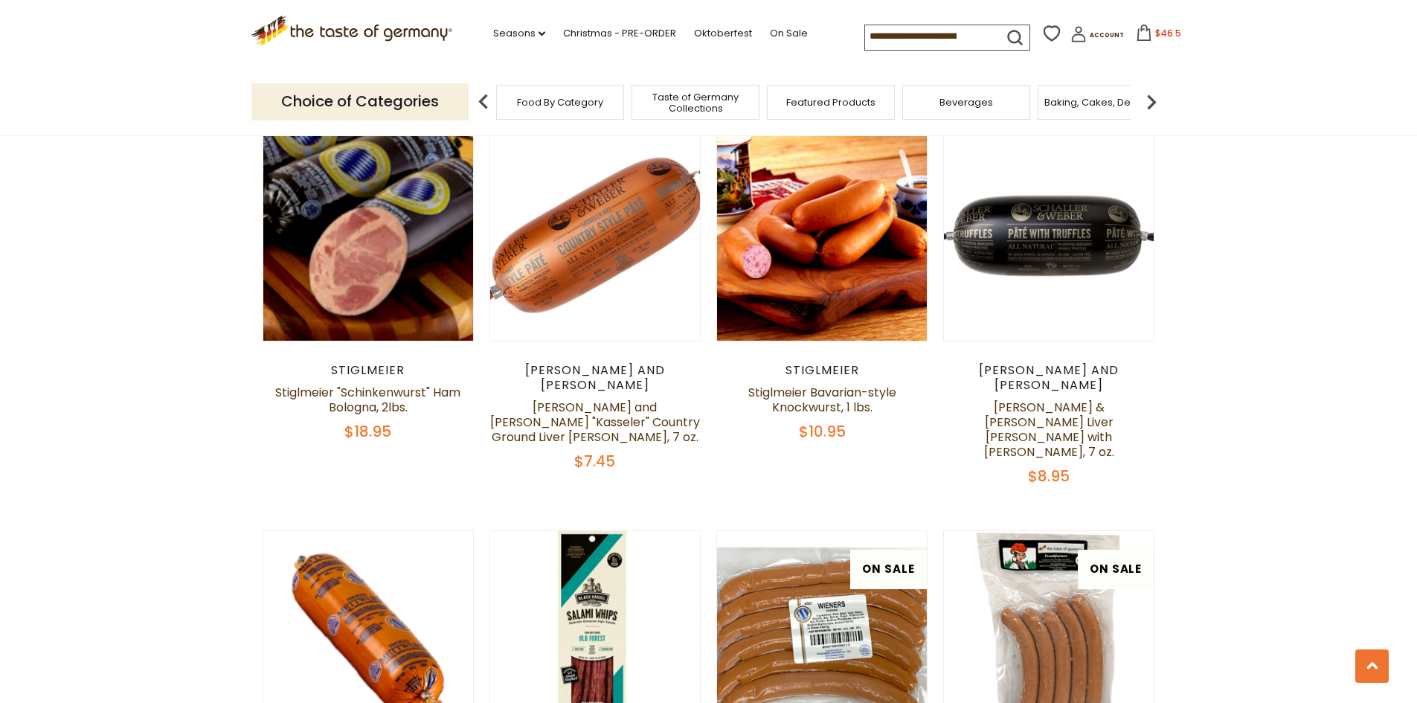
scroll to position [2158, 0]
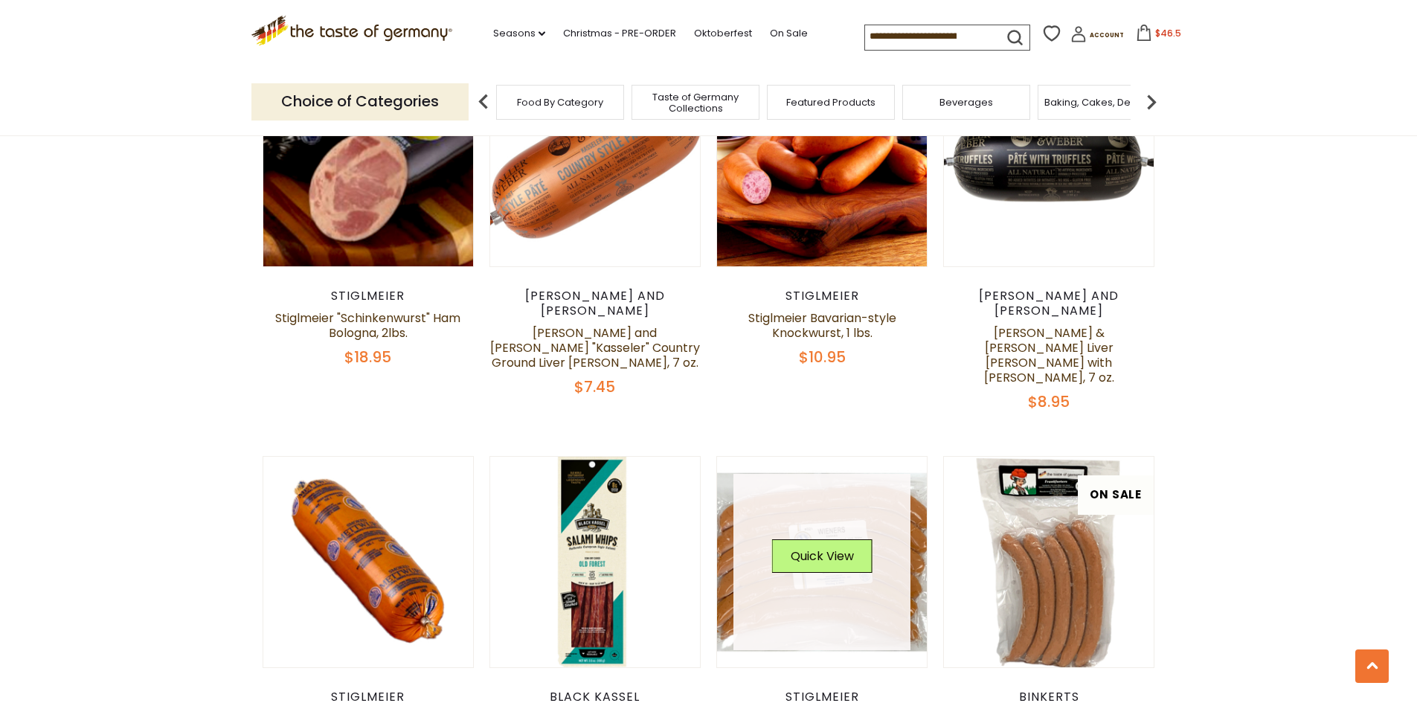
click at [821, 483] on link at bounding box center [822, 562] width 177 height 177
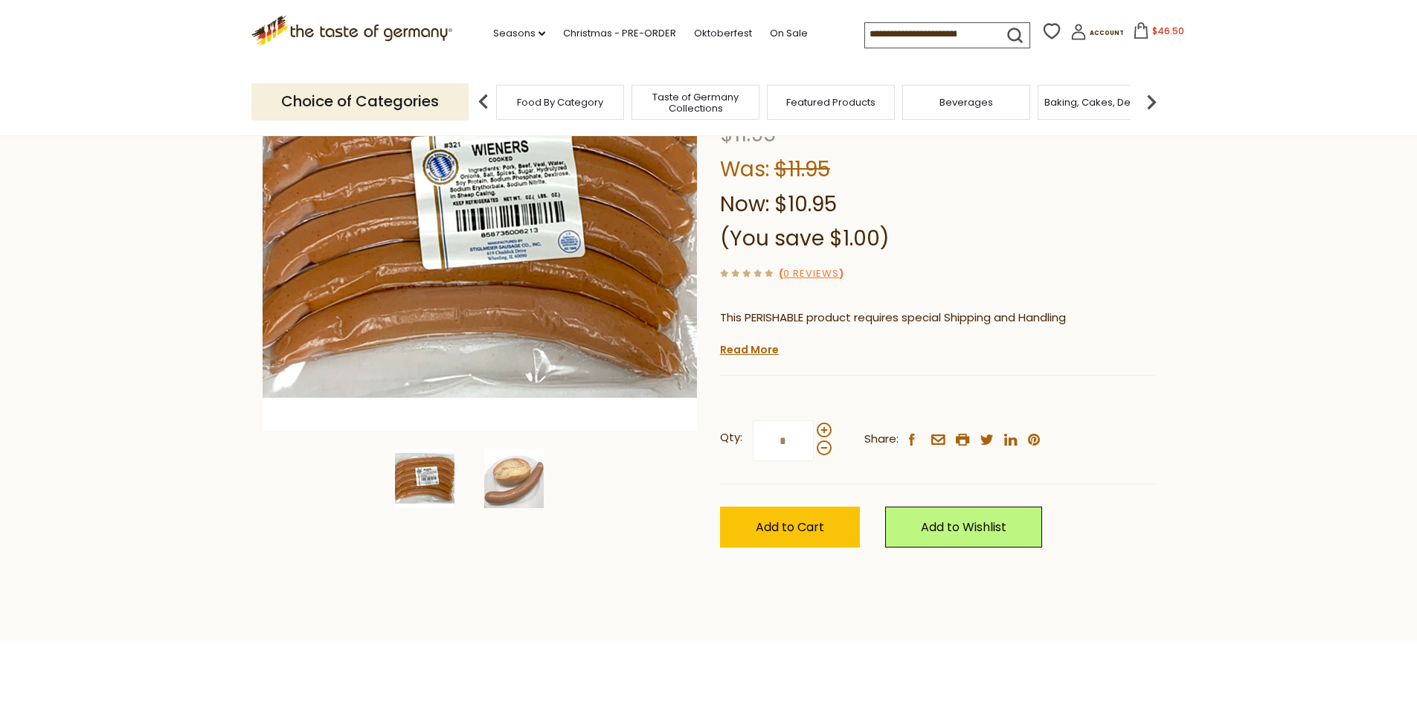
scroll to position [223, 0]
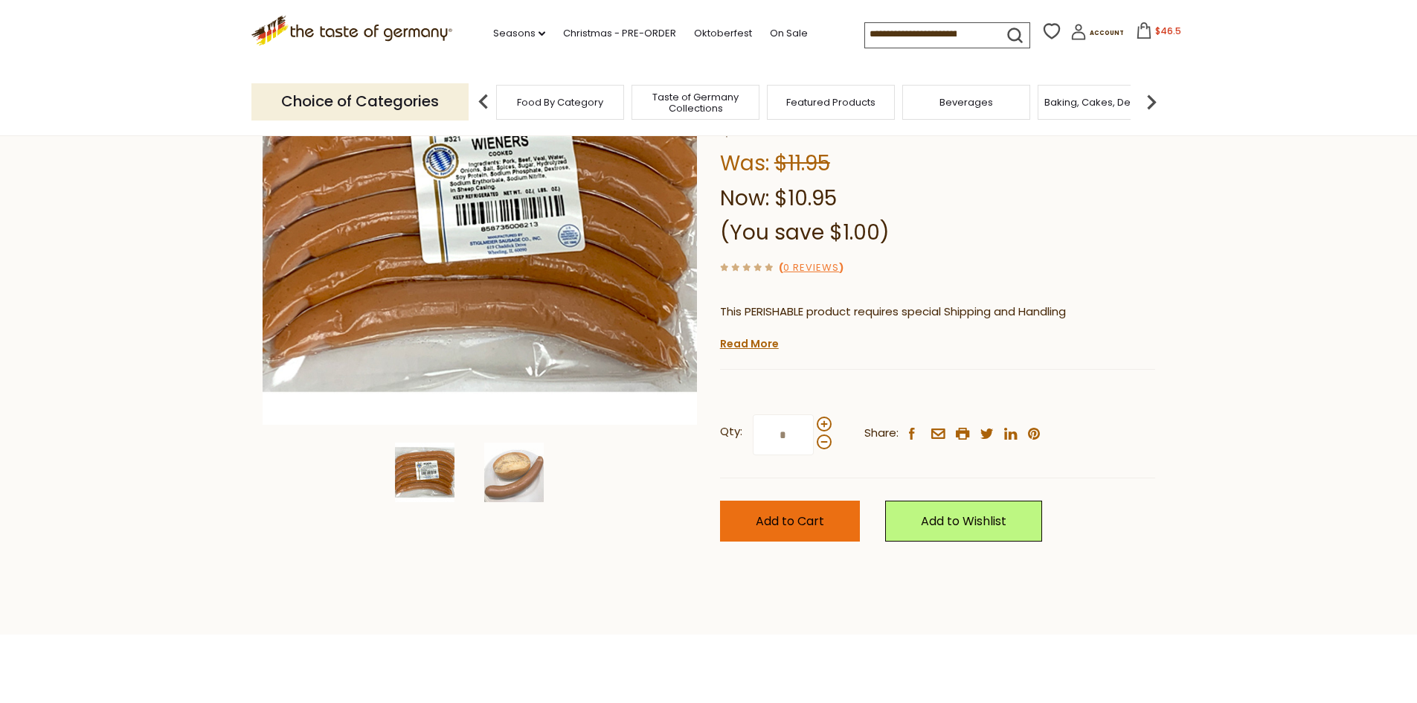
click at [787, 519] on span "Add to Cart" at bounding box center [790, 521] width 68 height 17
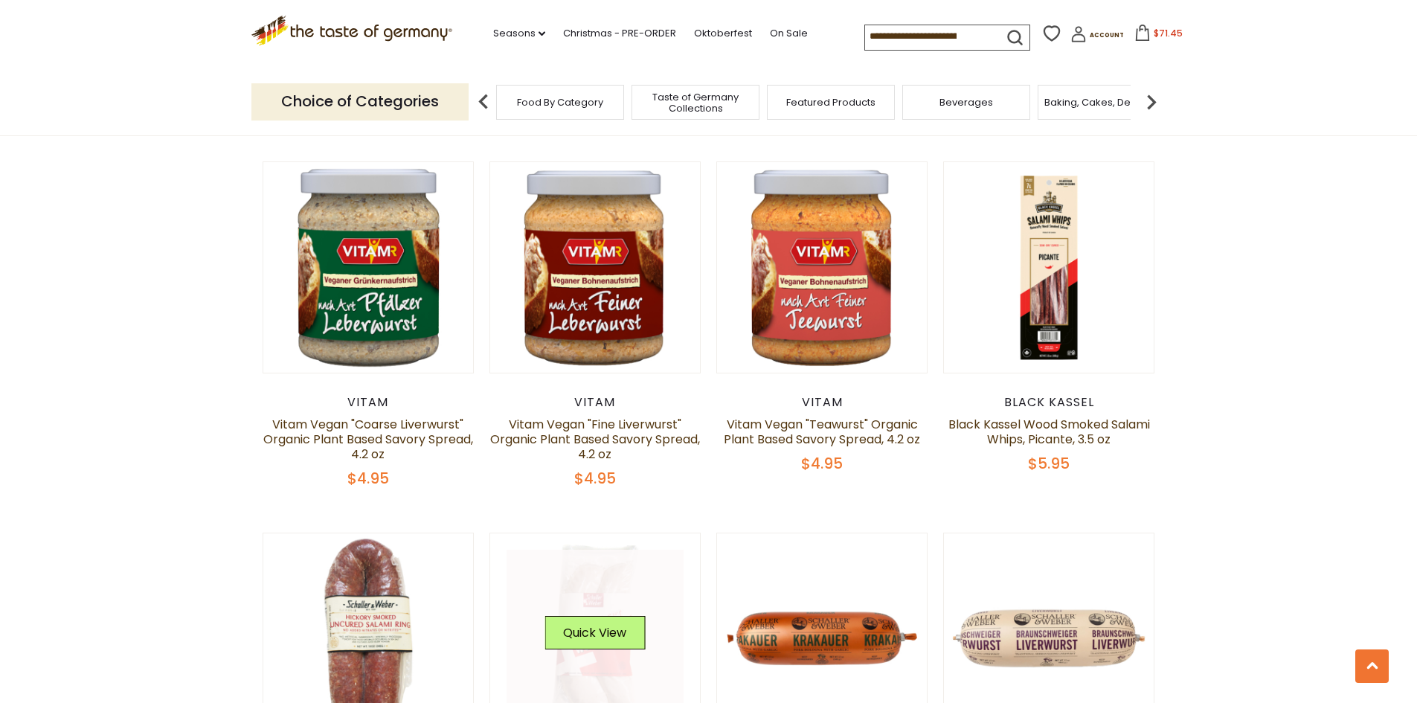
scroll to position [1488, 0]
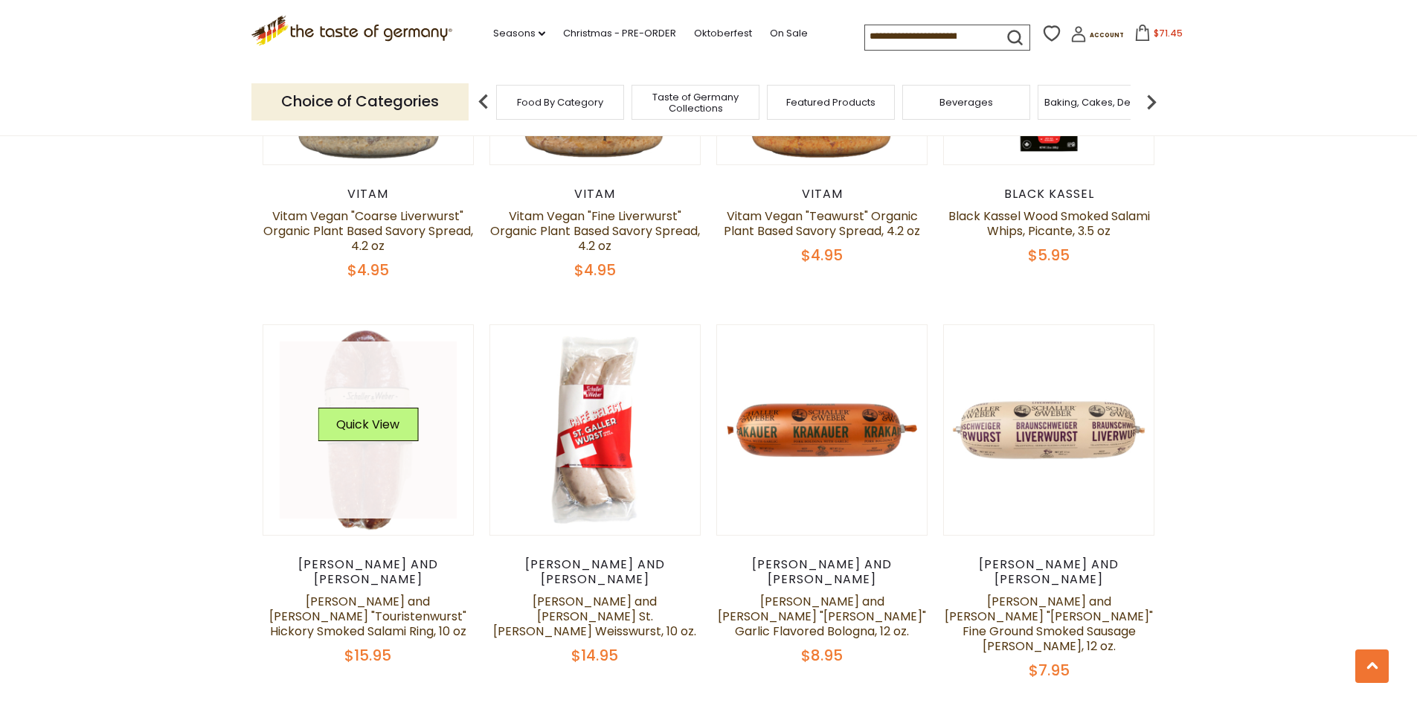
click at [353, 432] on link at bounding box center [368, 429] width 177 height 177
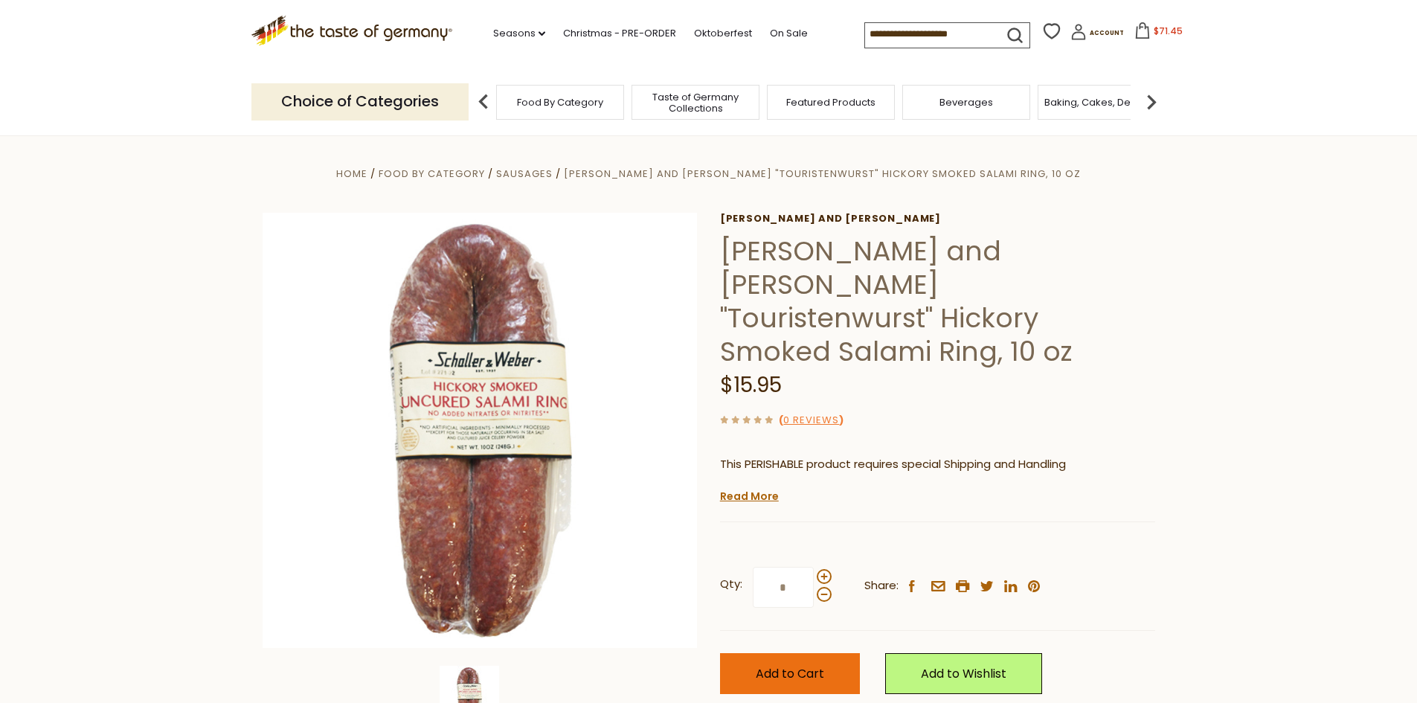
click at [786, 665] on span "Add to Cart" at bounding box center [790, 673] width 68 height 17
click at [1138, 33] on button "$87.4" at bounding box center [1158, 33] width 63 height 22
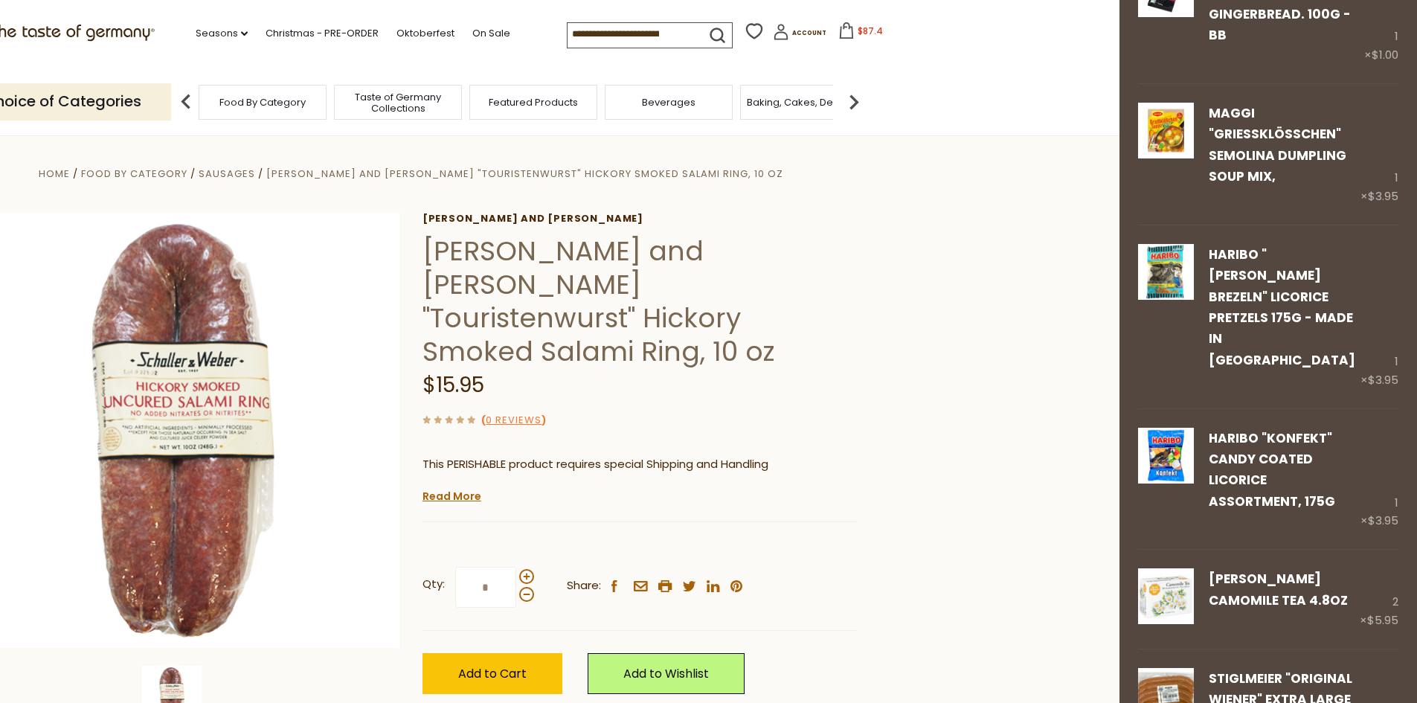
scroll to position [595, 0]
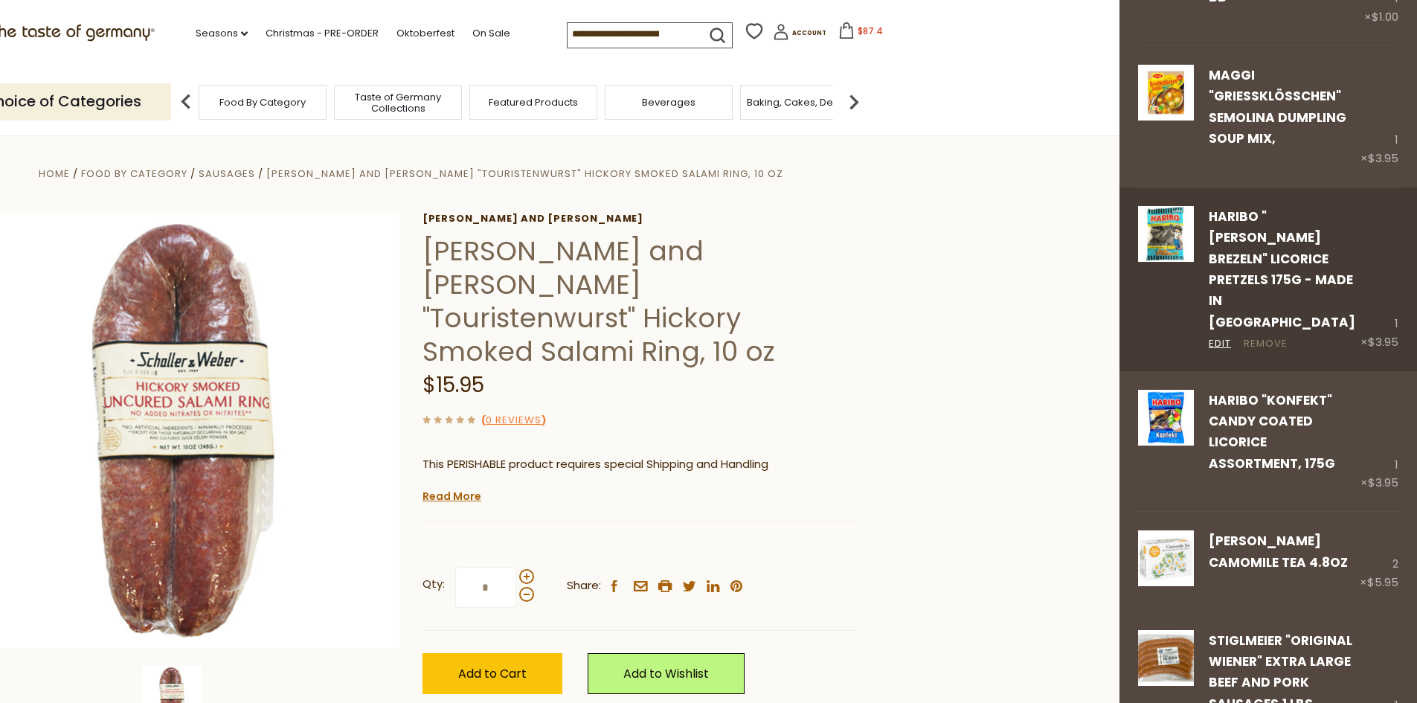
click at [1254, 336] on link "Remove" at bounding box center [1266, 344] width 44 height 16
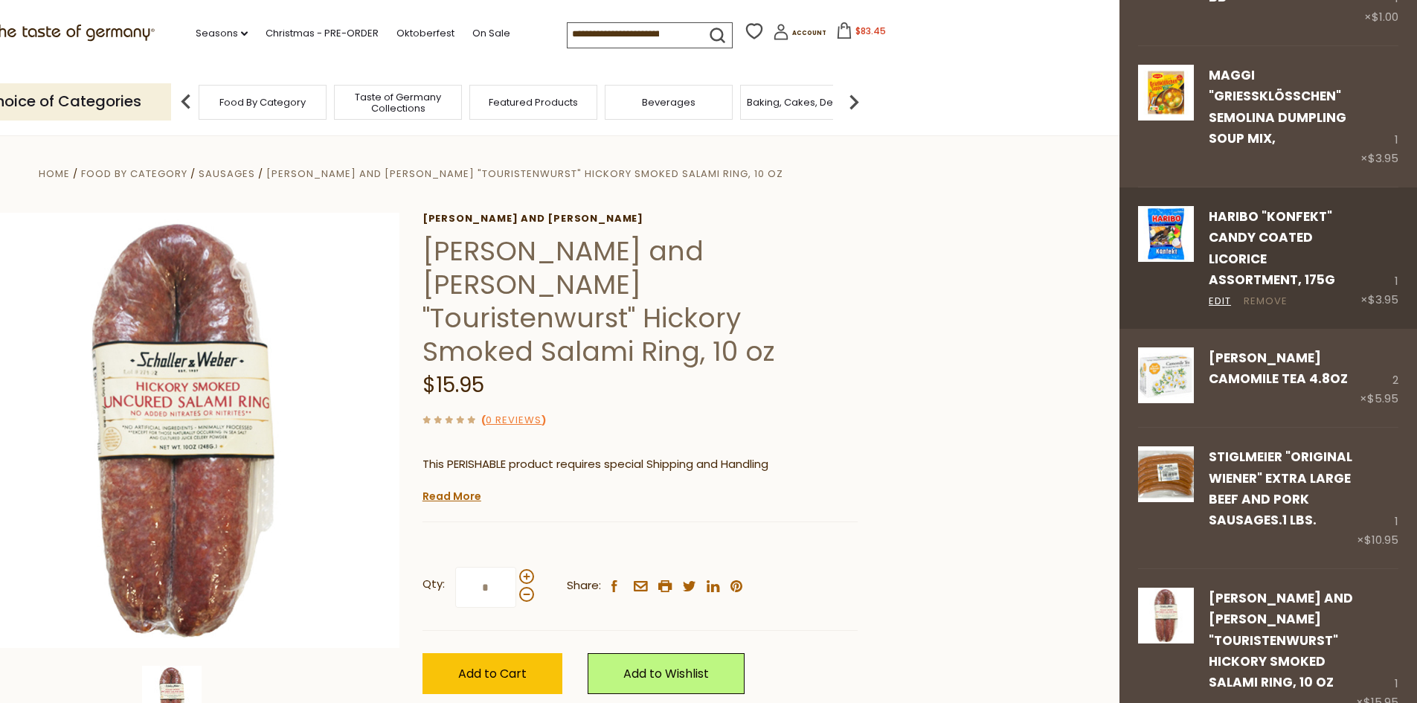
click at [1268, 294] on link "Remove" at bounding box center [1266, 302] width 44 height 16
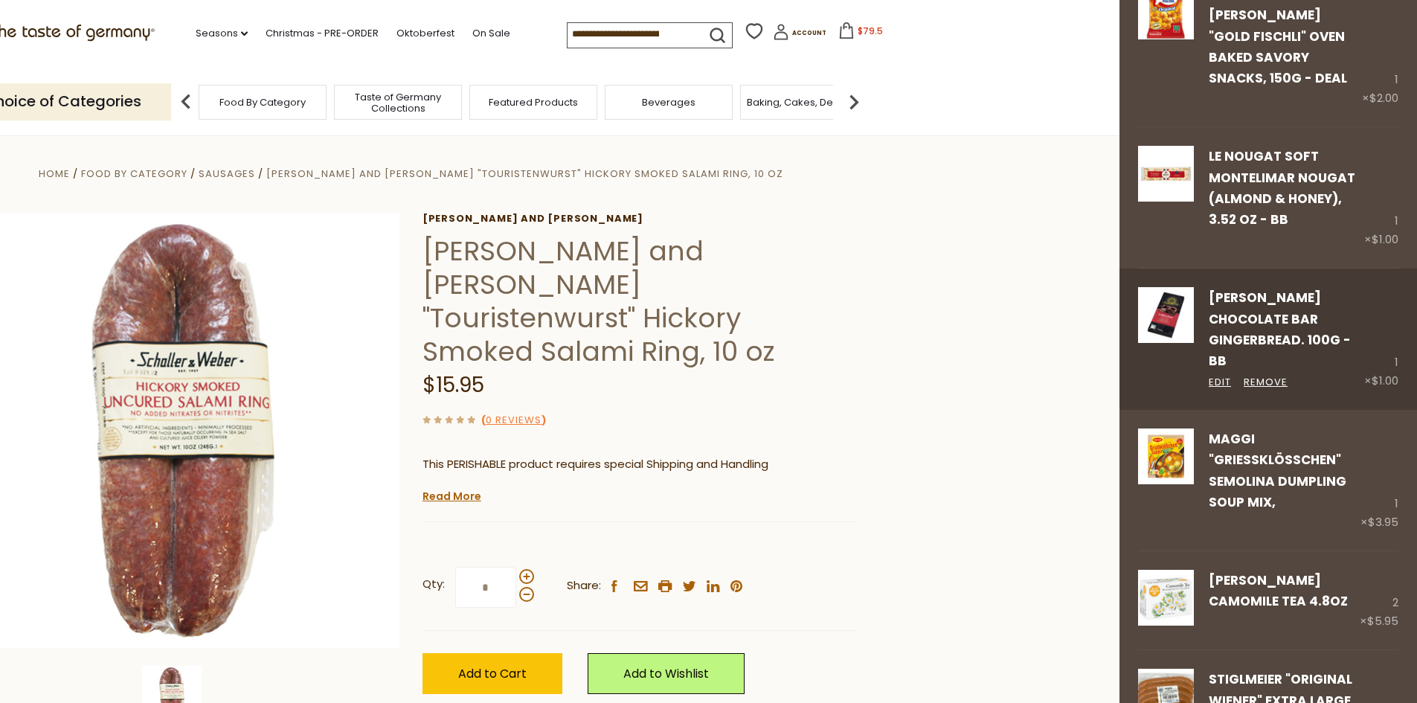
scroll to position [223, 0]
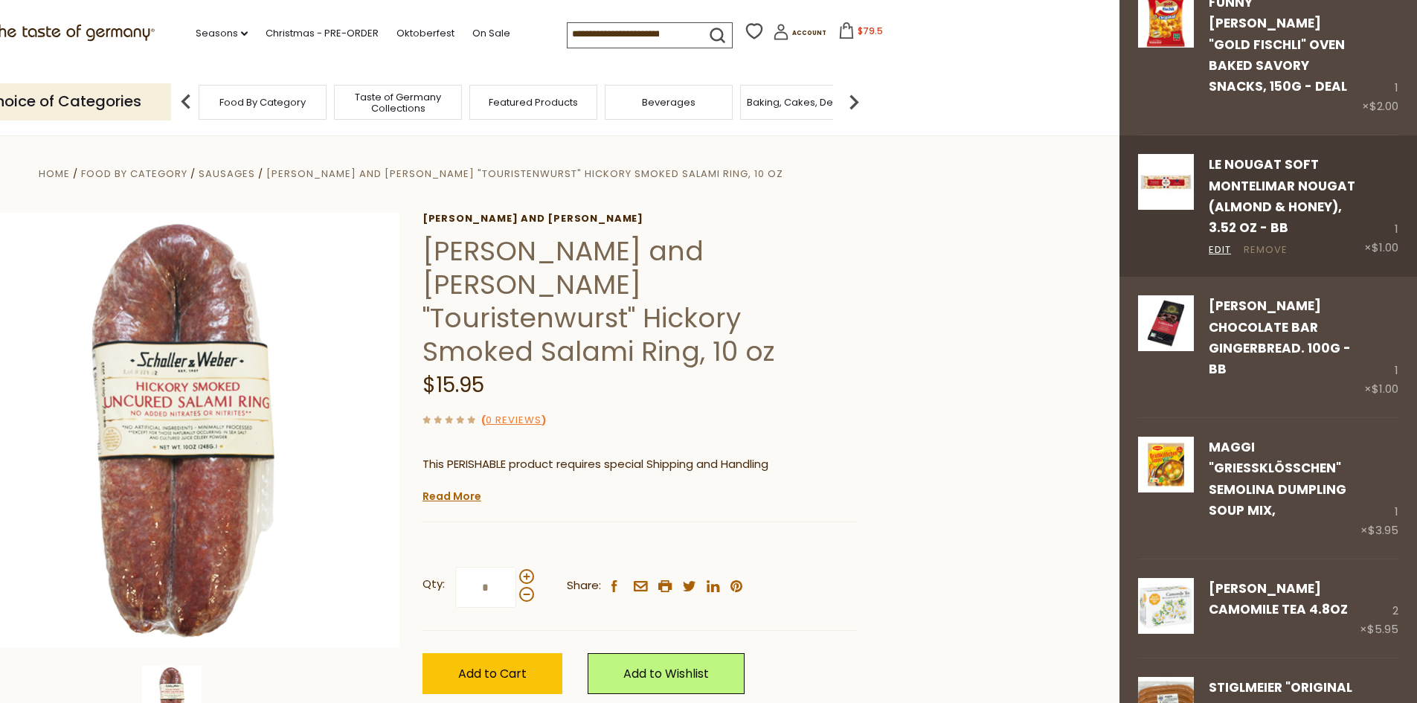
click at [1269, 243] on link "Remove" at bounding box center [1266, 251] width 44 height 16
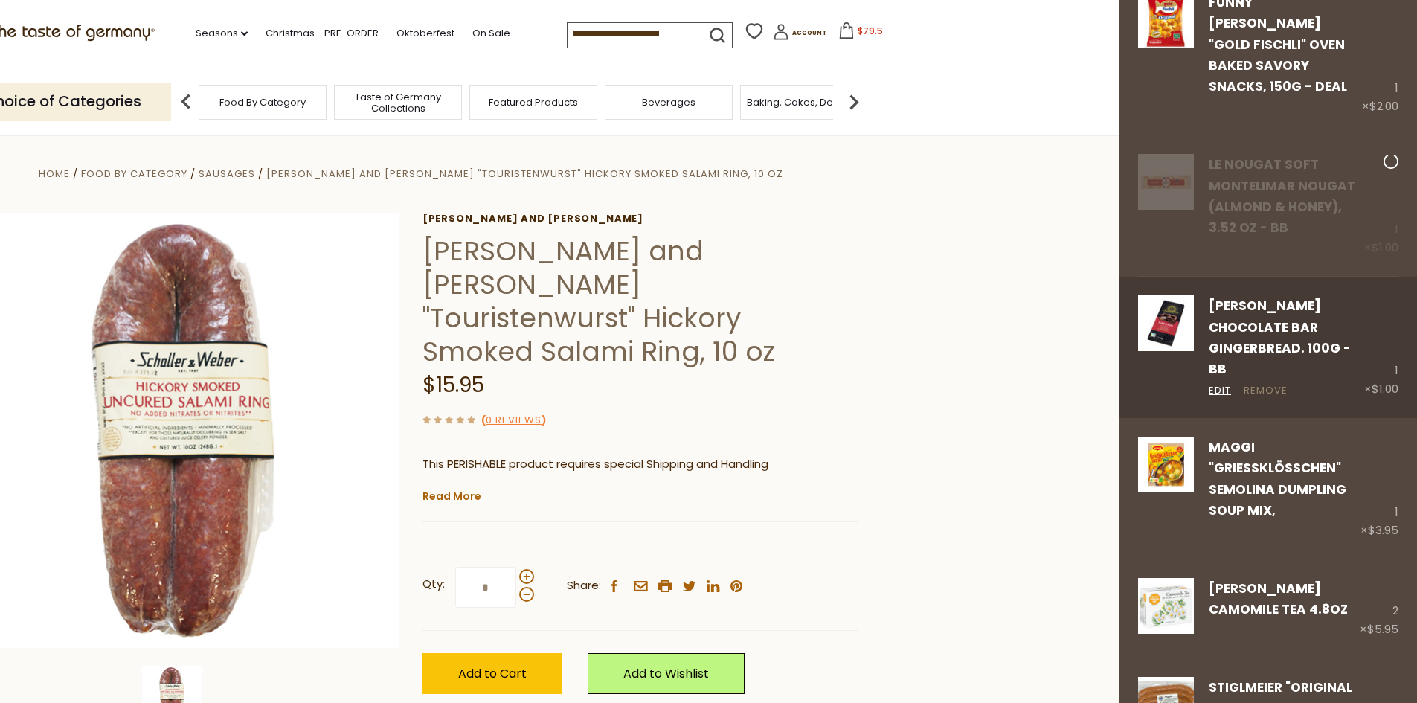
click at [1258, 383] on link "Remove" at bounding box center [1266, 391] width 44 height 16
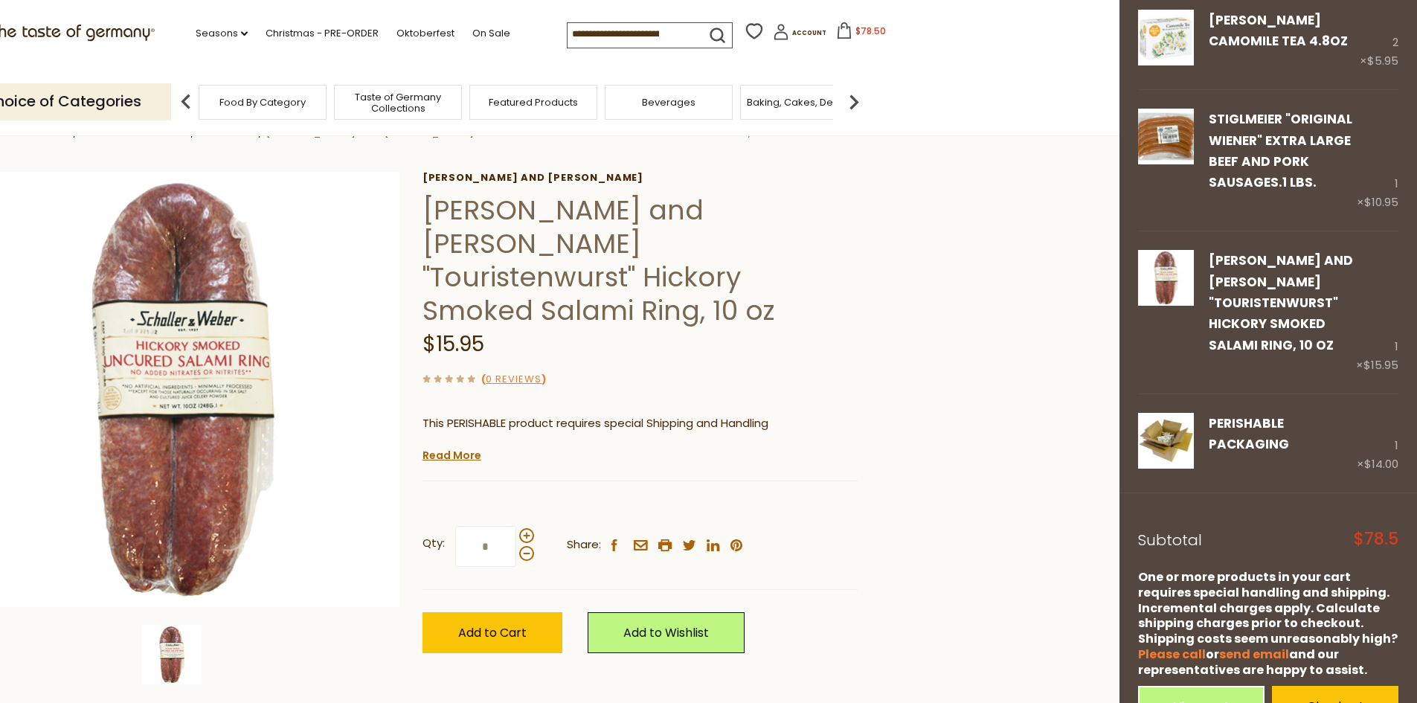
scroll to position [0, 0]
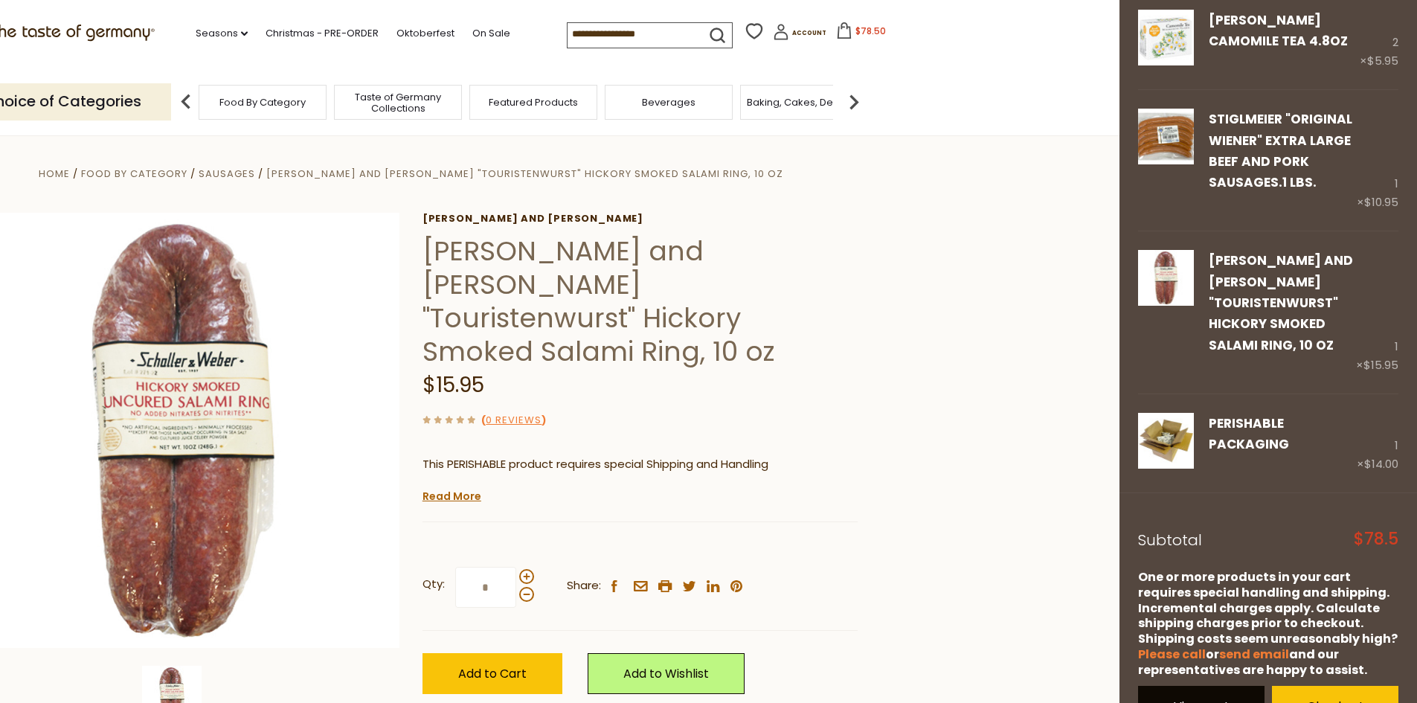
click at [1207, 686] on link "View cart" at bounding box center [1201, 706] width 126 height 41
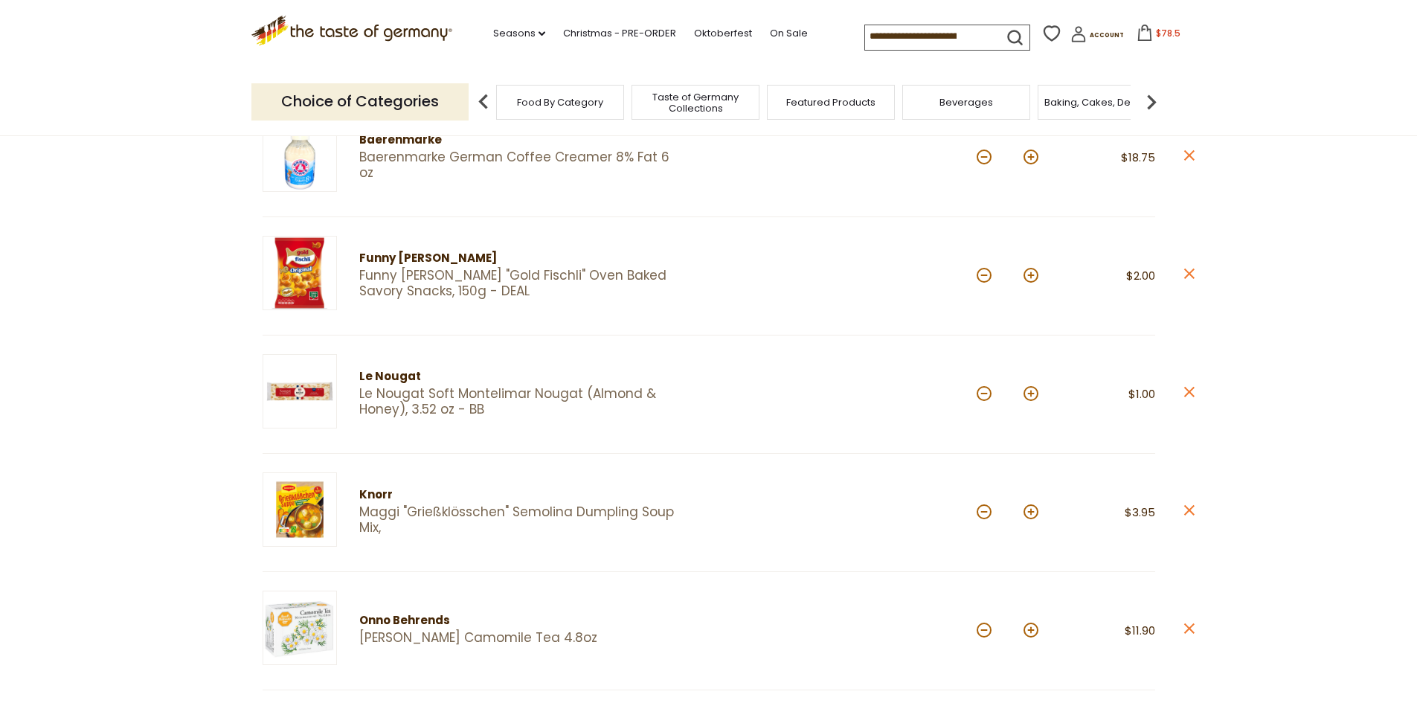
scroll to position [298, 0]
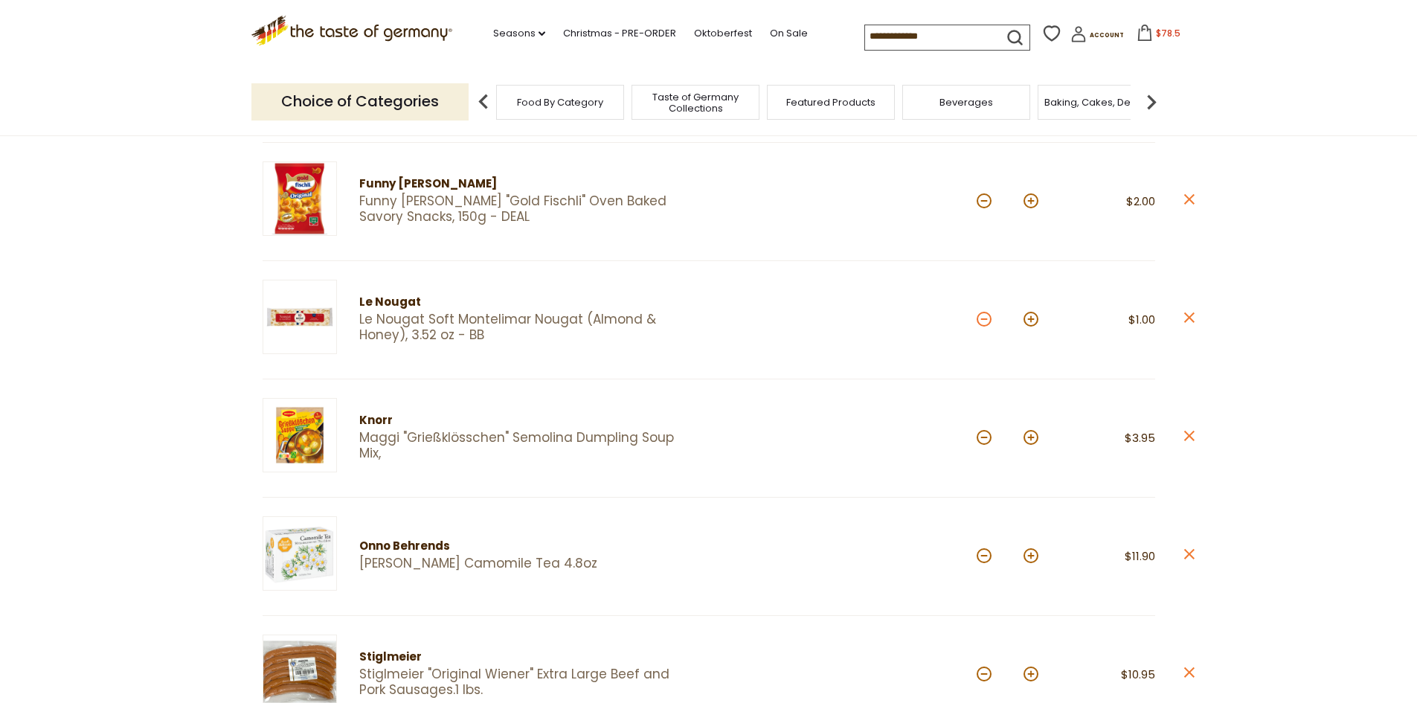
click at [987, 319] on button at bounding box center [984, 319] width 15 height 15
type input "*"
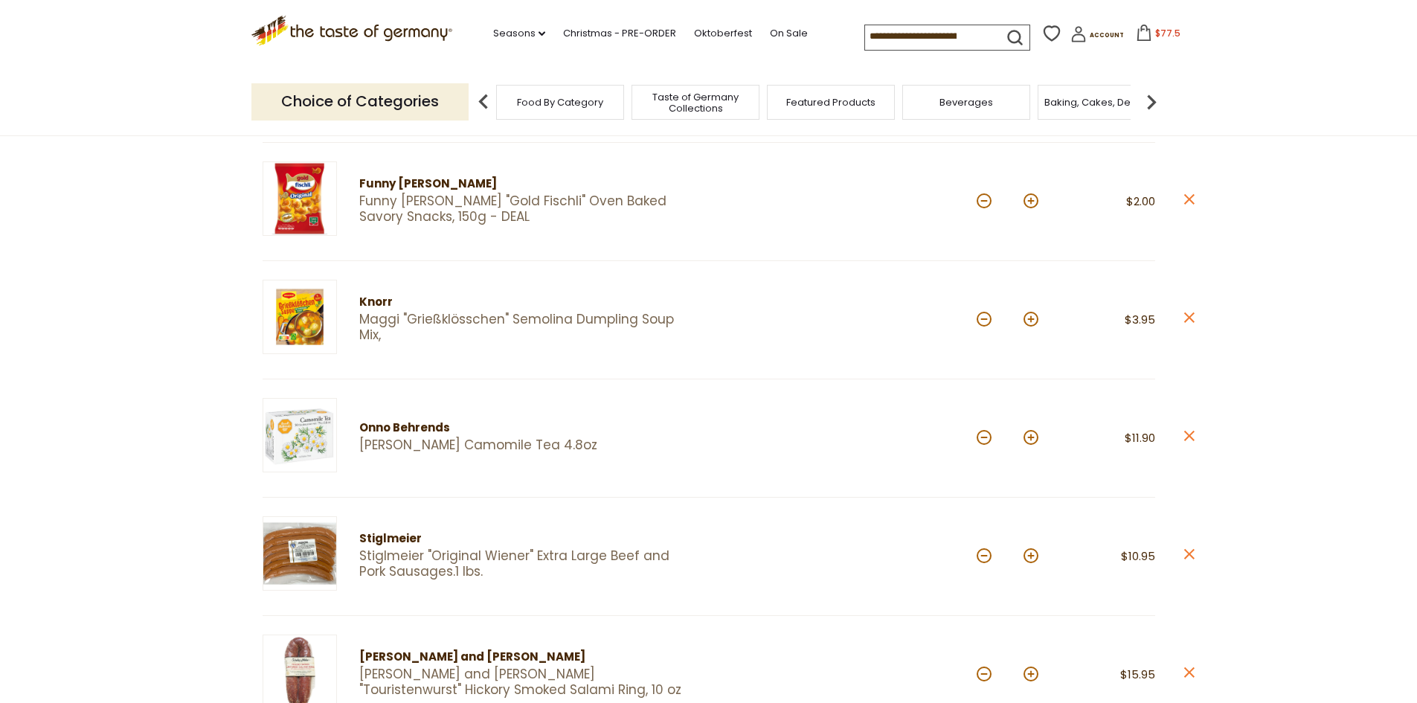
click at [1030, 200] on button at bounding box center [1031, 200] width 15 height 15
type input "*"
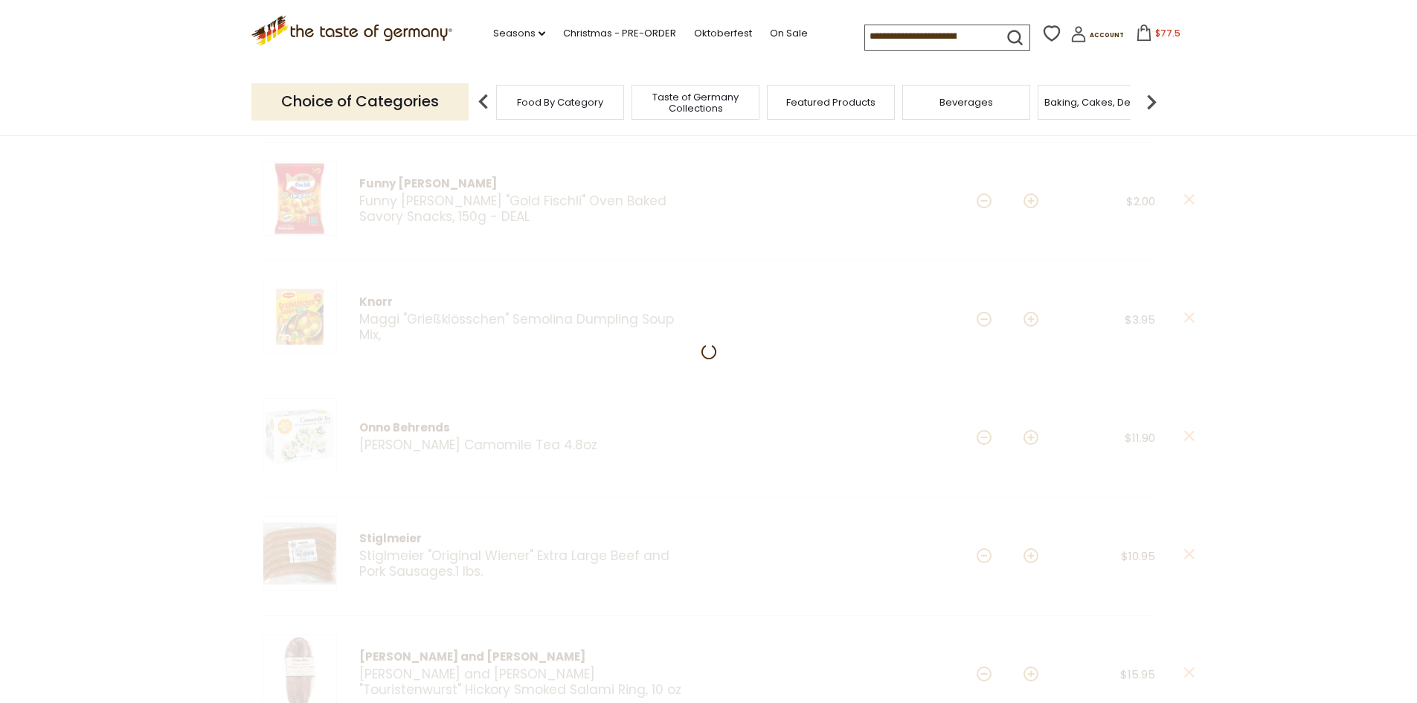
click at [1030, 200] on div at bounding box center [708, 679] width 1417 height 1499
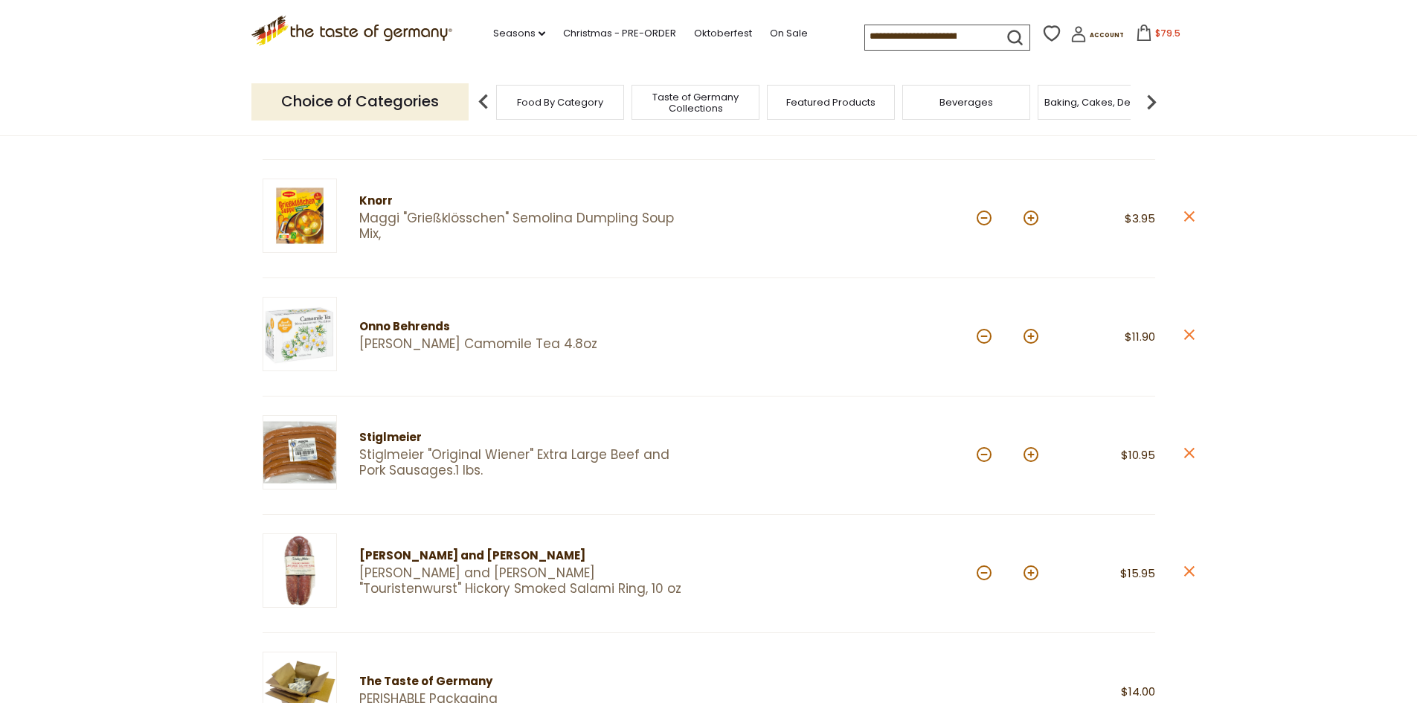
scroll to position [372, 0]
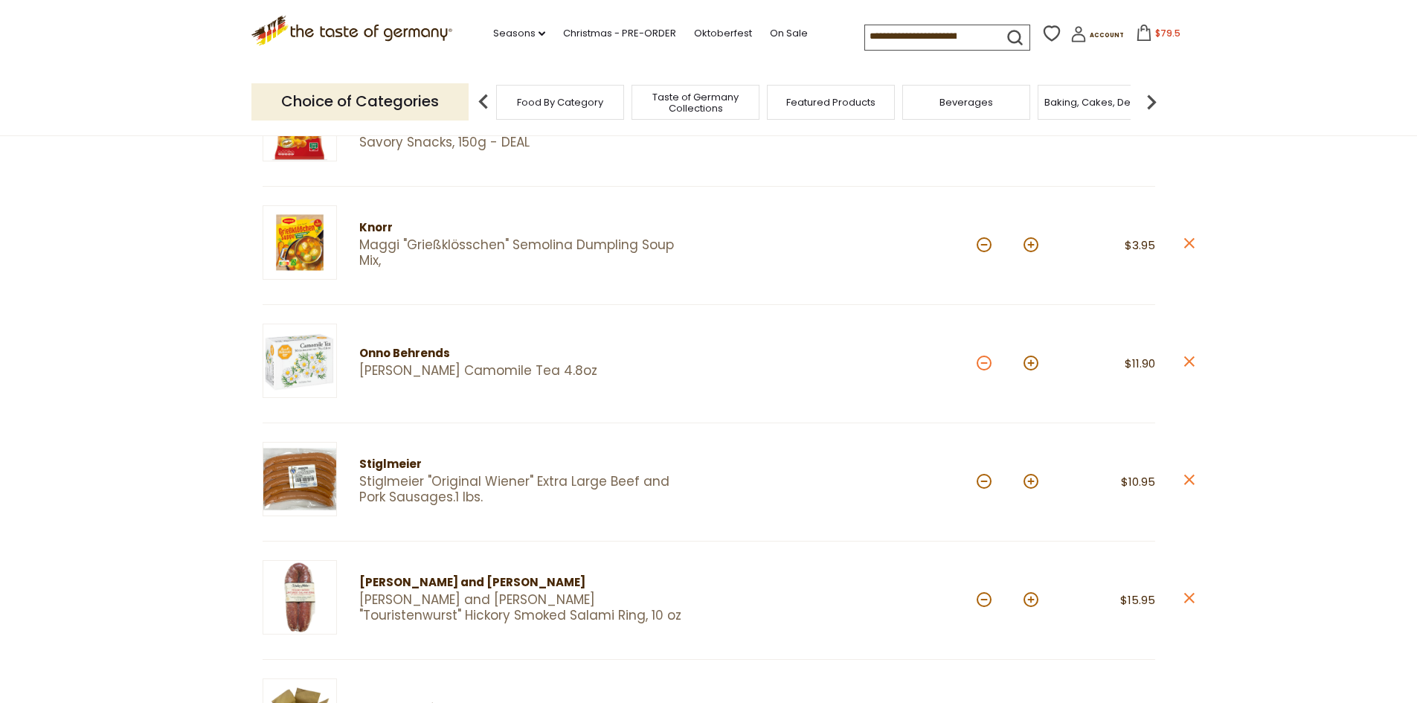
click at [985, 361] on button at bounding box center [984, 363] width 15 height 15
type input "*"
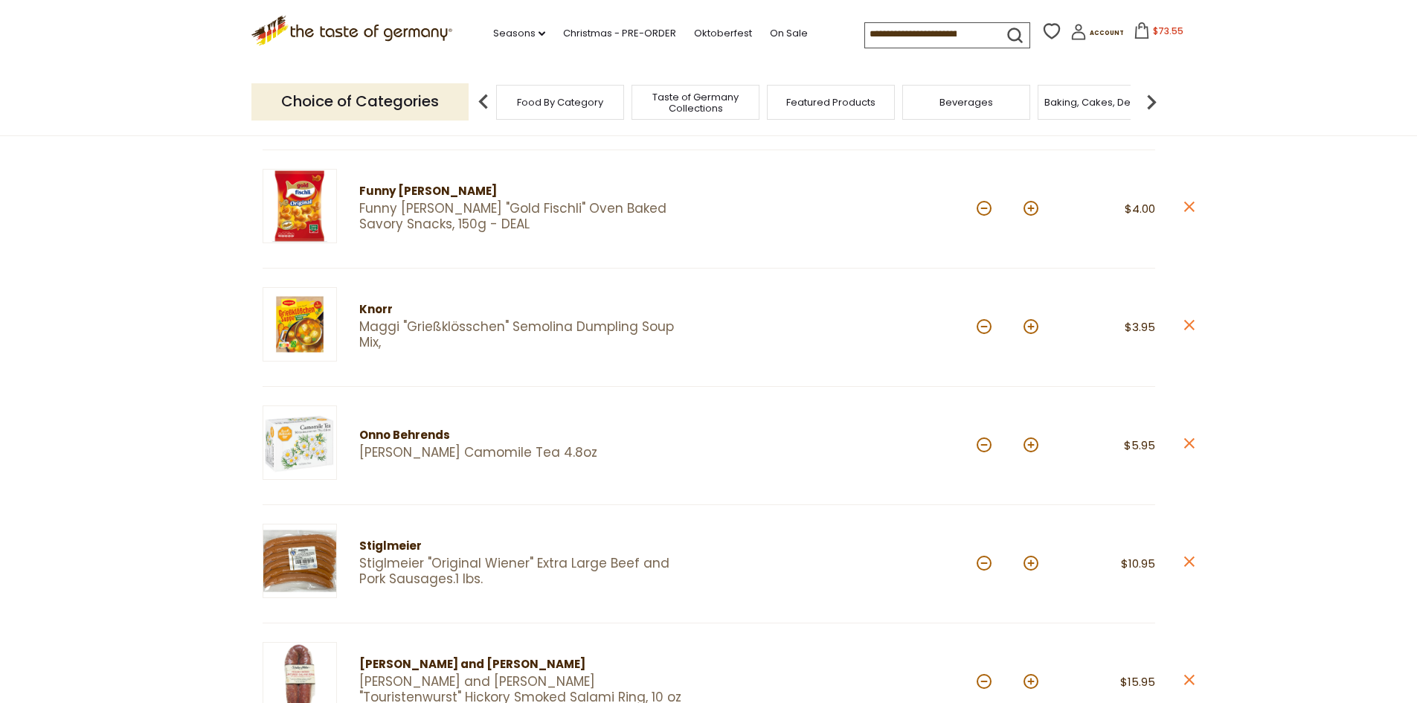
scroll to position [0, 0]
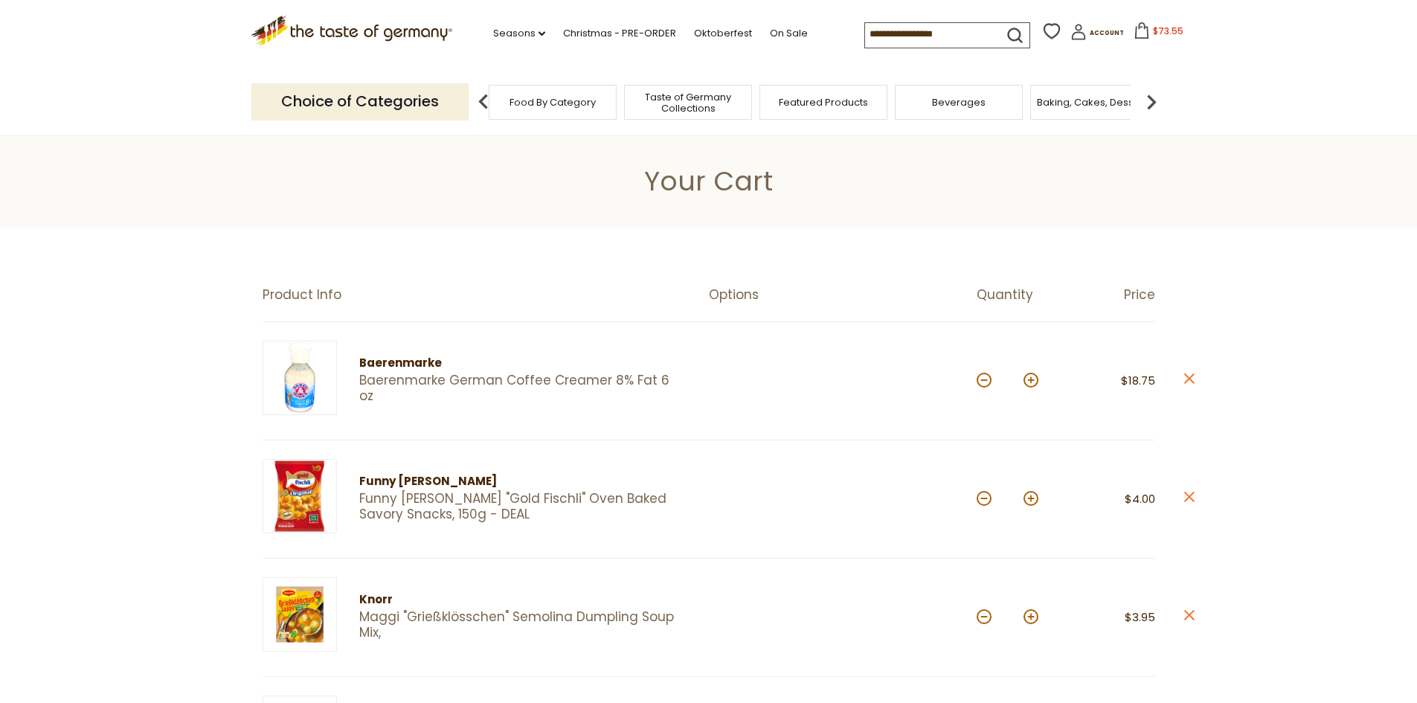
click at [1112, 99] on span "Baking, Cakes, Desserts" at bounding box center [1094, 102] width 115 height 11
click at [1090, 98] on span "Baking, Cakes, Desserts" at bounding box center [1094, 102] width 115 height 11
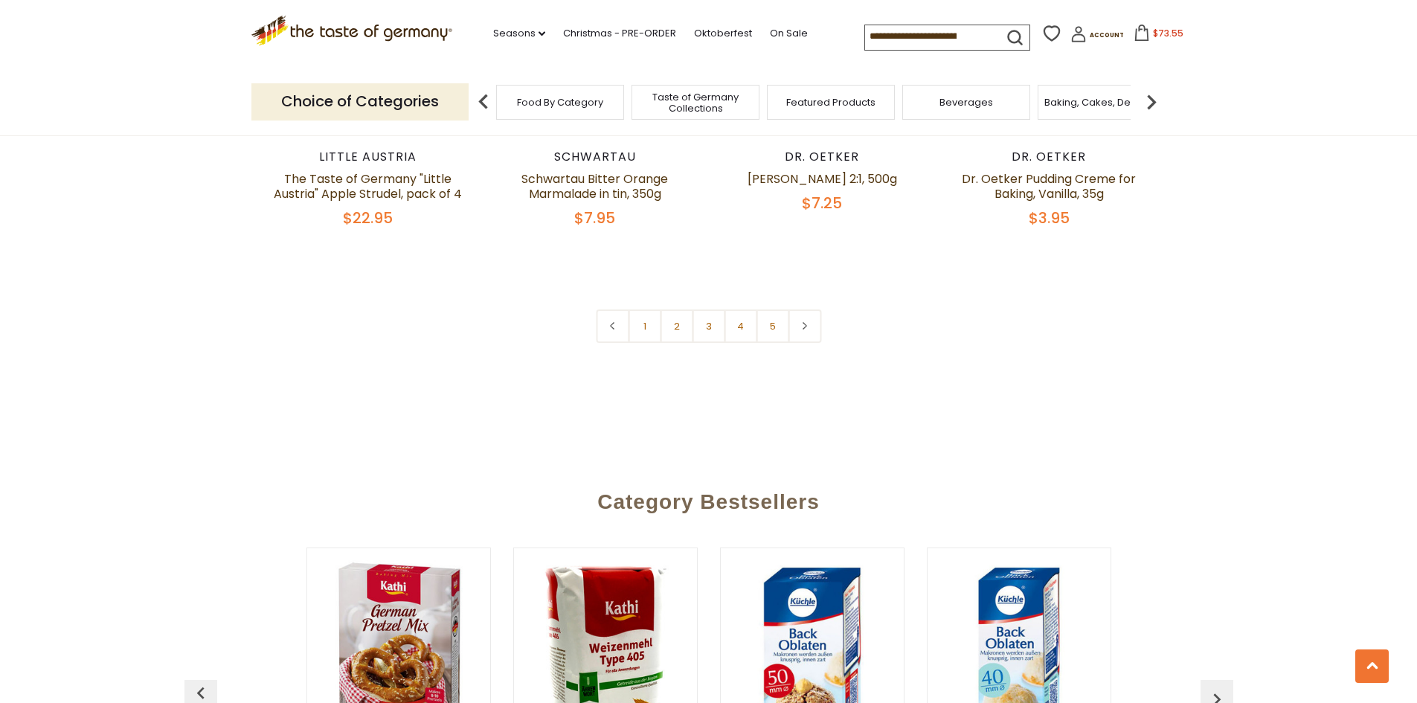
scroll to position [3646, 0]
click at [805, 324] on icon at bounding box center [805, 327] width 9 height 7
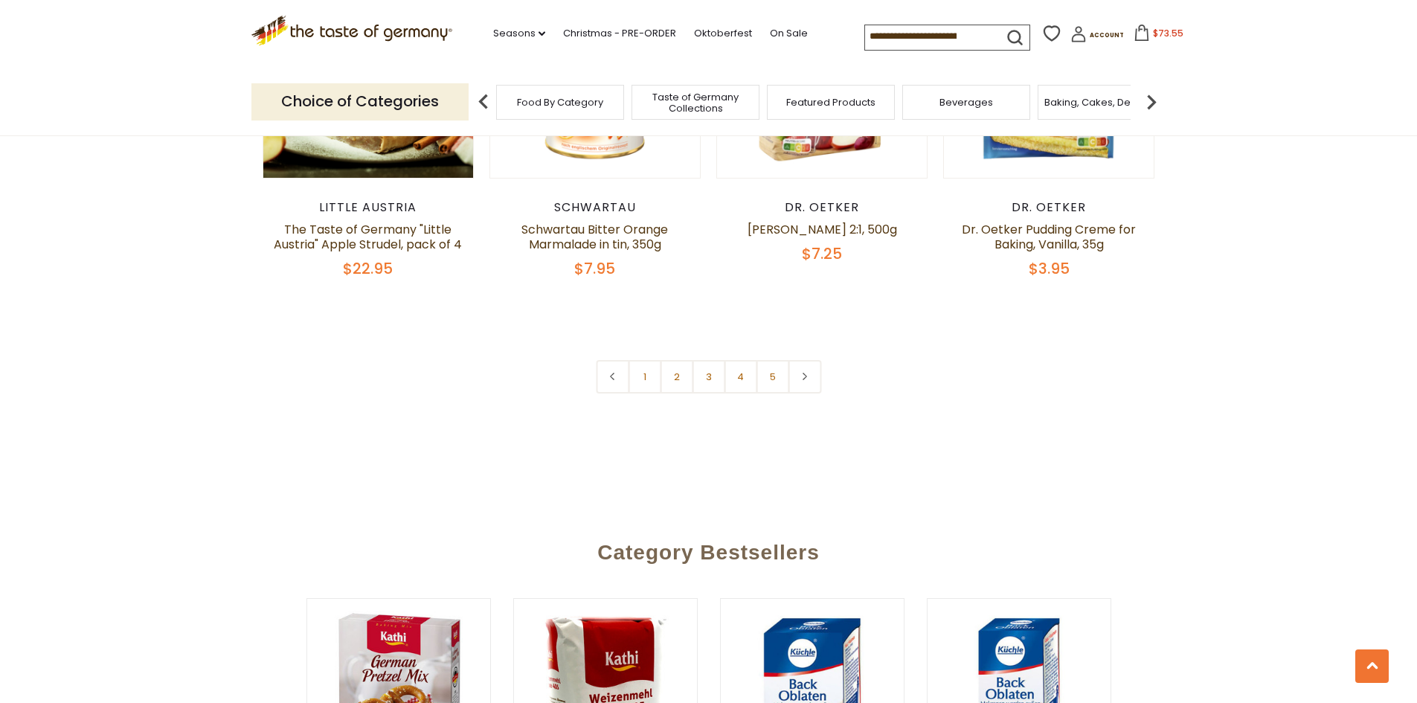
scroll to position [3720, 0]
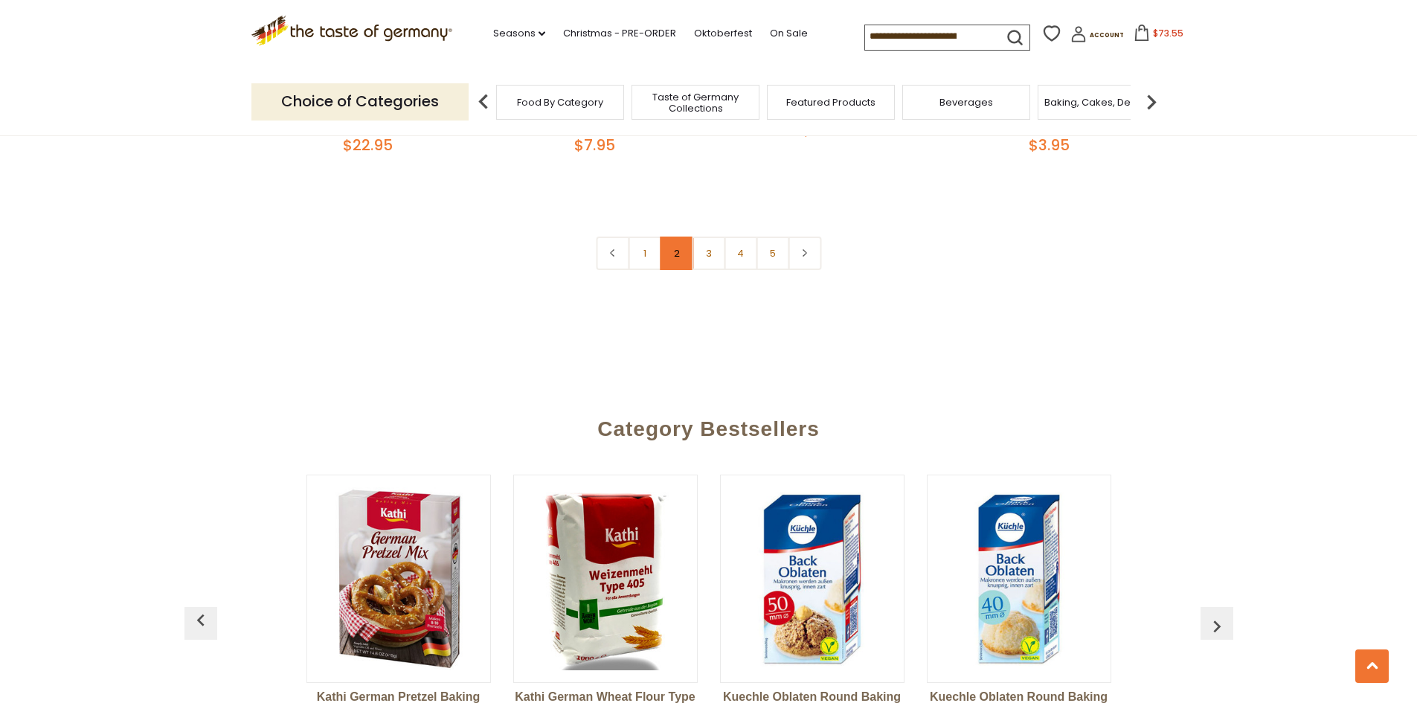
click at [679, 237] on link "2" at bounding box center [676, 253] width 33 height 33
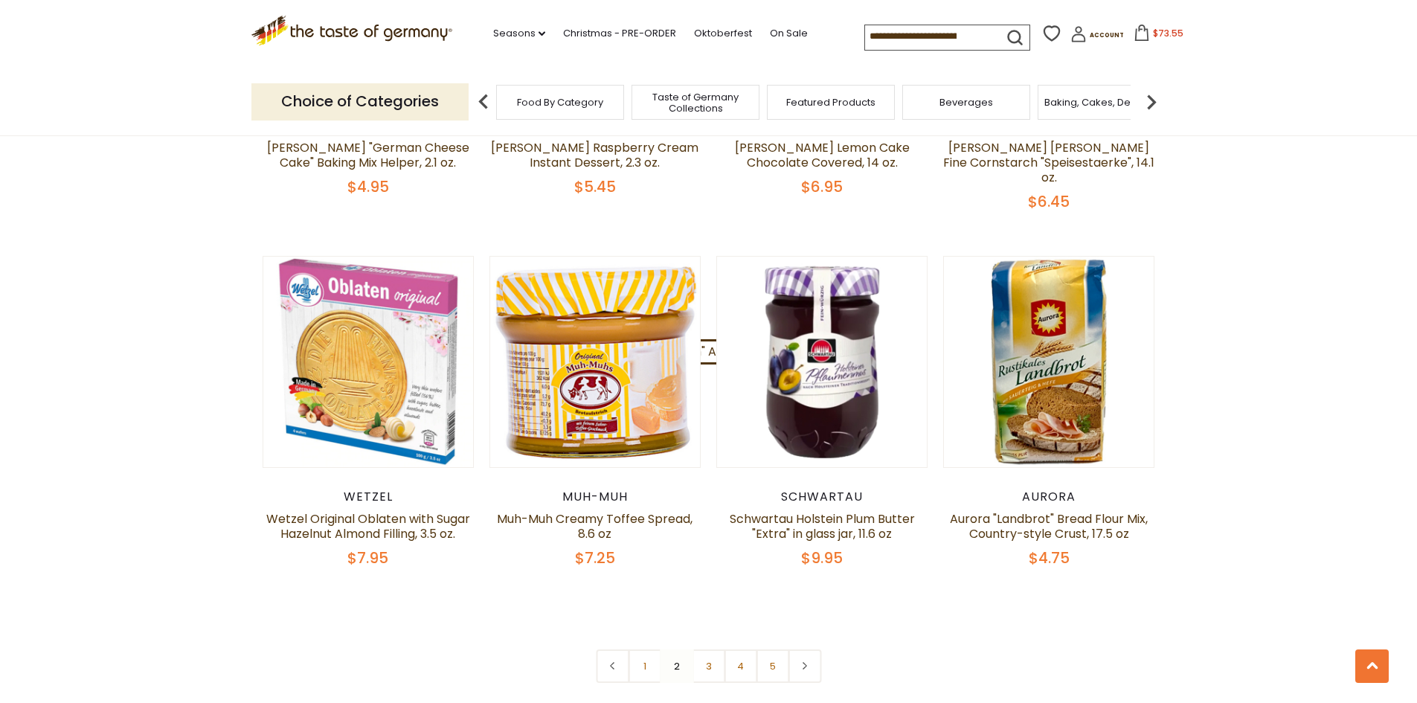
scroll to position [3348, 0]
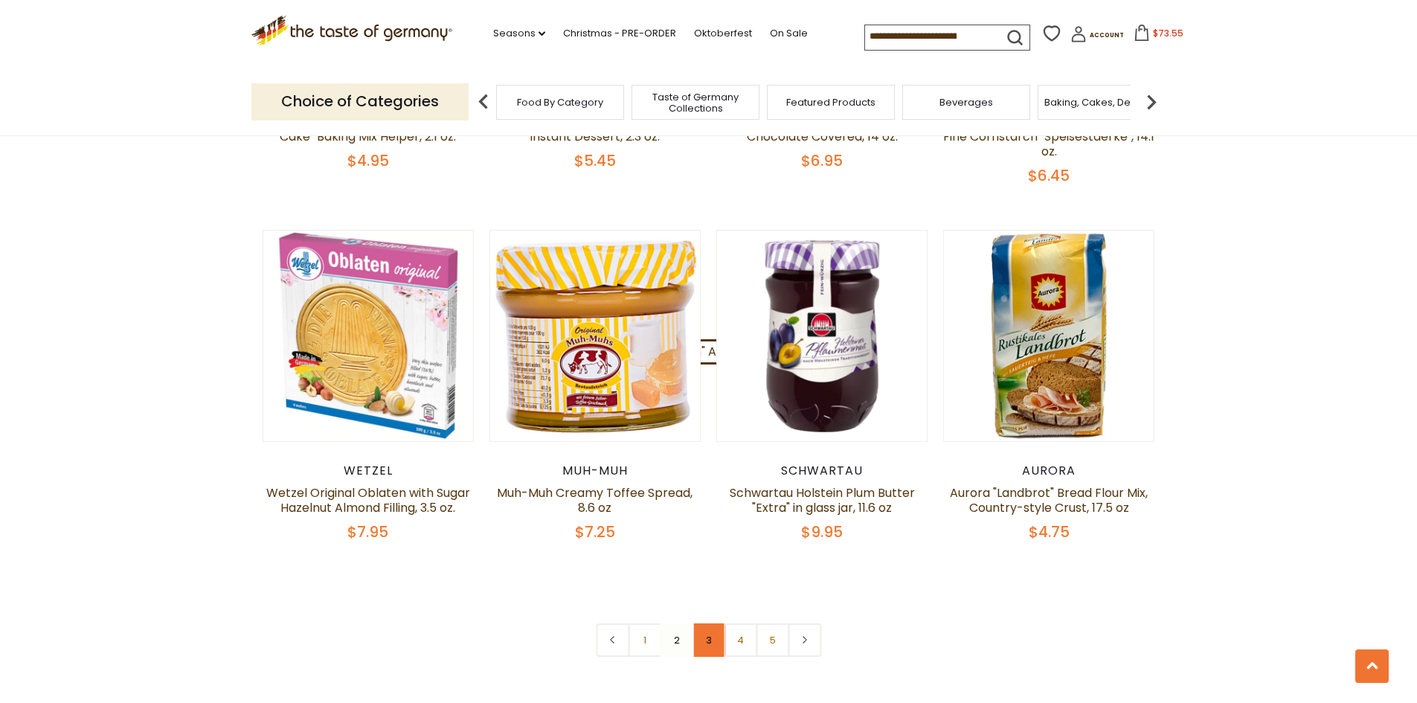
click at [708, 623] on link "3" at bounding box center [708, 639] width 33 height 33
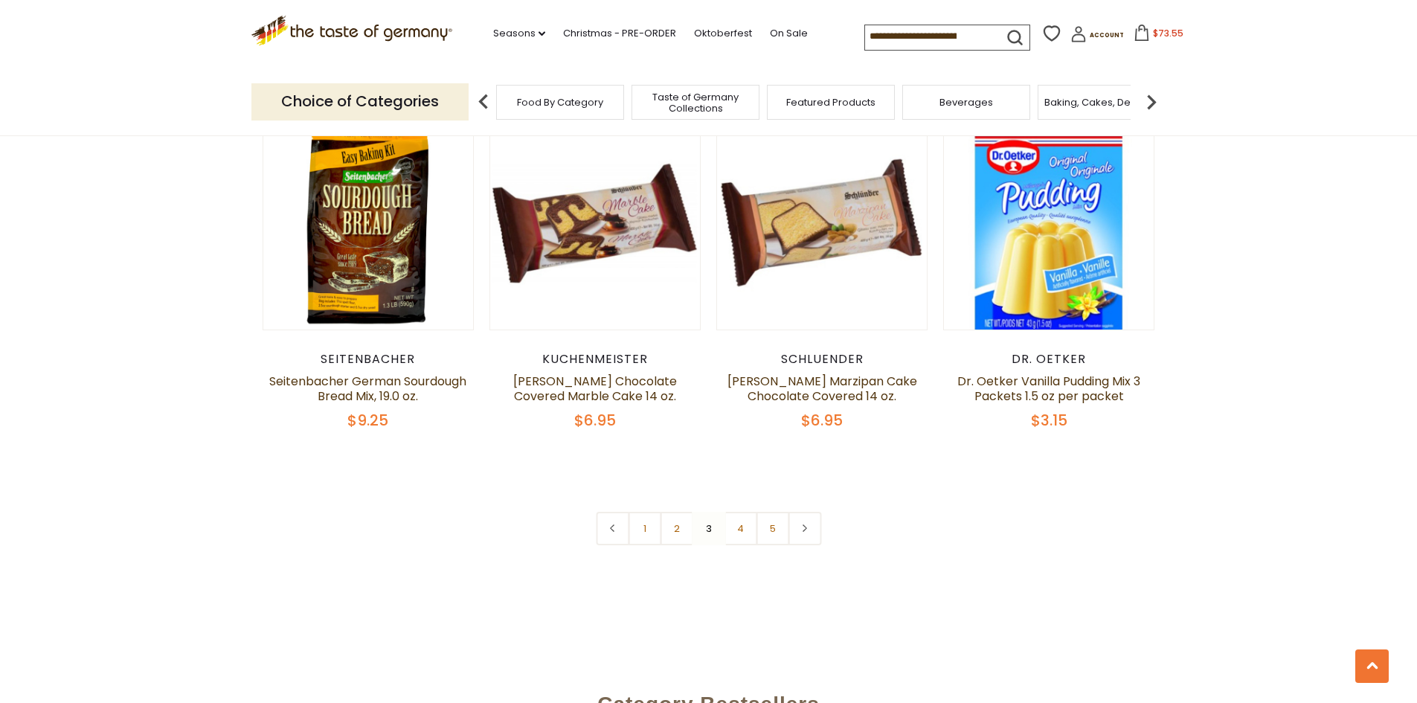
scroll to position [3487, 0]
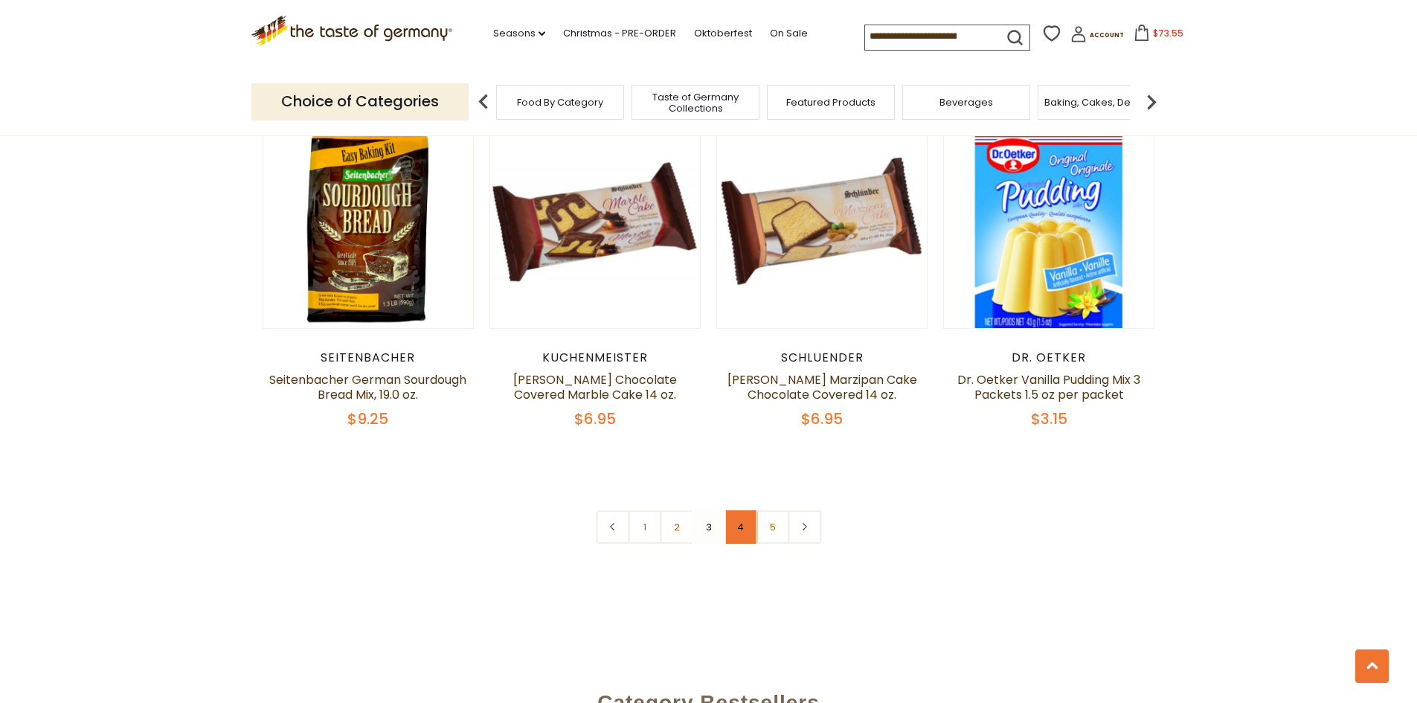
click at [739, 531] on link "4" at bounding box center [740, 526] width 33 height 33
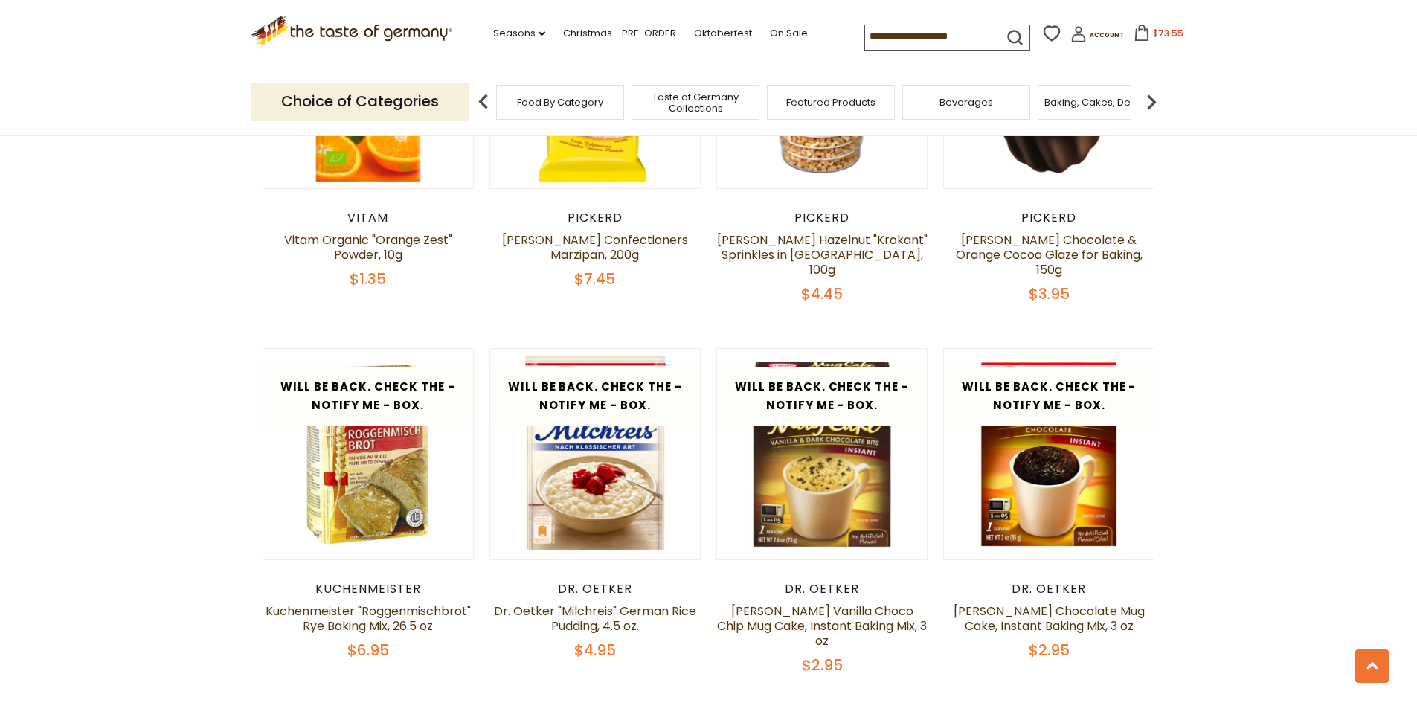
scroll to position [2520, 0]
